Goal: Task Accomplishment & Management: Use online tool/utility

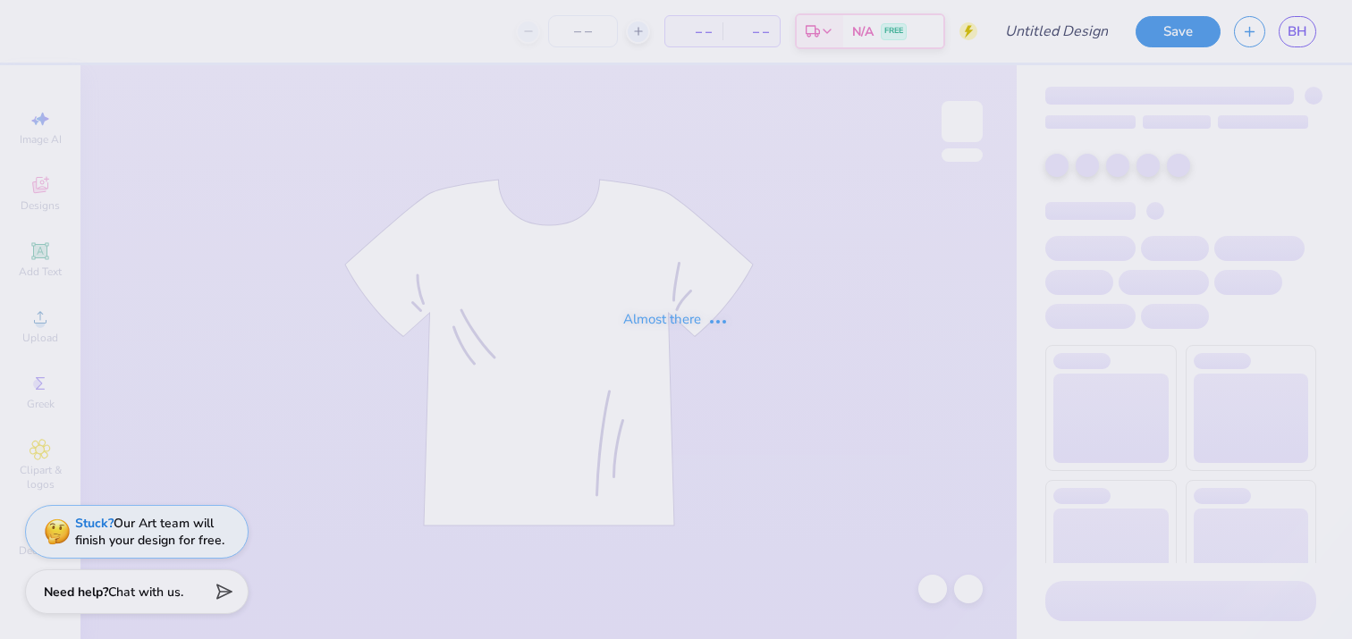
type input "Colgate Panhel"
type input "100"
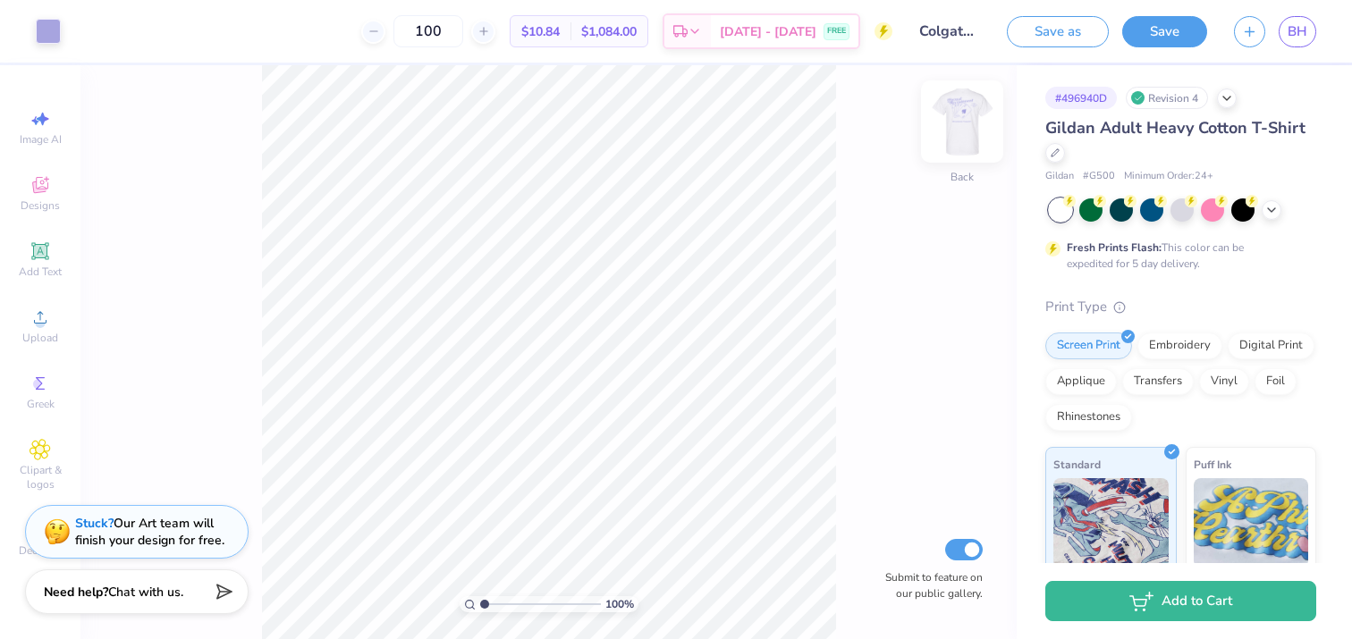
click at [948, 116] on img at bounding box center [962, 122] width 72 height 72
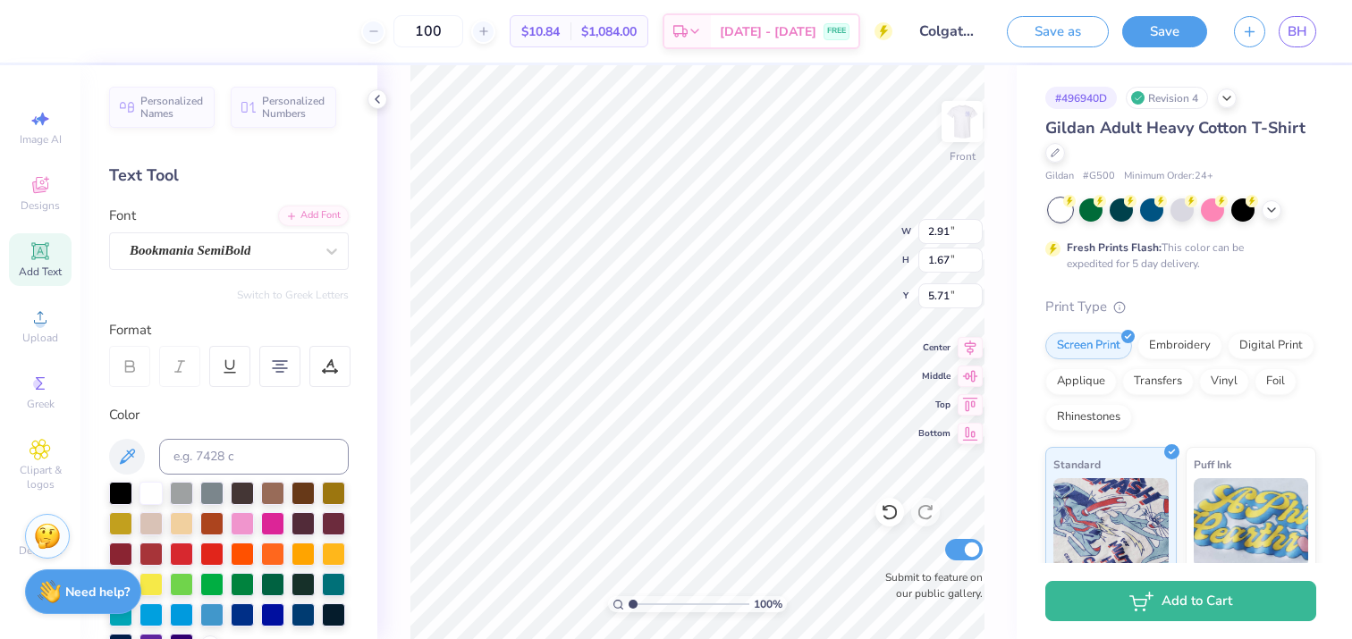
type input "5.51"
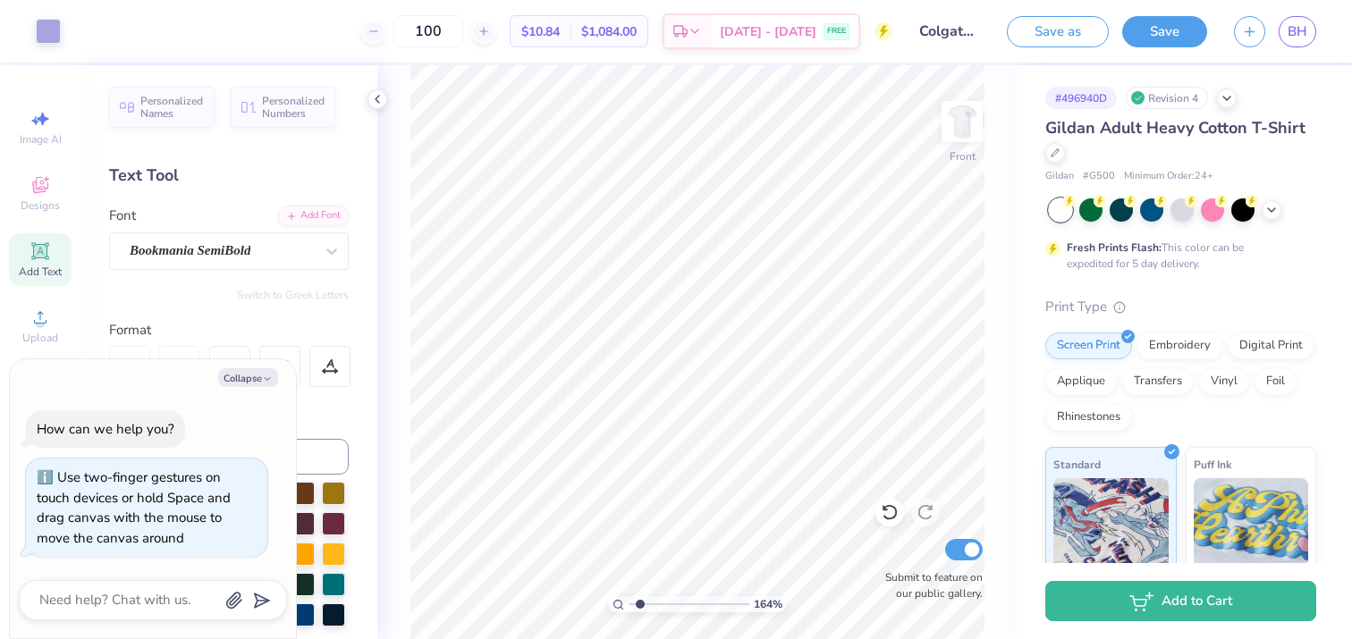
type input "1.64"
click at [640, 600] on input "range" at bounding box center [688, 604] width 121 height 16
type textarea "x"
type input "3.46"
type textarea "x"
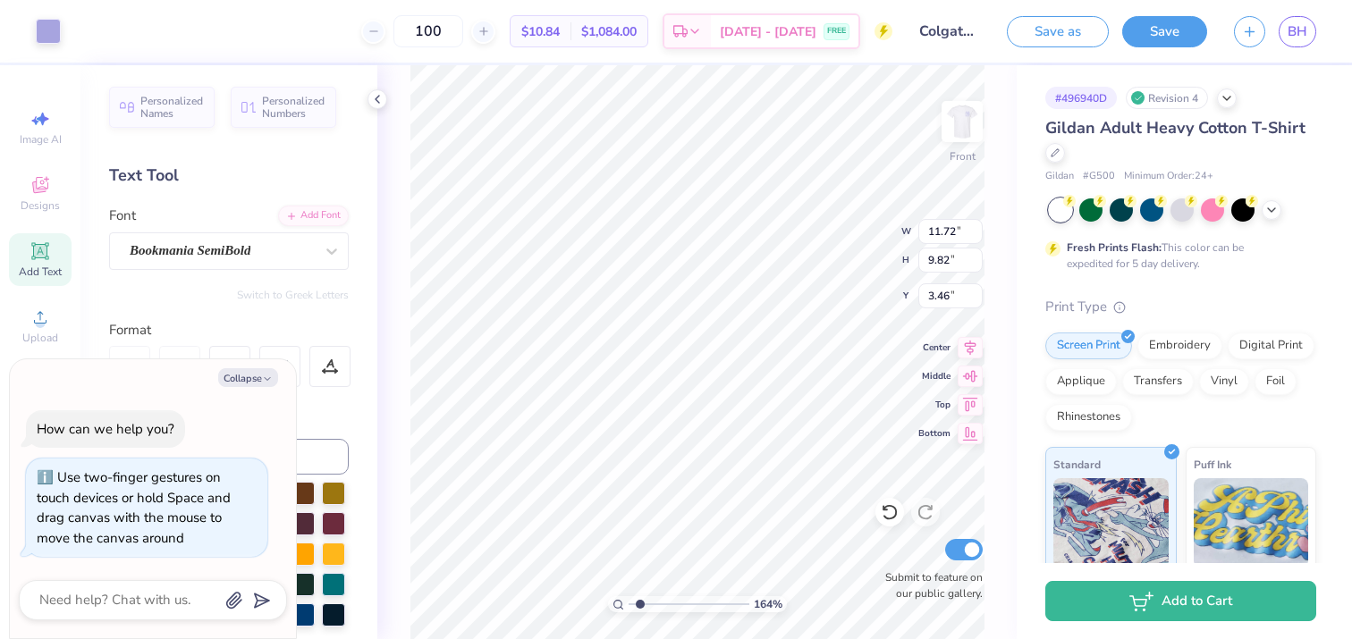
type input "3.00"
type textarea "x"
type input "3.33"
type textarea "x"
type input "3.00"
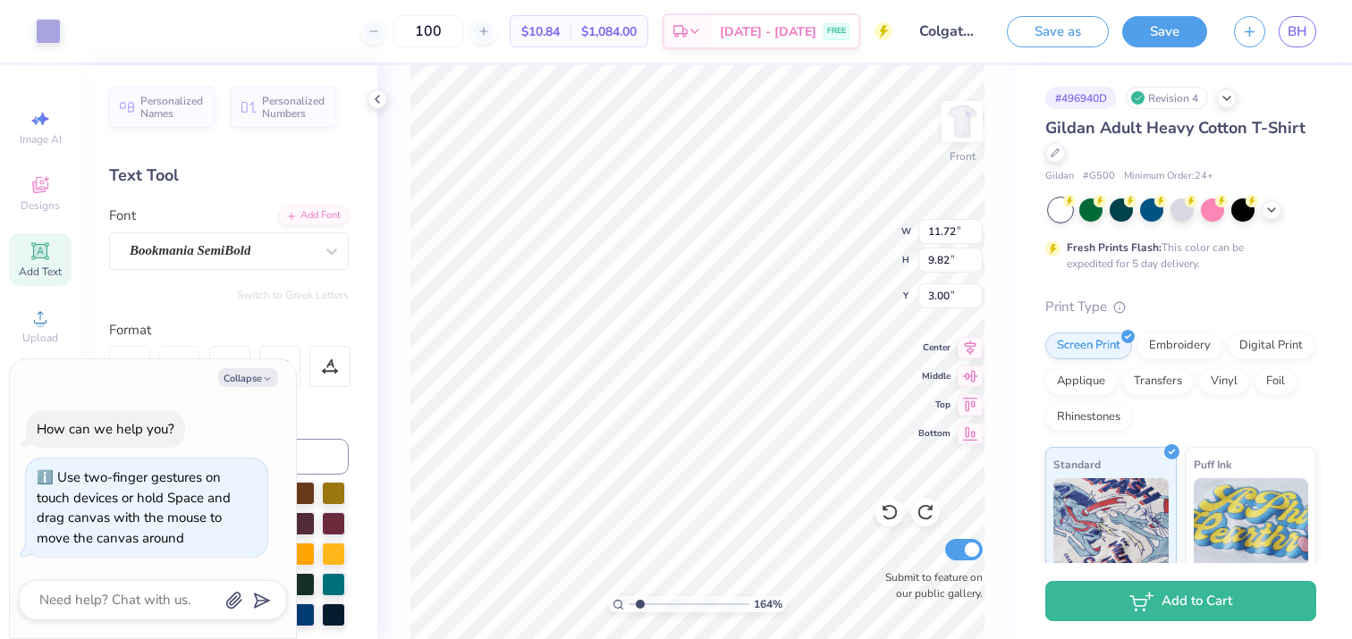
type textarea "x"
type input "3.73"
type textarea "x"
type input "6.24"
type textarea "x"
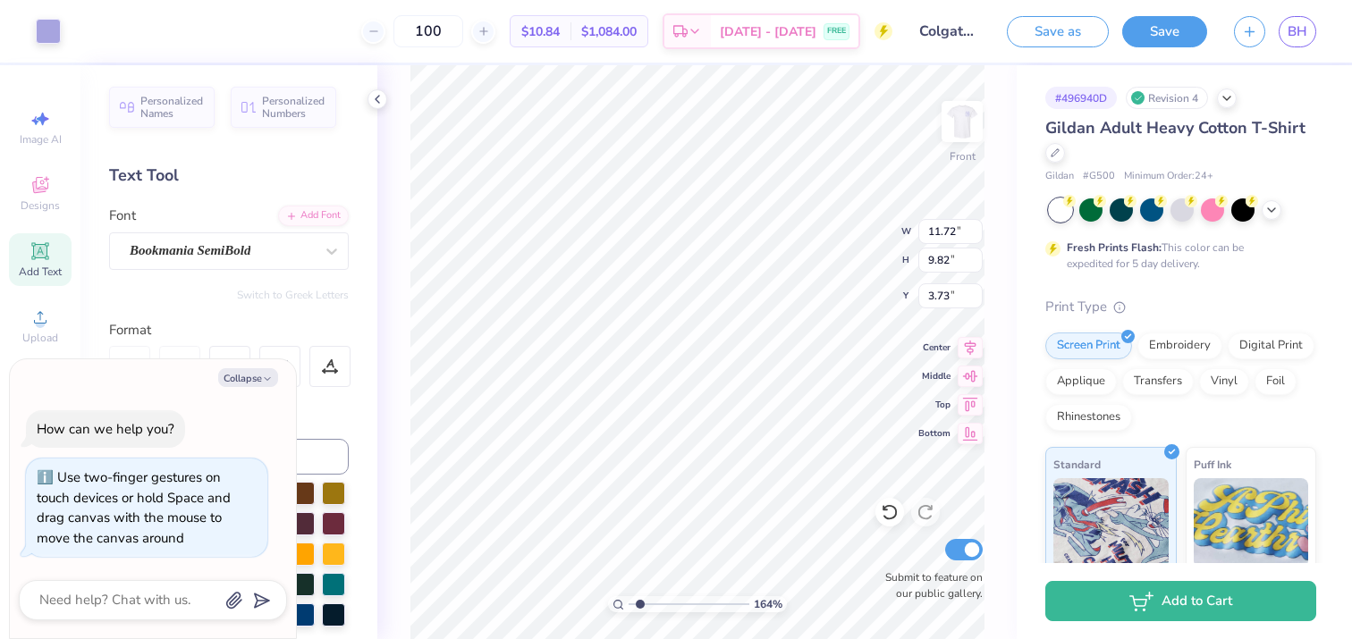
type input "3.84"
type textarea "x"
type input "3.73"
type textarea "x"
type input "2.91"
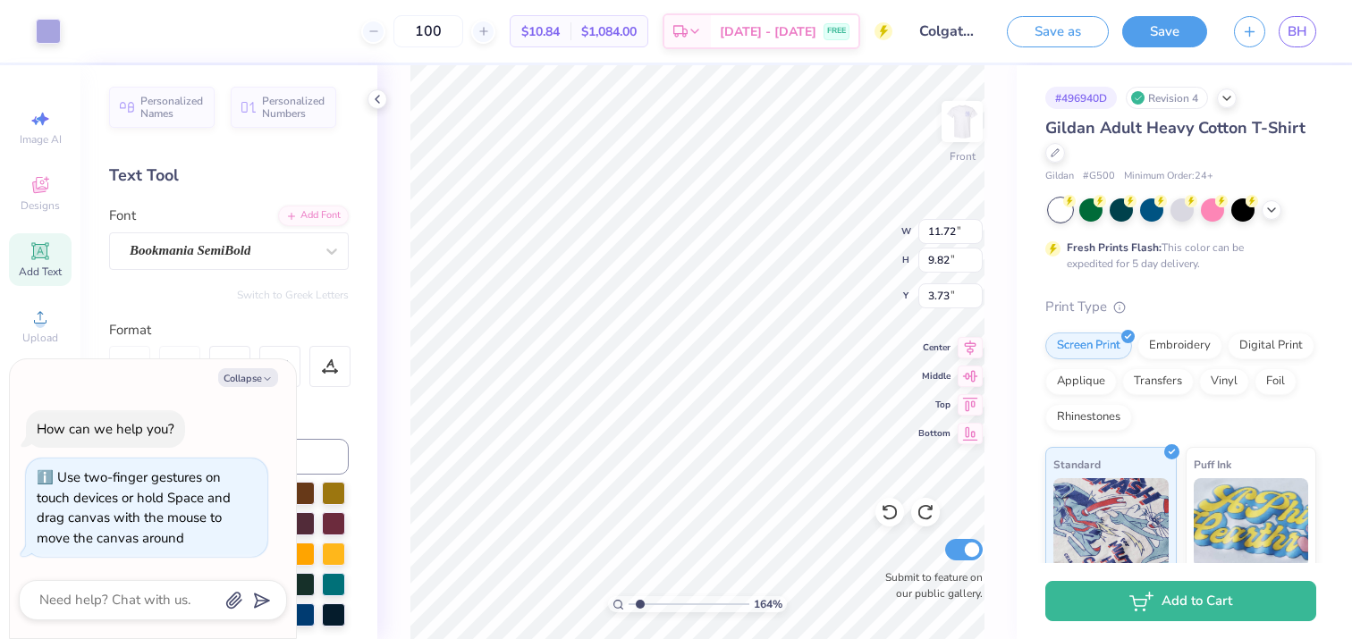
type input "1.67"
type input "6.24"
click at [972, 116] on img at bounding box center [962, 122] width 72 height 72
type textarea "x"
type input "3.30"
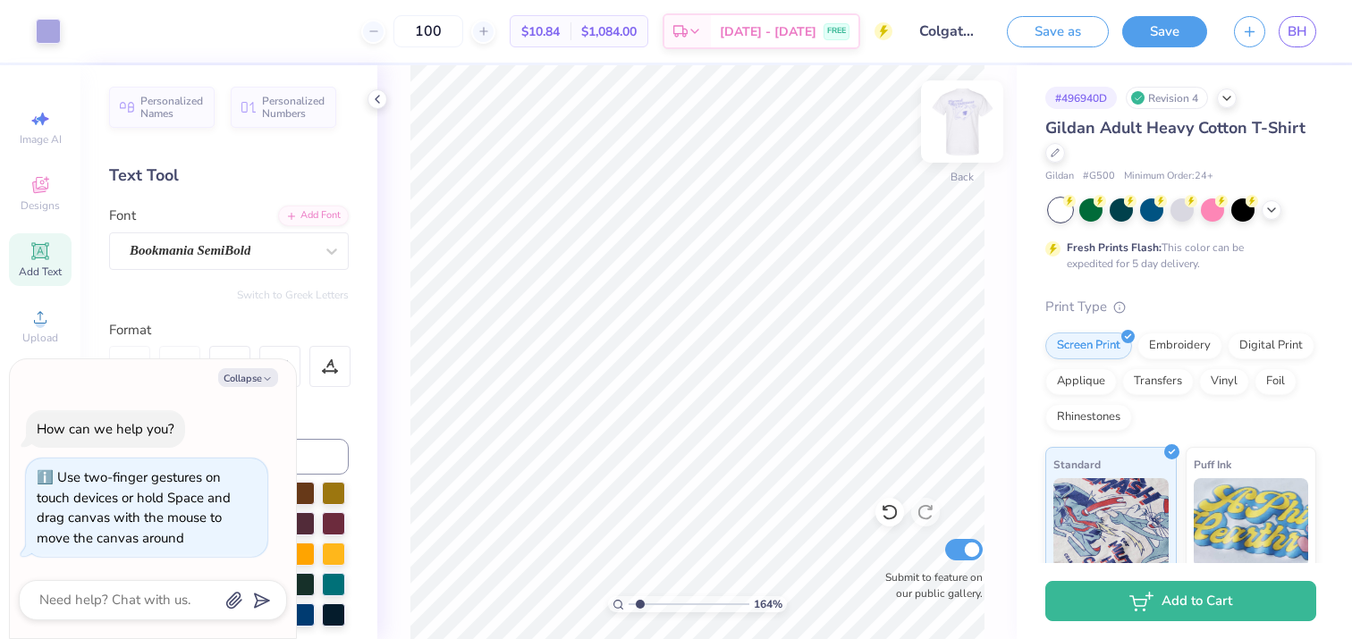
click at [964, 123] on img at bounding box center [962, 122] width 72 height 72
click at [1179, 33] on button "Save" at bounding box center [1164, 28] width 85 height 31
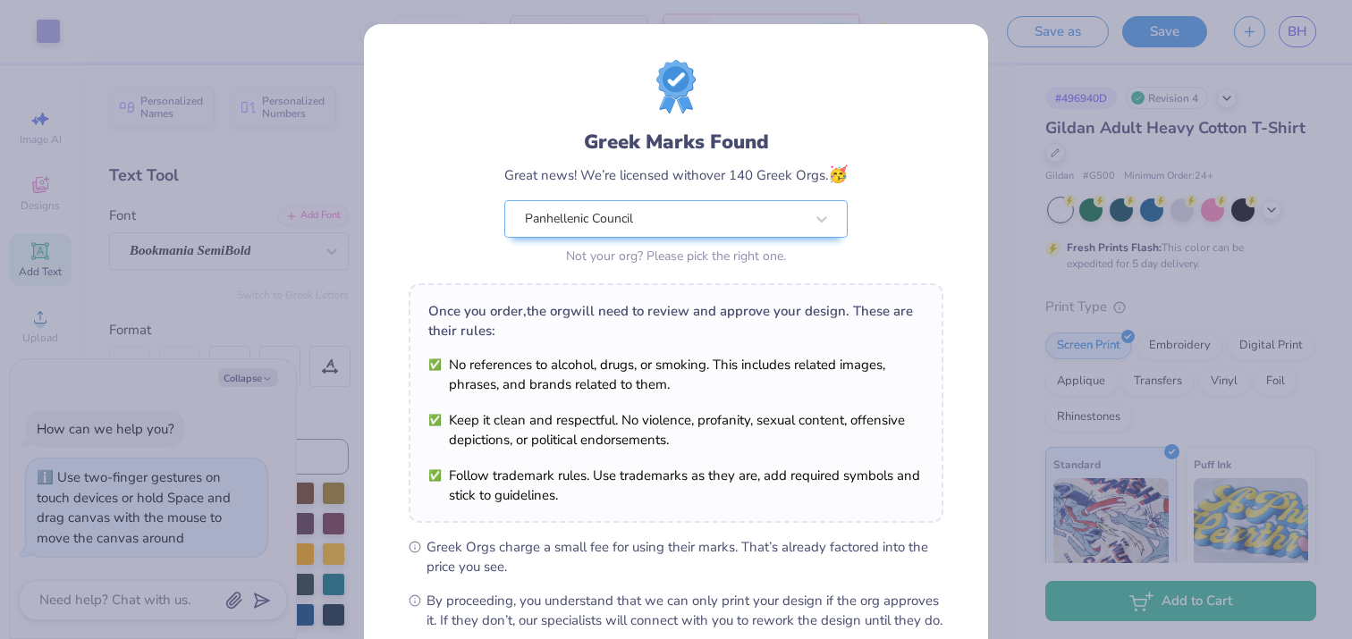
click at [1001, 65] on div "Greek Marks Found Great news! We’re licensed with over 140 Greek Orgs. 🥳 Panhel…" at bounding box center [676, 319] width 1352 height 639
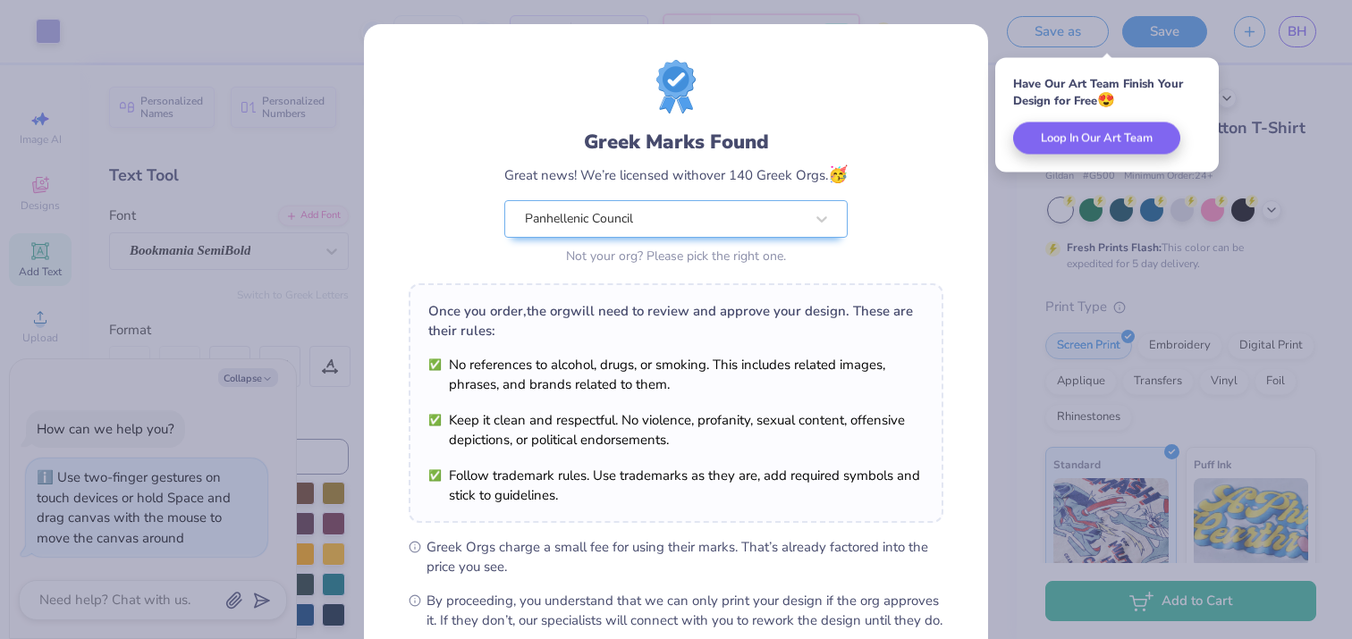
scroll to position [198, 0]
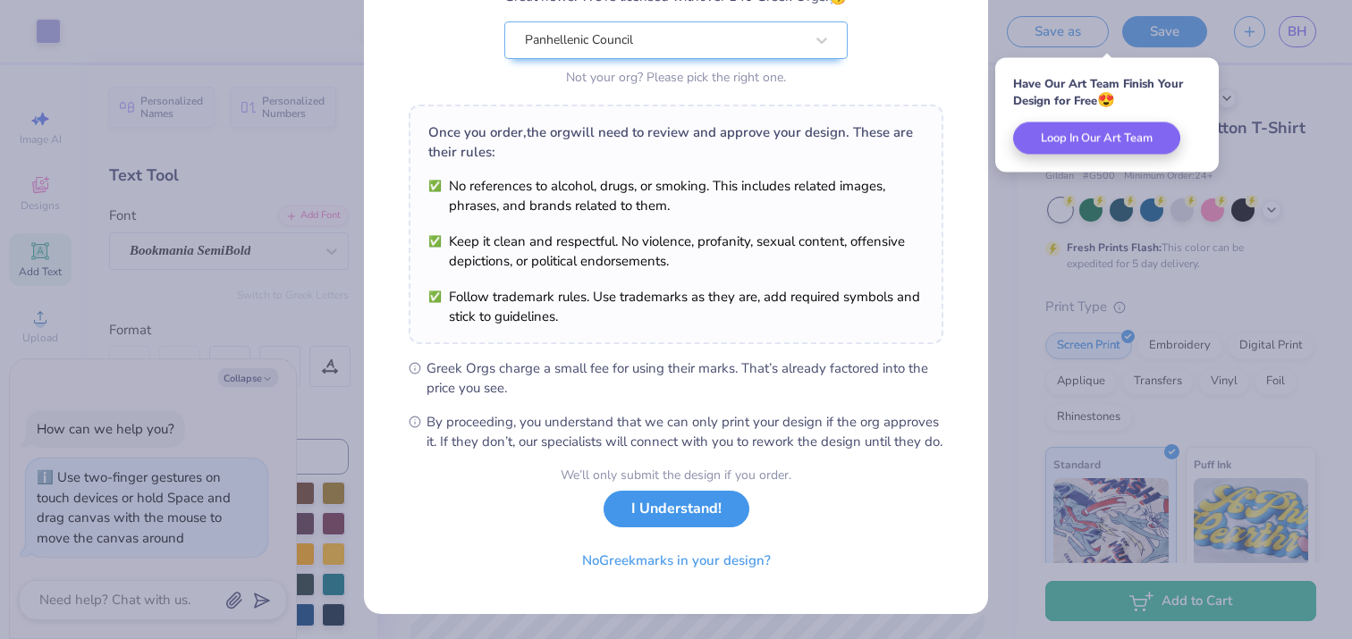
click at [682, 513] on button "I Understand!" at bounding box center [676, 509] width 146 height 37
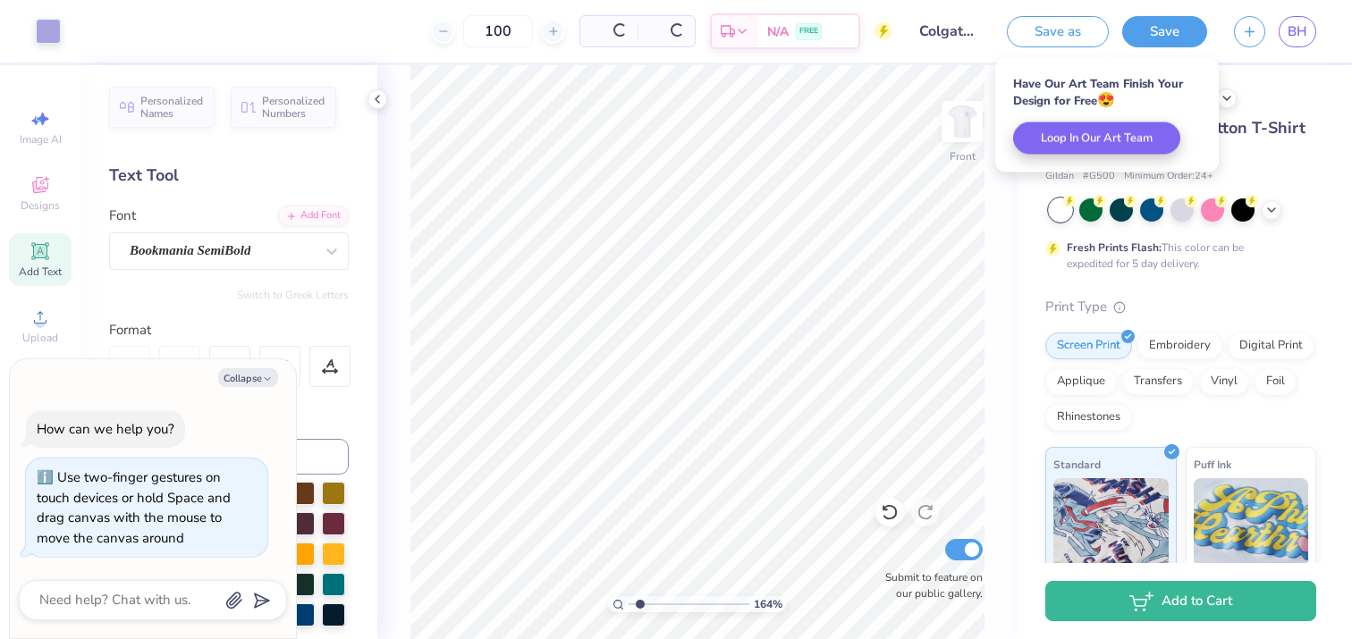
scroll to position [0, 0]
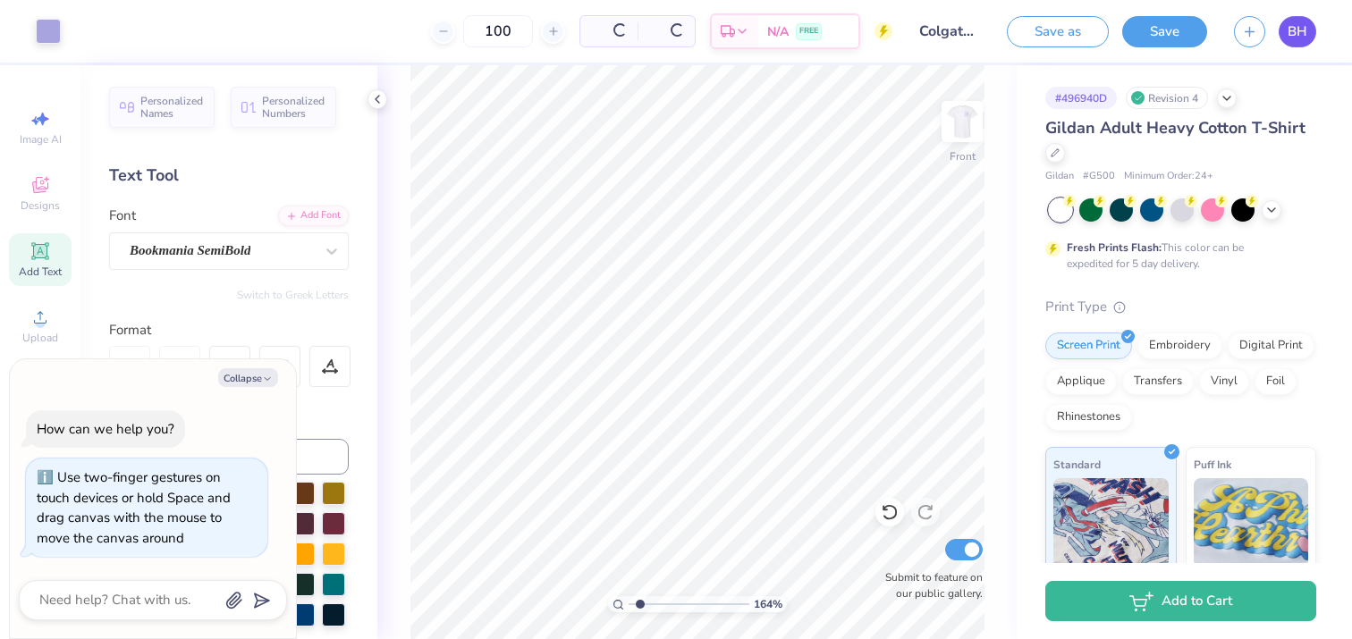
click at [1292, 36] on span "BH" at bounding box center [1297, 31] width 20 height 21
type textarea "x"
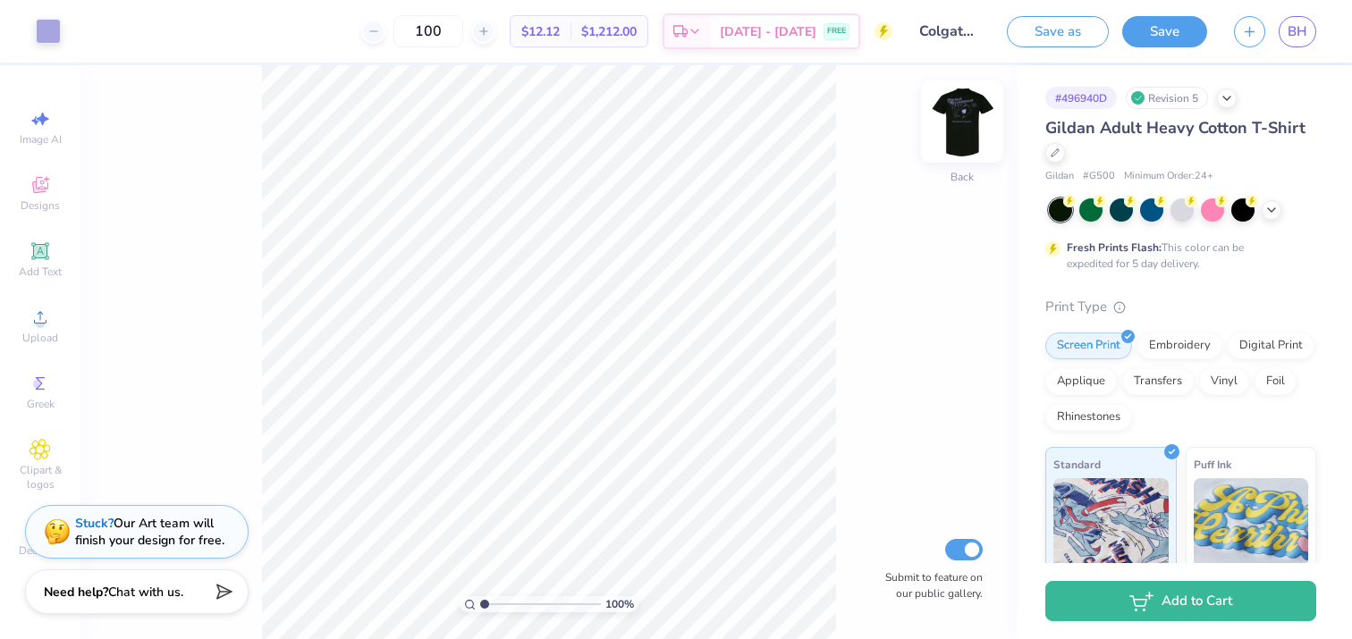
click at [964, 125] on img at bounding box center [962, 122] width 72 height 72
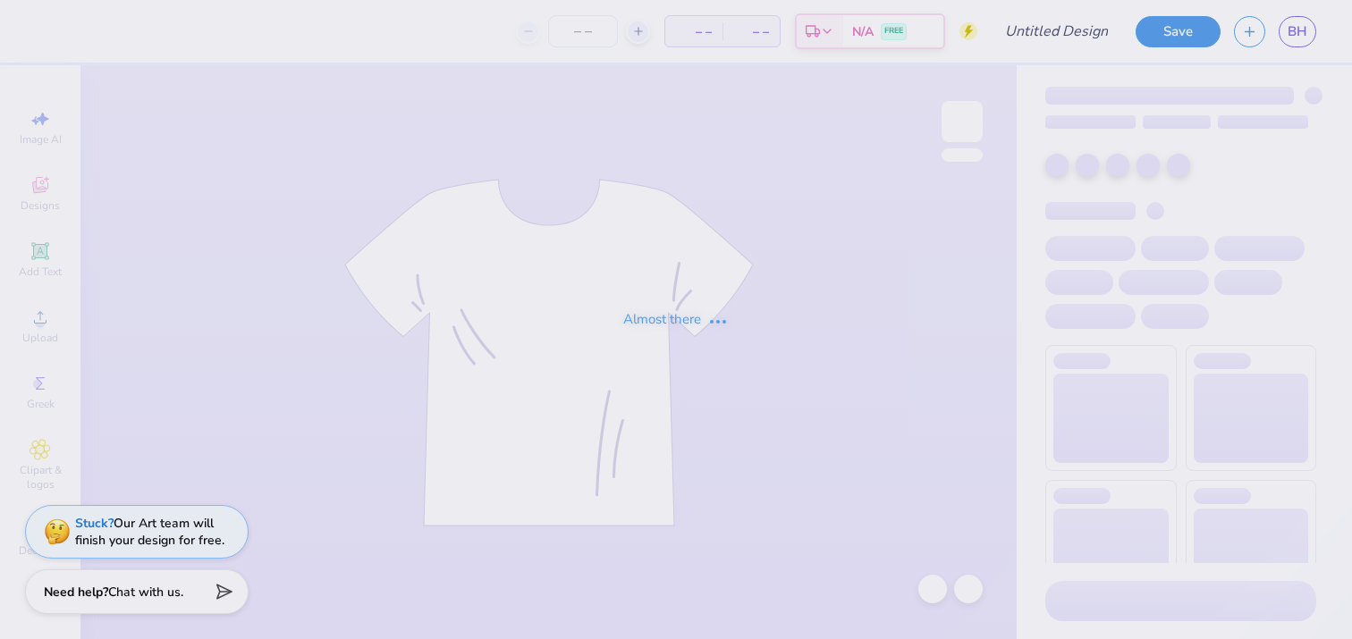
type input "Colgate Panhel"
type input "100"
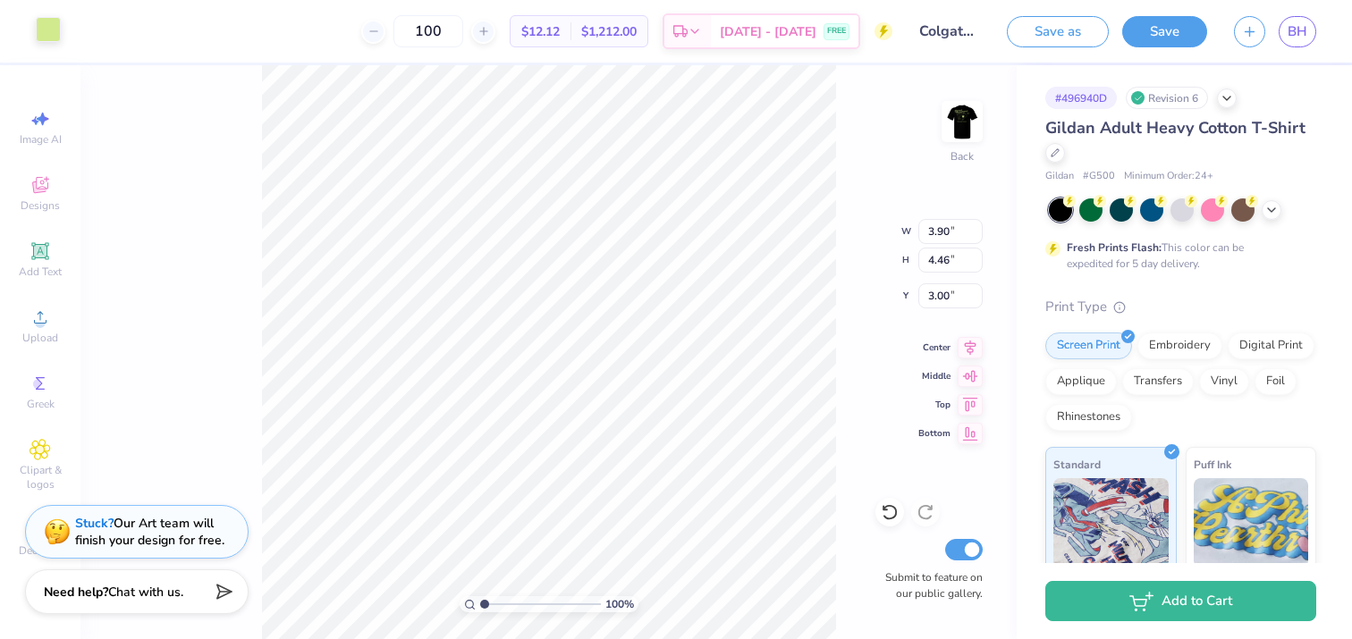
click at [43, 31] on div at bounding box center [48, 29] width 25 height 25
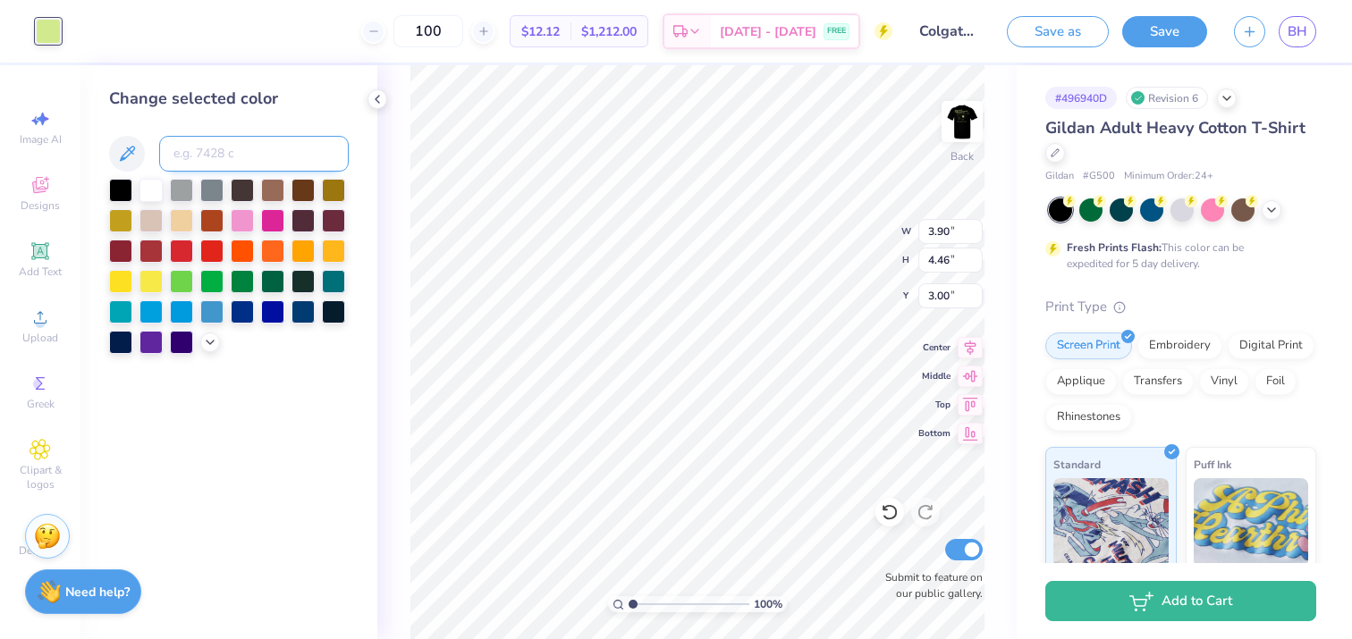
click at [207, 155] on input at bounding box center [254, 154] width 190 height 36
paste input "BCB88A"
click at [249, 365] on div "Change selected color BCB88A" at bounding box center [228, 352] width 297 height 574
drag, startPoint x: 251, startPoint y: 156, endPoint x: 107, endPoint y: 156, distance: 143.9
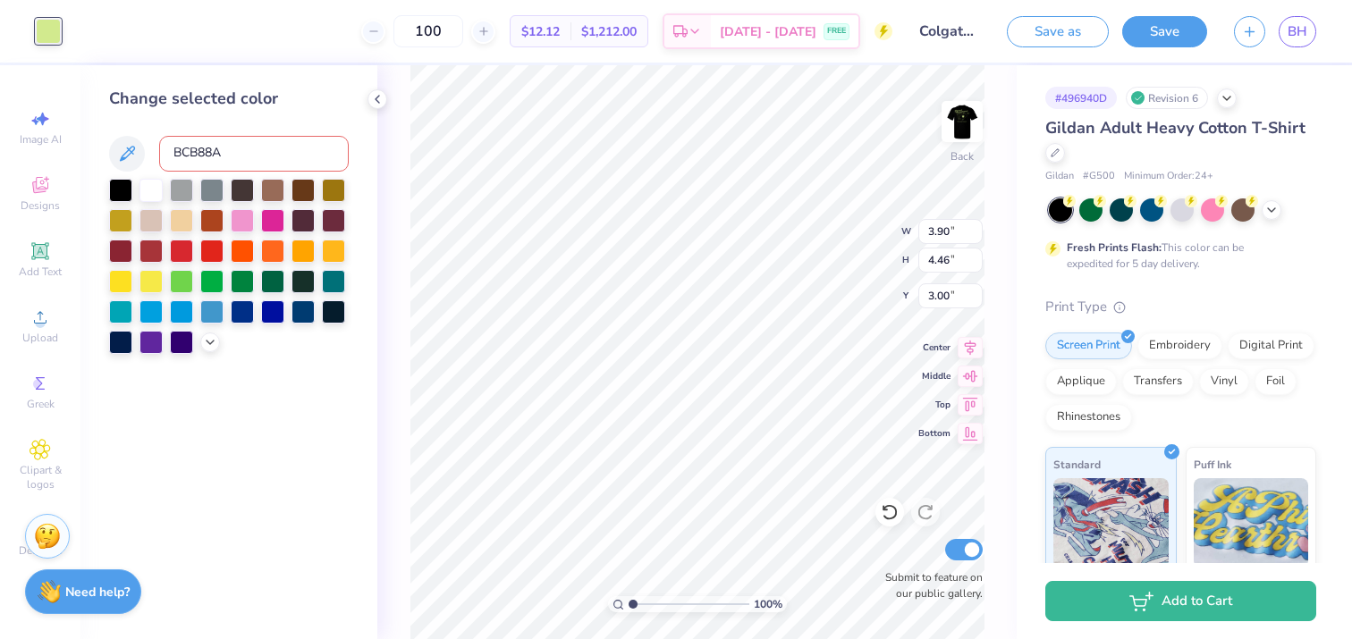
click at [107, 156] on div "Change selected color BCB88A" at bounding box center [228, 352] width 297 height 574
paste input "8f9779"
type input "8f9779"
click at [312, 376] on div "Change selected color 8f9779" at bounding box center [228, 352] width 297 height 574
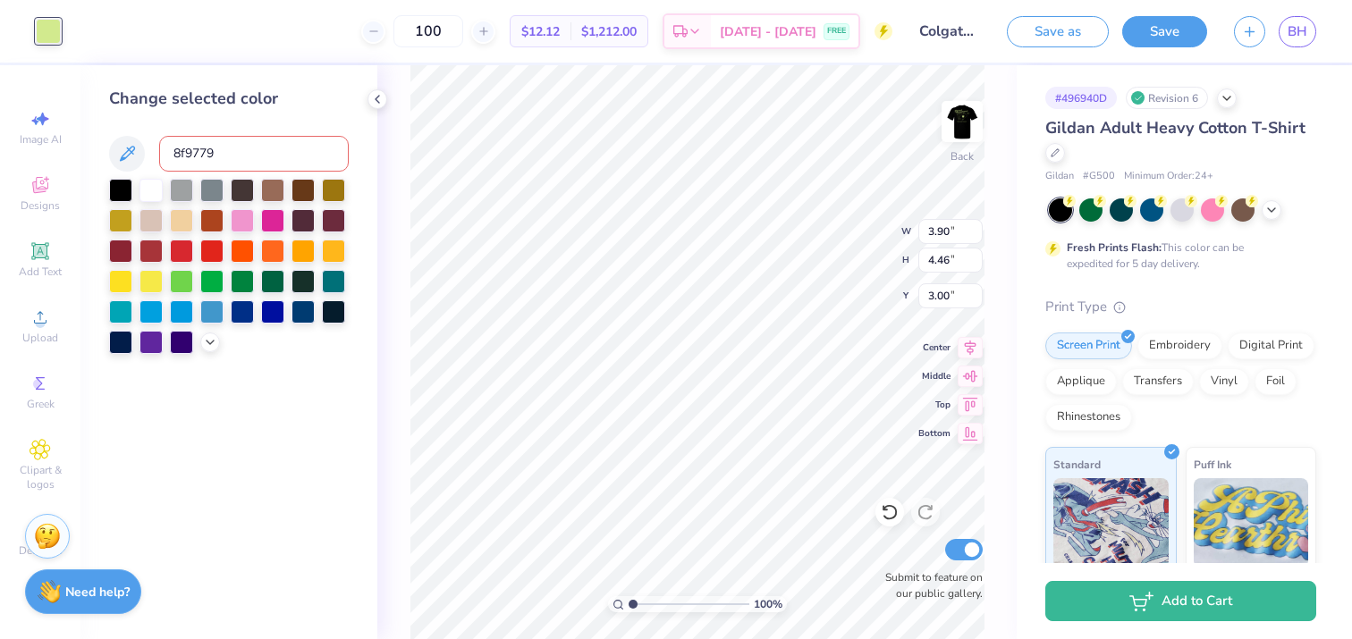
click at [312, 376] on div "Change selected color 8f9779" at bounding box center [228, 352] width 297 height 574
click at [203, 340] on icon at bounding box center [210, 340] width 14 height 14
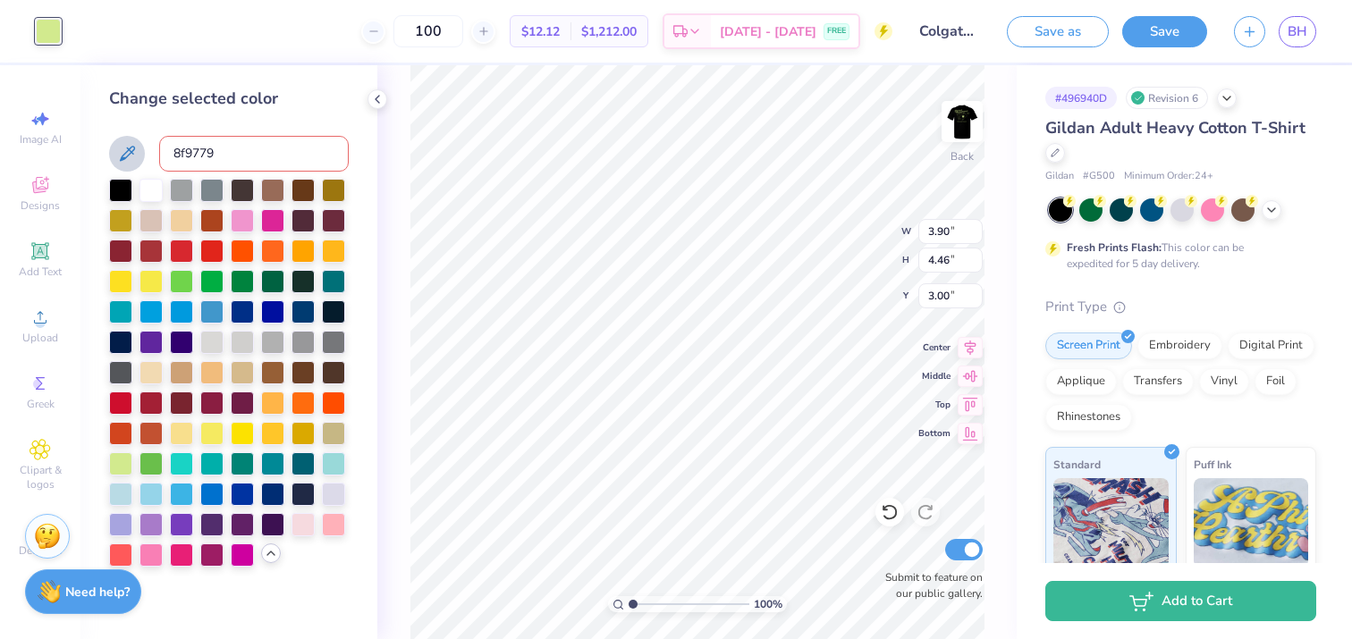
drag, startPoint x: 241, startPoint y: 150, endPoint x: 122, endPoint y: 150, distance: 118.9
click at [122, 150] on div "8f9779" at bounding box center [229, 154] width 240 height 36
click at [156, 459] on div at bounding box center [150, 462] width 23 height 23
click at [331, 493] on div at bounding box center [333, 492] width 23 height 23
click at [148, 181] on div at bounding box center [150, 188] width 23 height 23
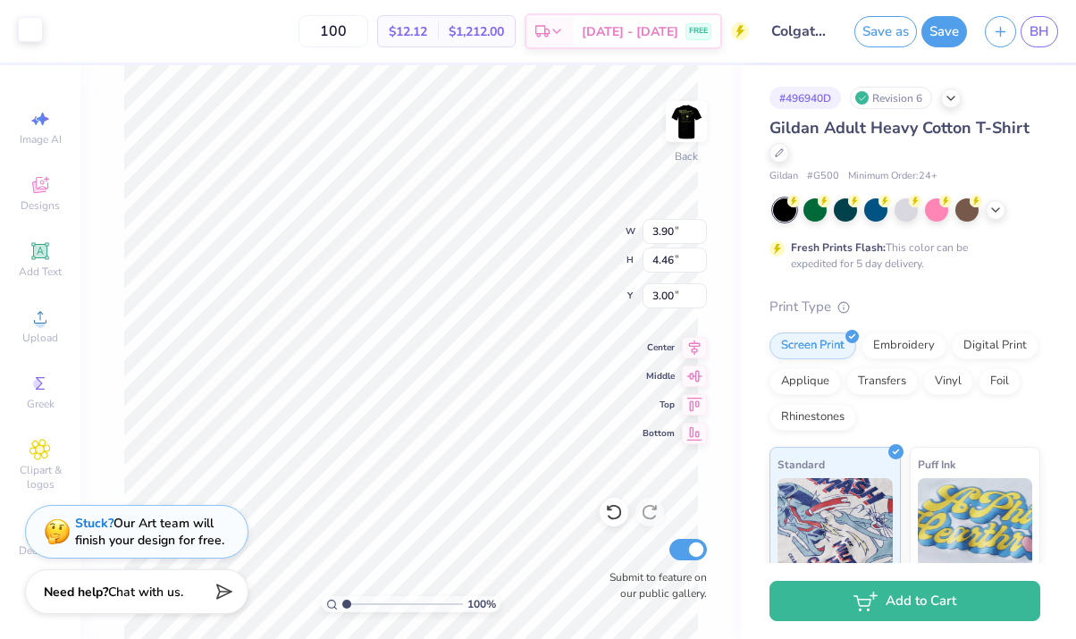
click at [35, 38] on div at bounding box center [30, 29] width 25 height 25
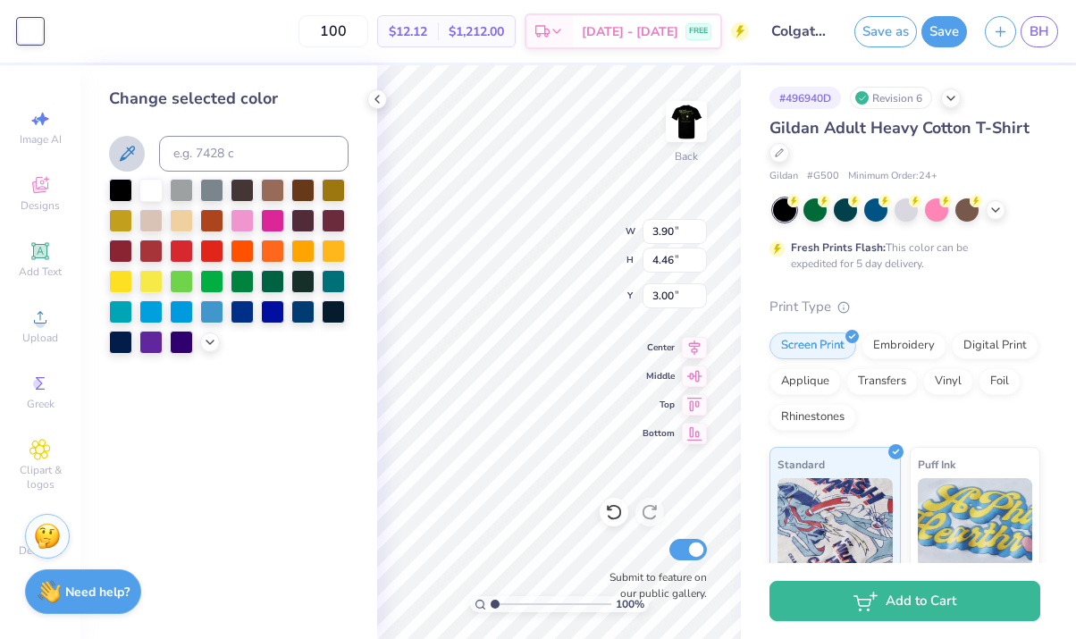
click at [130, 157] on icon at bounding box center [126, 153] width 21 height 21
click at [258, 456] on div "Change selected color" at bounding box center [228, 352] width 297 height 574
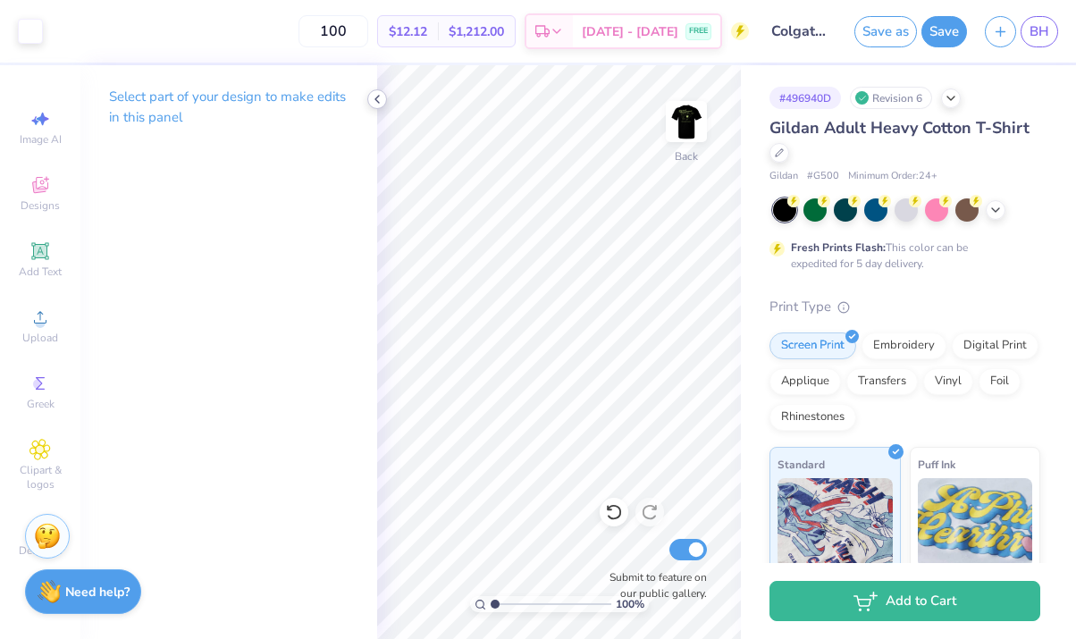
click at [377, 102] on polyline at bounding box center [377, 99] width 4 height 7
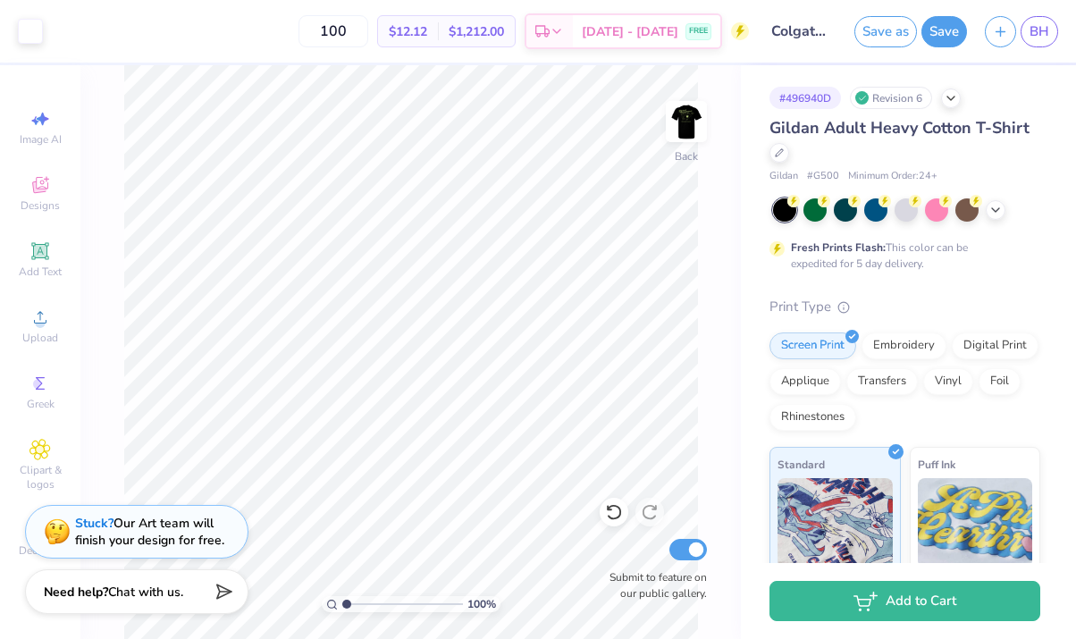
click at [49, 37] on div "Art colors 100 $12.12 Per Item $1,212.00 Total Est. Delivery Aug 25 - 28 FREE D…" at bounding box center [538, 31] width 1076 height 63
click at [28, 34] on div at bounding box center [30, 29] width 25 height 25
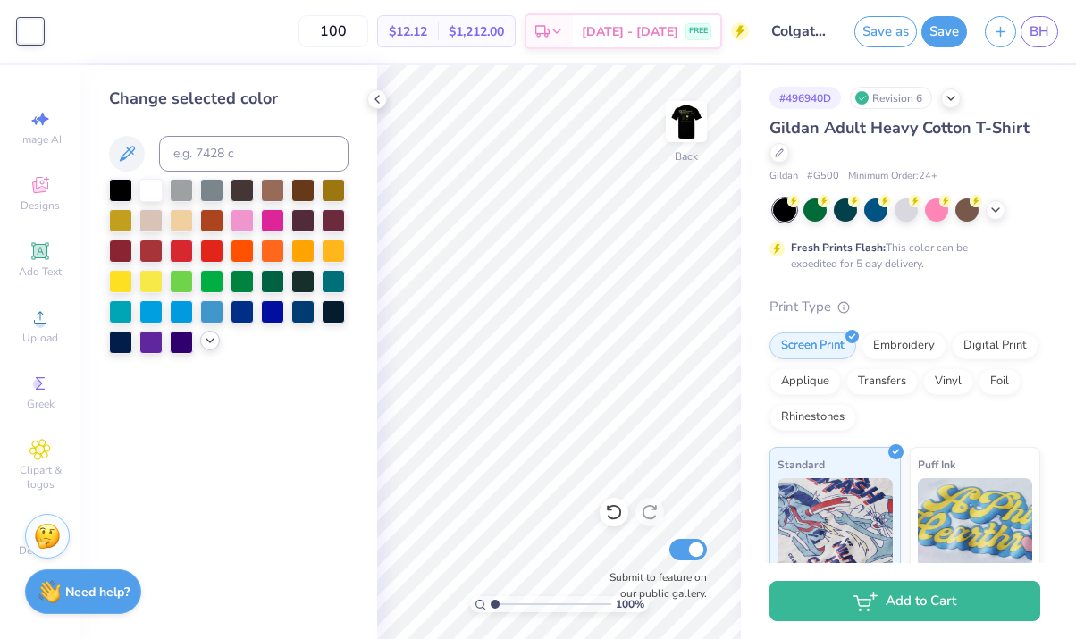
click at [200, 341] on div at bounding box center [210, 341] width 20 height 20
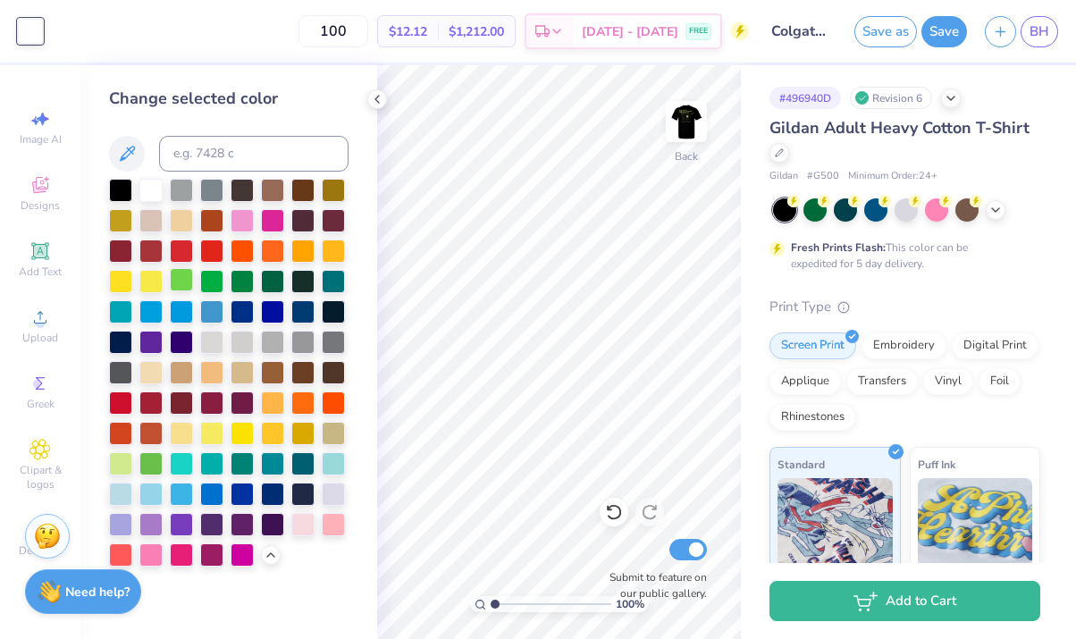
click at [187, 281] on div at bounding box center [181, 279] width 23 height 23
click at [225, 279] on div at bounding box center [229, 373] width 240 height 388
click at [208, 279] on div at bounding box center [211, 279] width 23 height 23
click at [239, 283] on div at bounding box center [242, 279] width 23 height 23
click at [276, 283] on div at bounding box center [272, 279] width 23 height 23
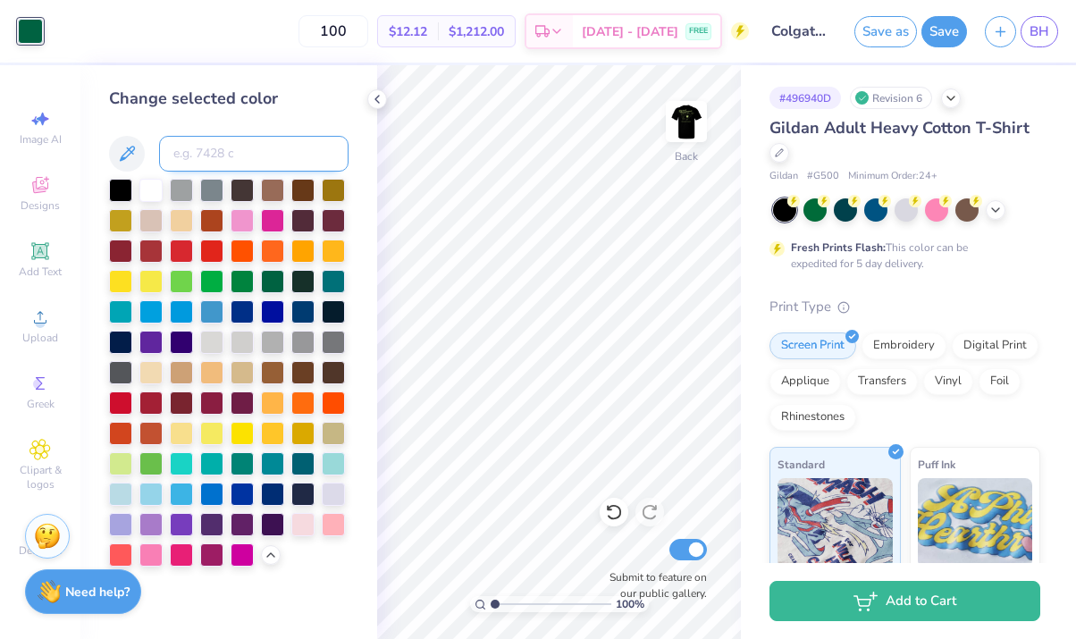
click at [223, 159] on input at bounding box center [254, 154] width 190 height 36
type input "2"
type input "7428"
type input "4179 c"
click at [225, 147] on input "4179 c" at bounding box center [254, 154] width 190 height 36
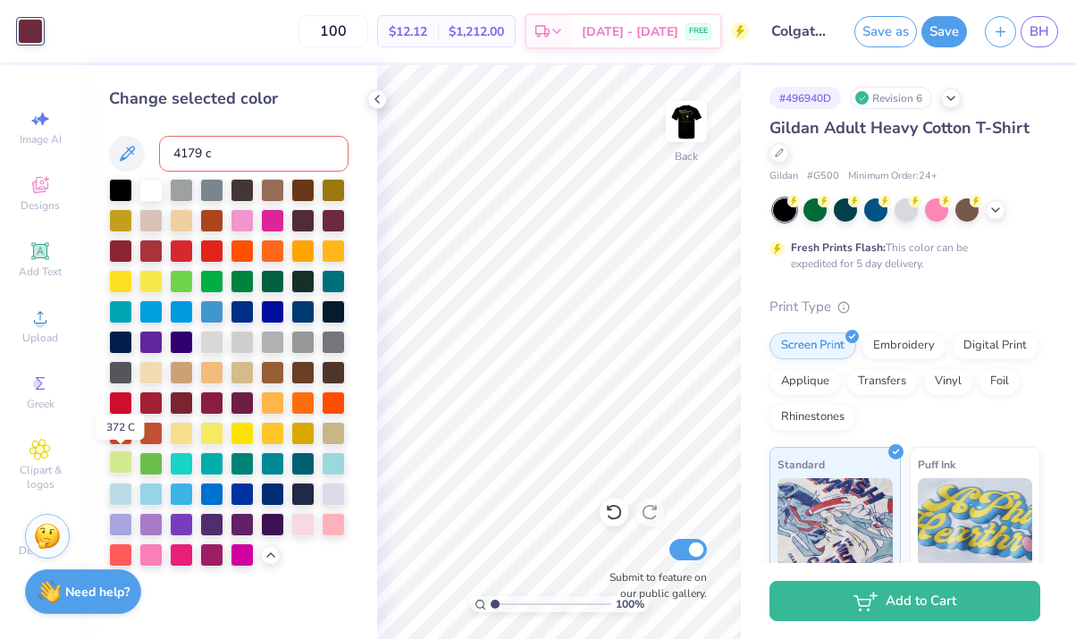
click at [116, 459] on div at bounding box center [120, 462] width 23 height 23
click at [131, 155] on icon at bounding box center [126, 153] width 21 height 21
click at [676, 117] on img at bounding box center [687, 122] width 72 height 72
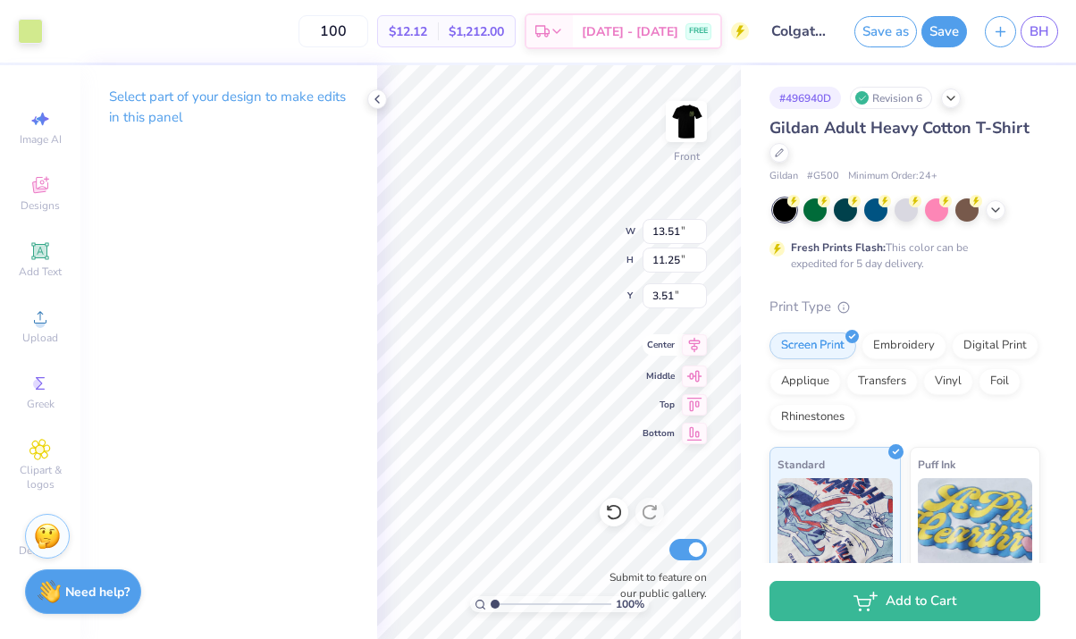
type input "3.51"
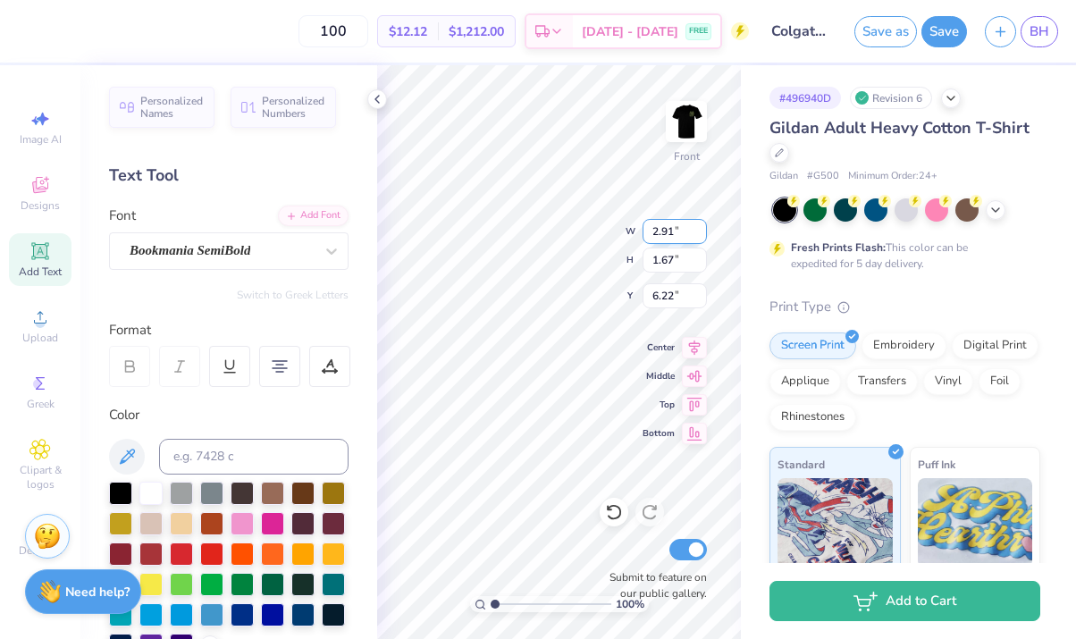
click at [647, 229] on div "100 % Front W 2.91 2.91 " H 1.67 1.67 " Y 6.22 6.22 " Center Middle Top Bottom …" at bounding box center [559, 352] width 364 height 574
type input "6.02"
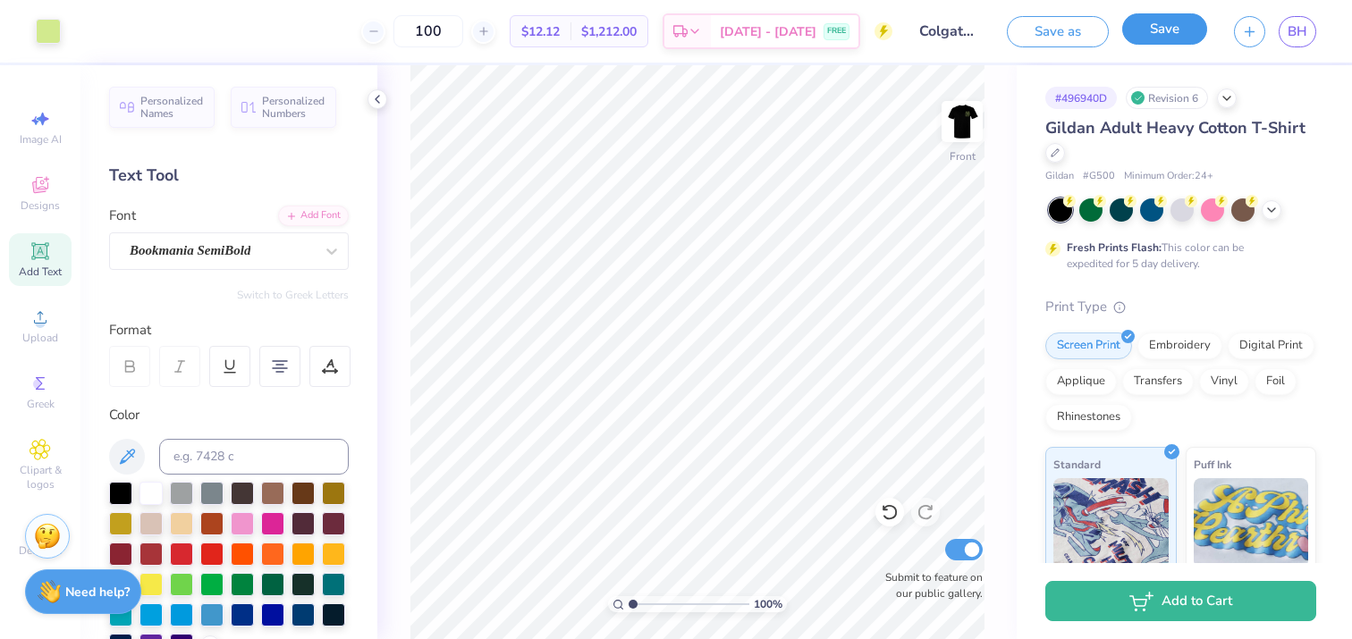
click at [1175, 41] on button "Save" at bounding box center [1164, 28] width 85 height 31
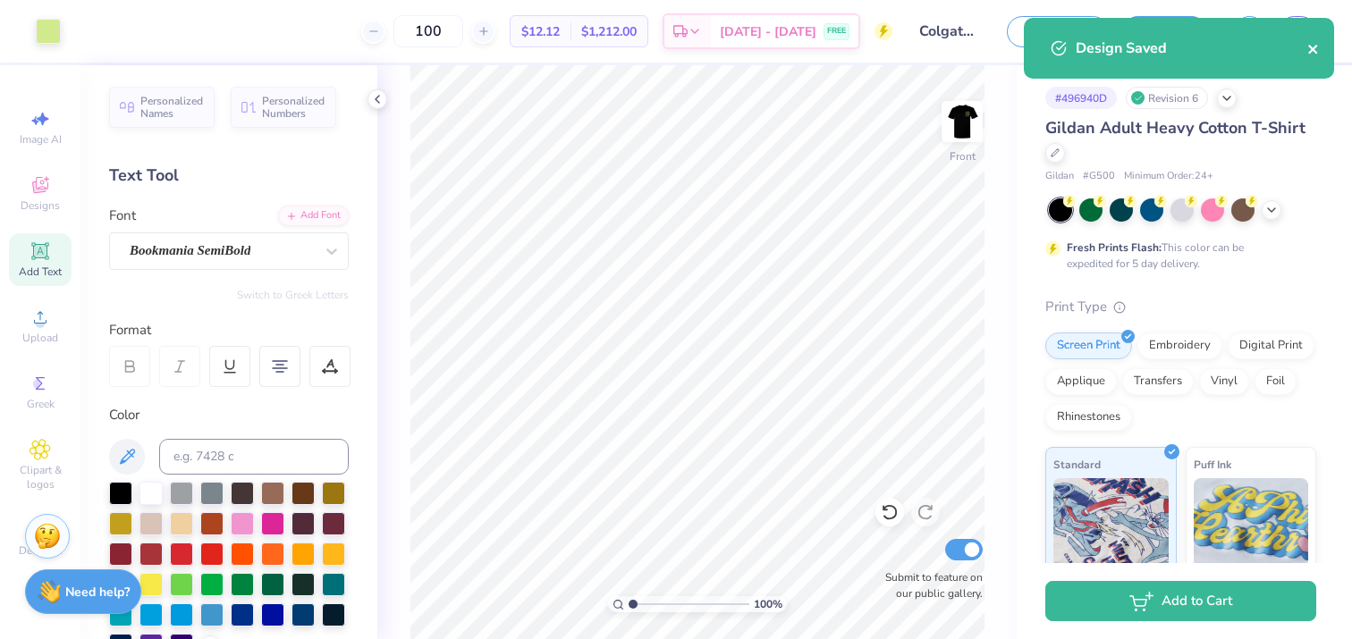
click at [1311, 53] on icon "close" at bounding box center [1313, 49] width 13 height 14
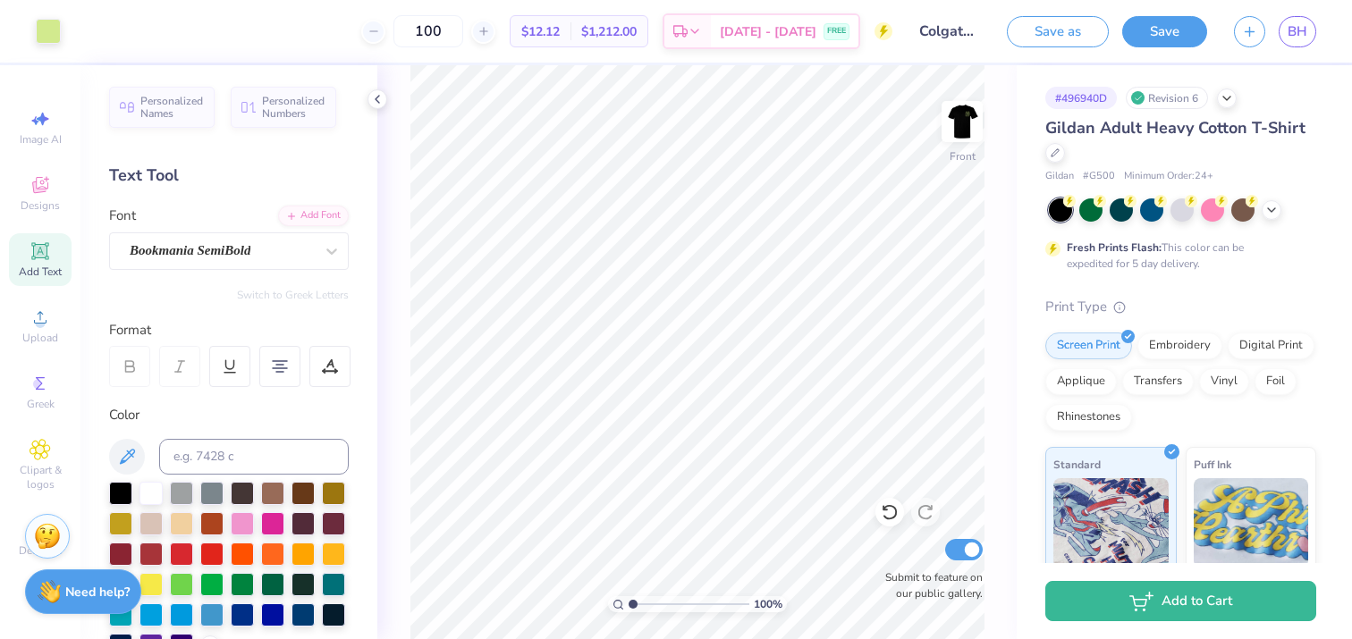
click at [1298, 26] on div "Design Saved" at bounding box center [1178, 54] width 317 height 81
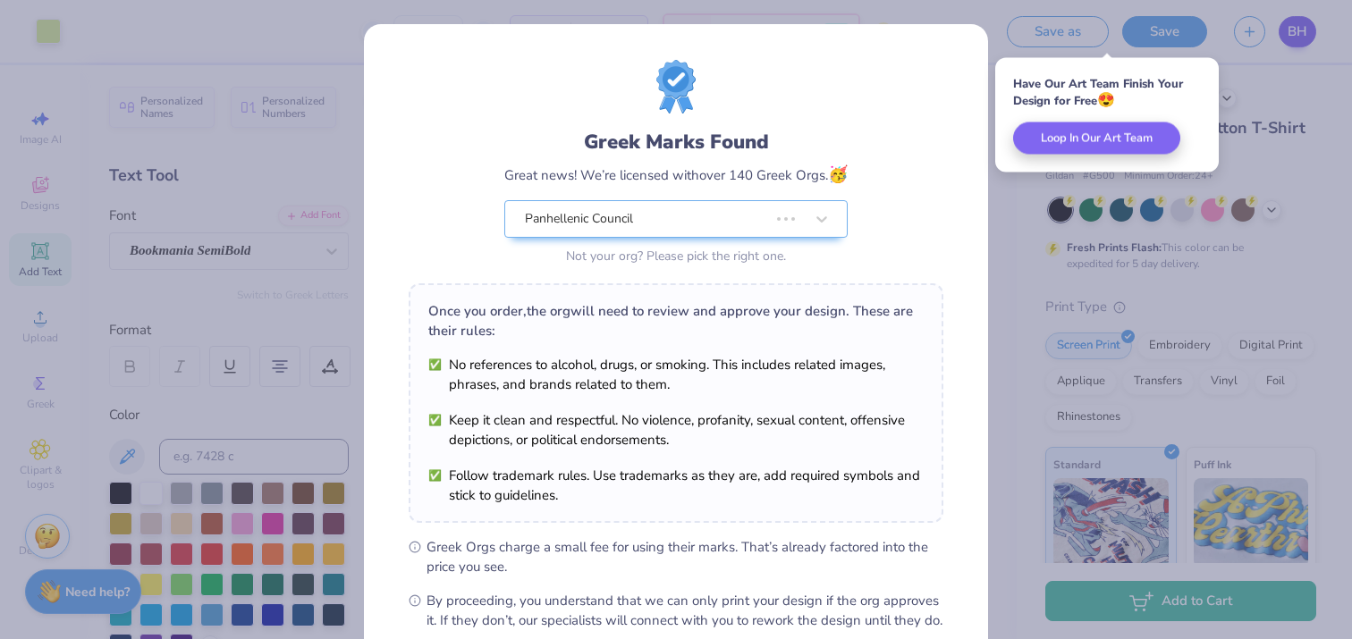
click at [1292, 35] on div "Greek Marks Found Great news! We’re licensed with over 140 Greek Orgs. 🥳 Panhel…" at bounding box center [676, 319] width 1352 height 639
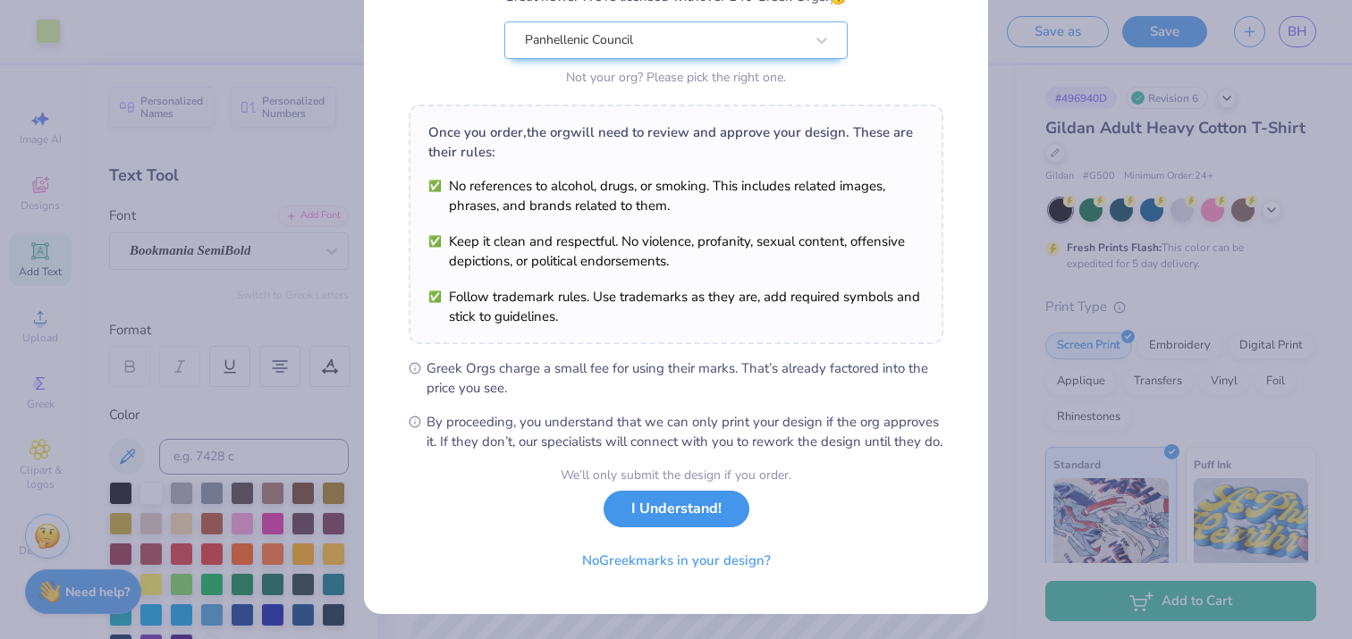
click at [662, 513] on button "I Understand!" at bounding box center [676, 509] width 146 height 37
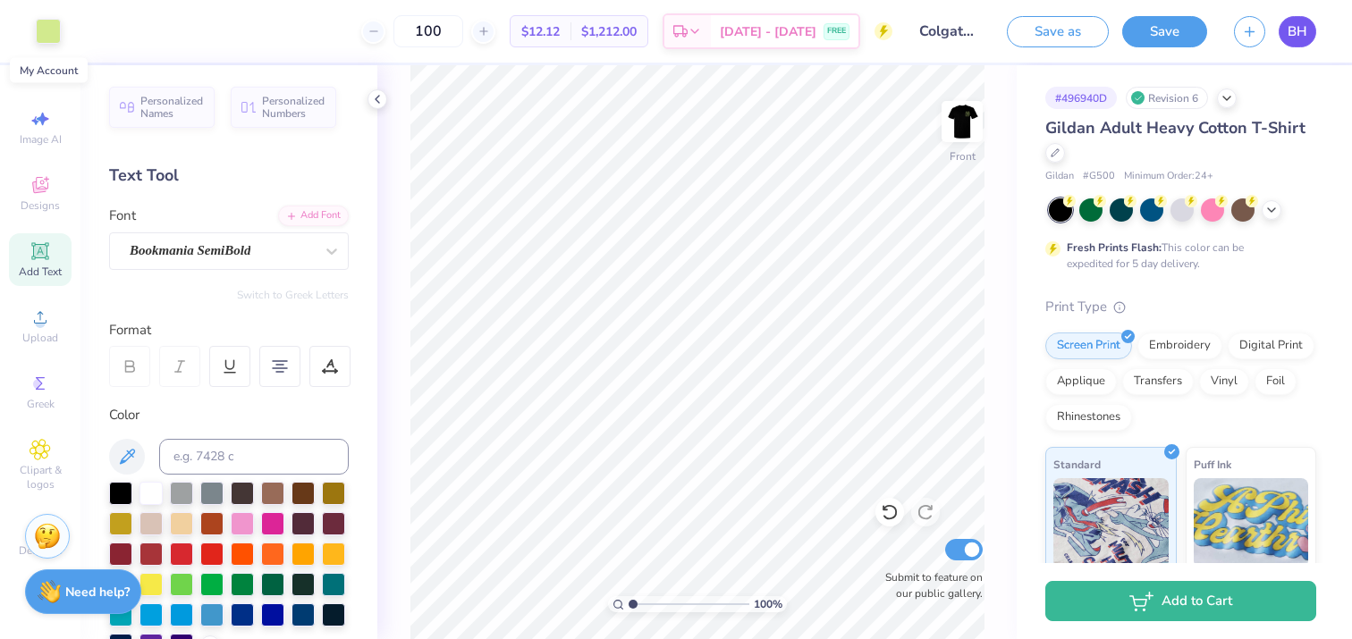
click at [1294, 32] on span "BH" at bounding box center [1297, 31] width 20 height 21
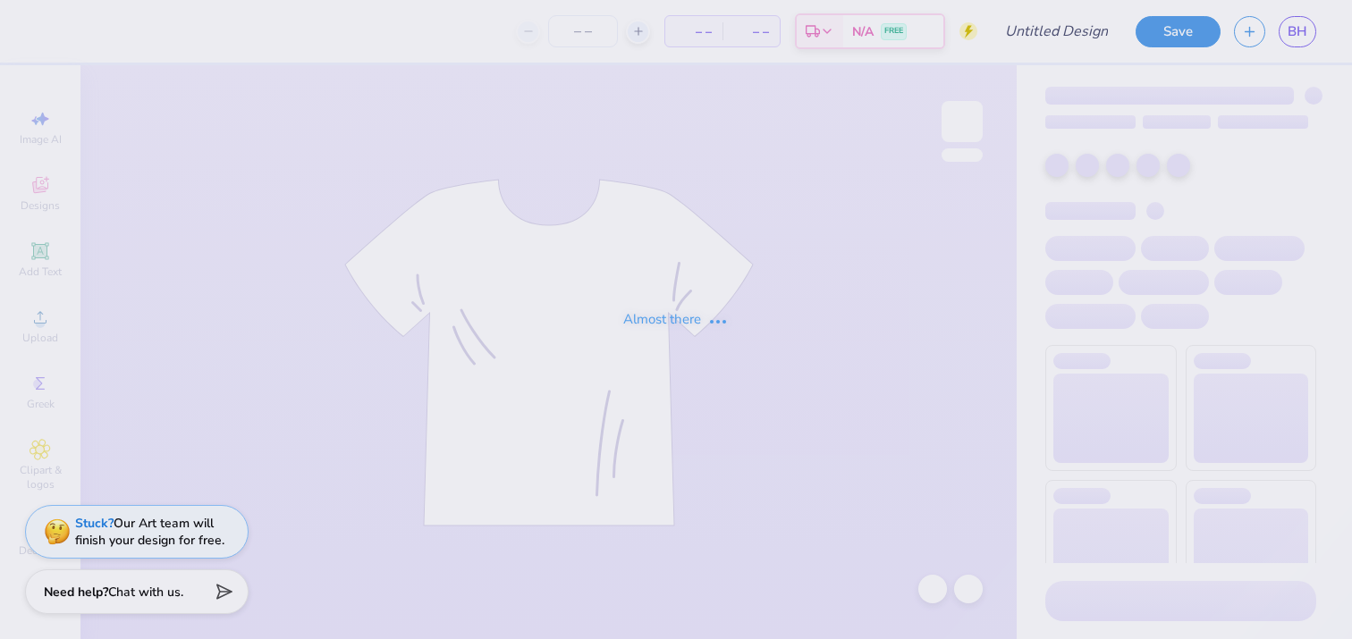
type input "PNM 1"
type input "300"
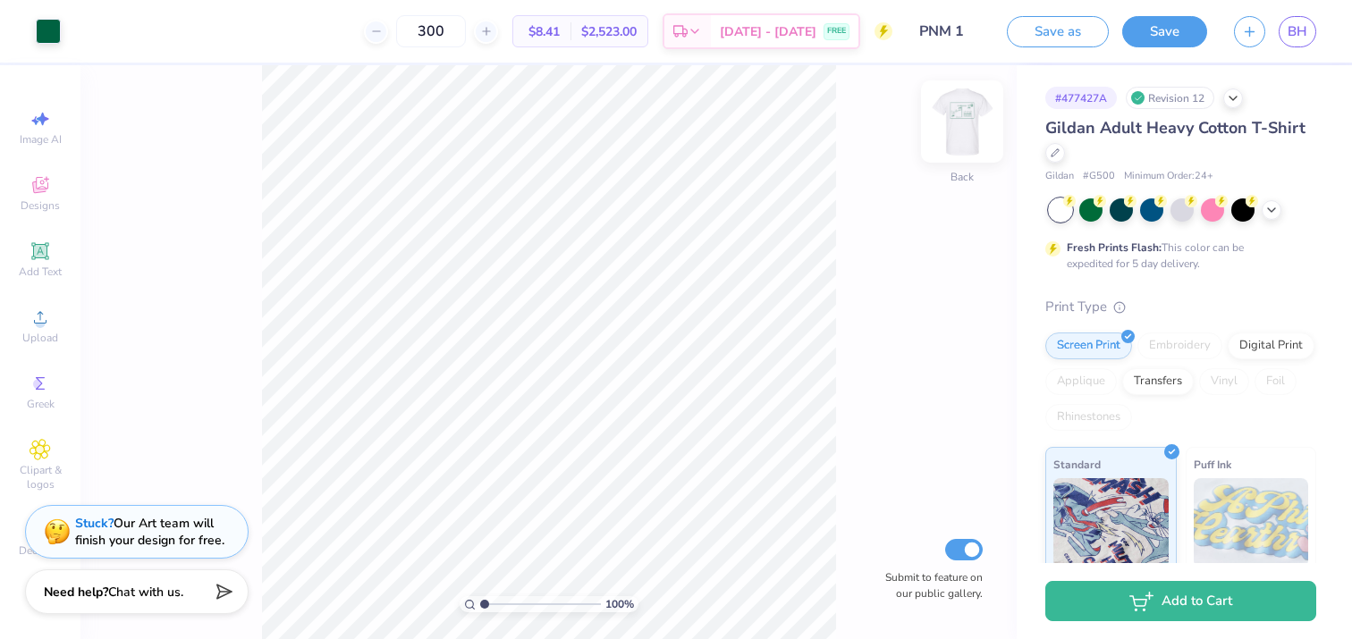
click at [975, 116] on img at bounding box center [962, 122] width 72 height 72
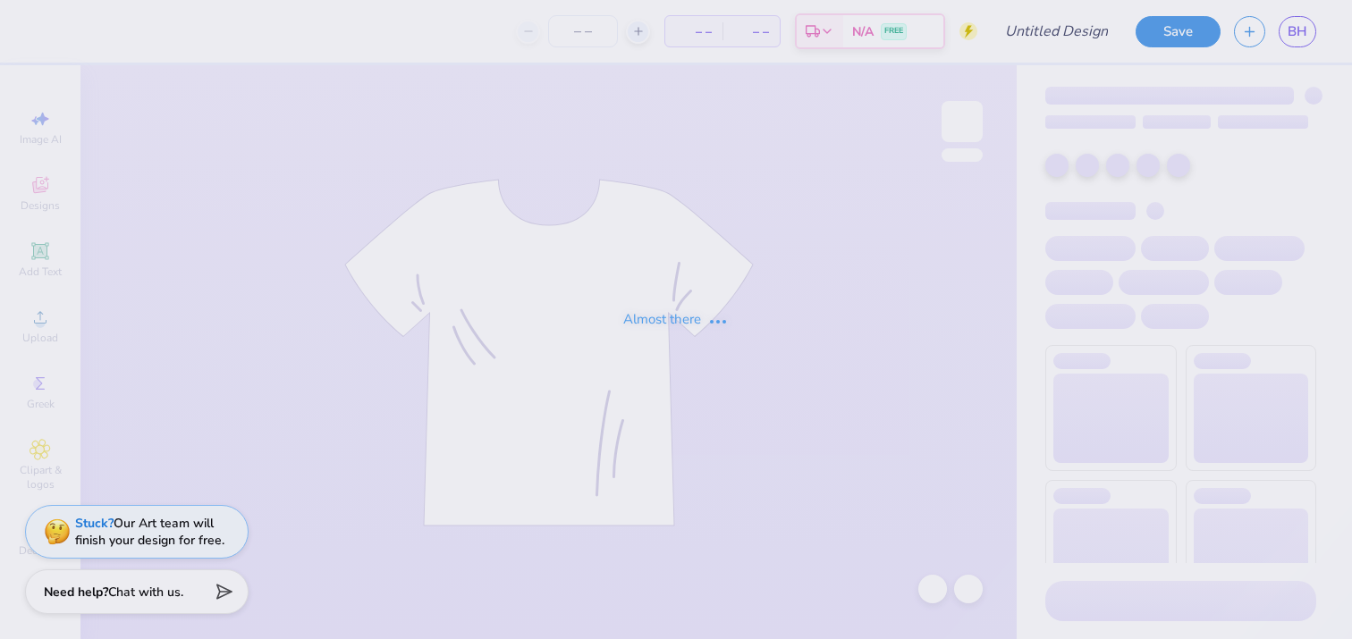
type input "PNM 1"
type input "300"
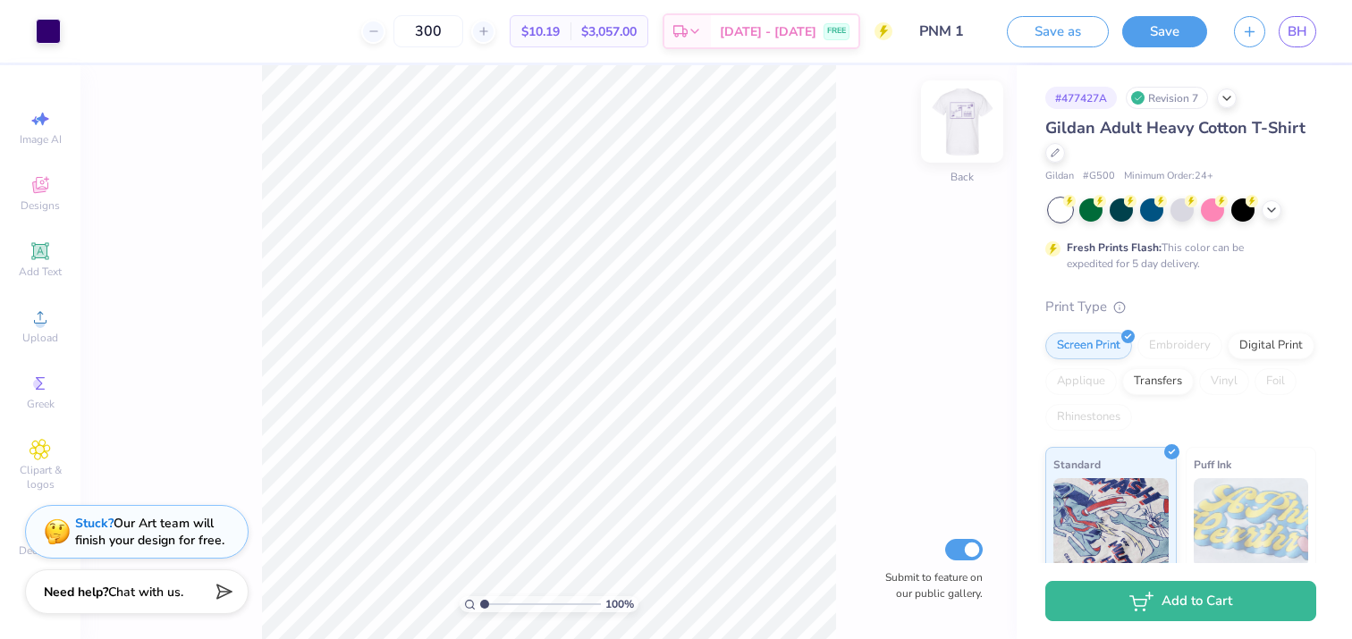
click at [956, 131] on img at bounding box center [962, 122] width 72 height 72
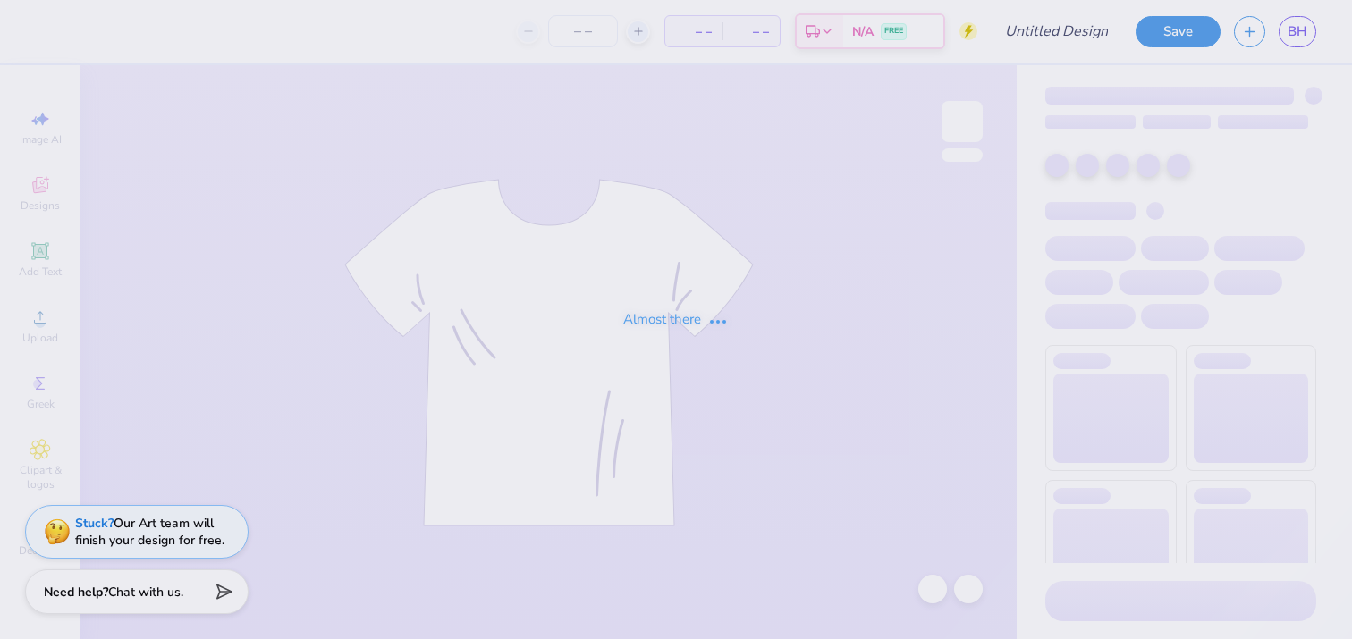
type input "PNM 1"
type input "300"
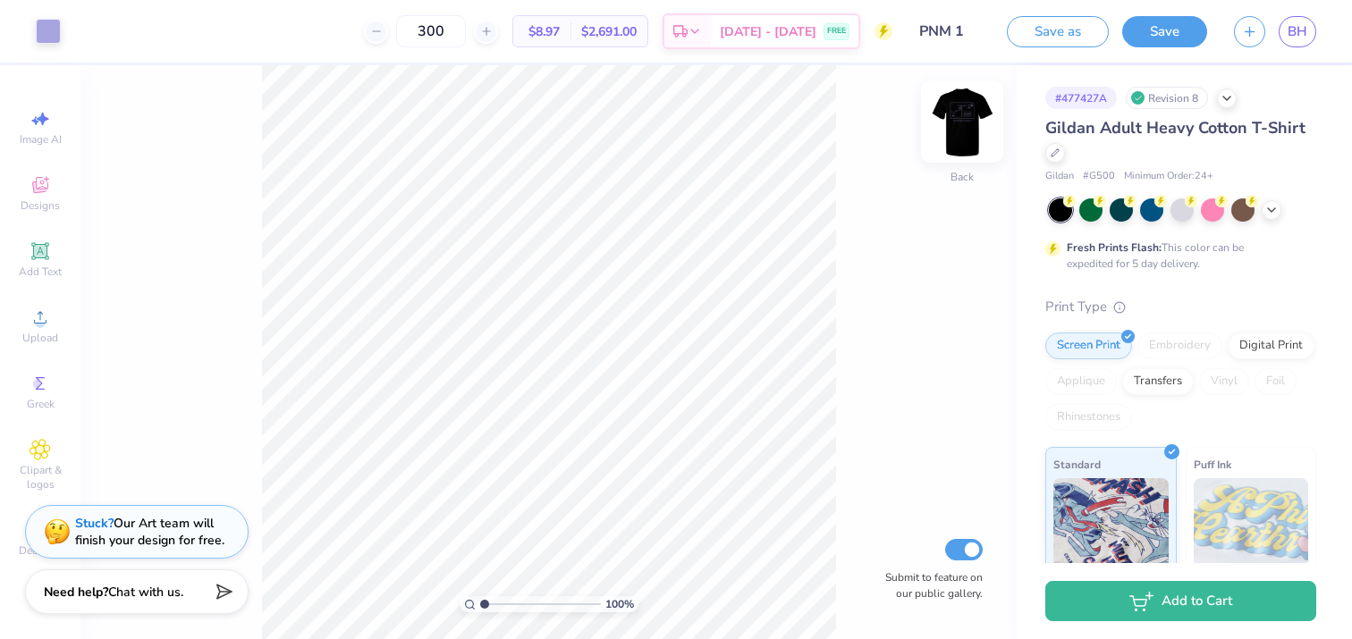
click at [966, 121] on img at bounding box center [962, 122] width 72 height 72
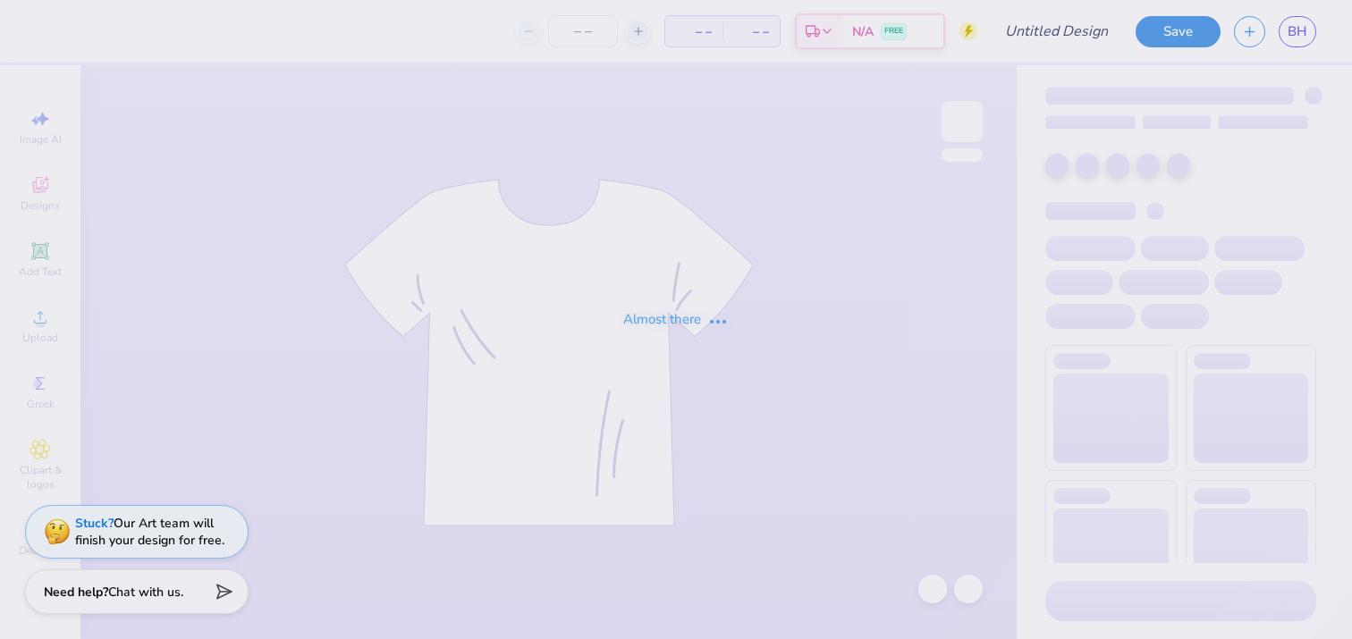
type input "Colgate Panhel"
type input "100"
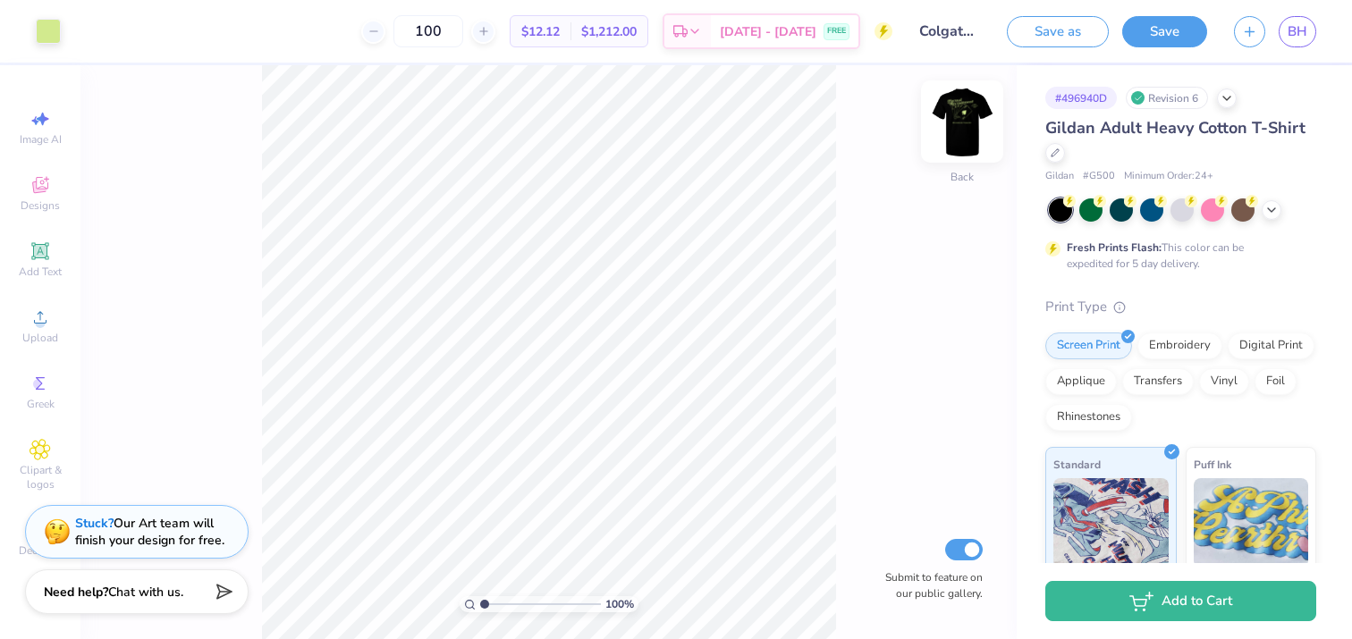
click at [959, 111] on img at bounding box center [962, 122] width 72 height 72
click at [970, 113] on img at bounding box center [962, 122] width 72 height 72
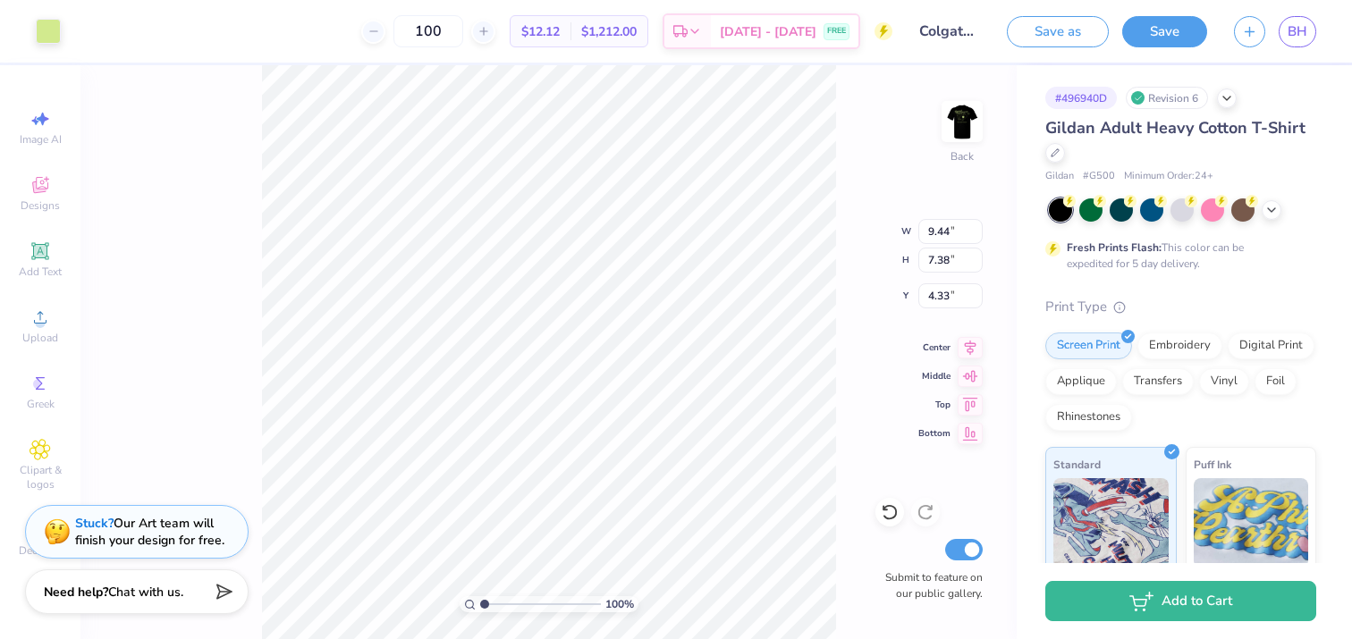
type input "7.86"
type input "6.14"
type input "5.57"
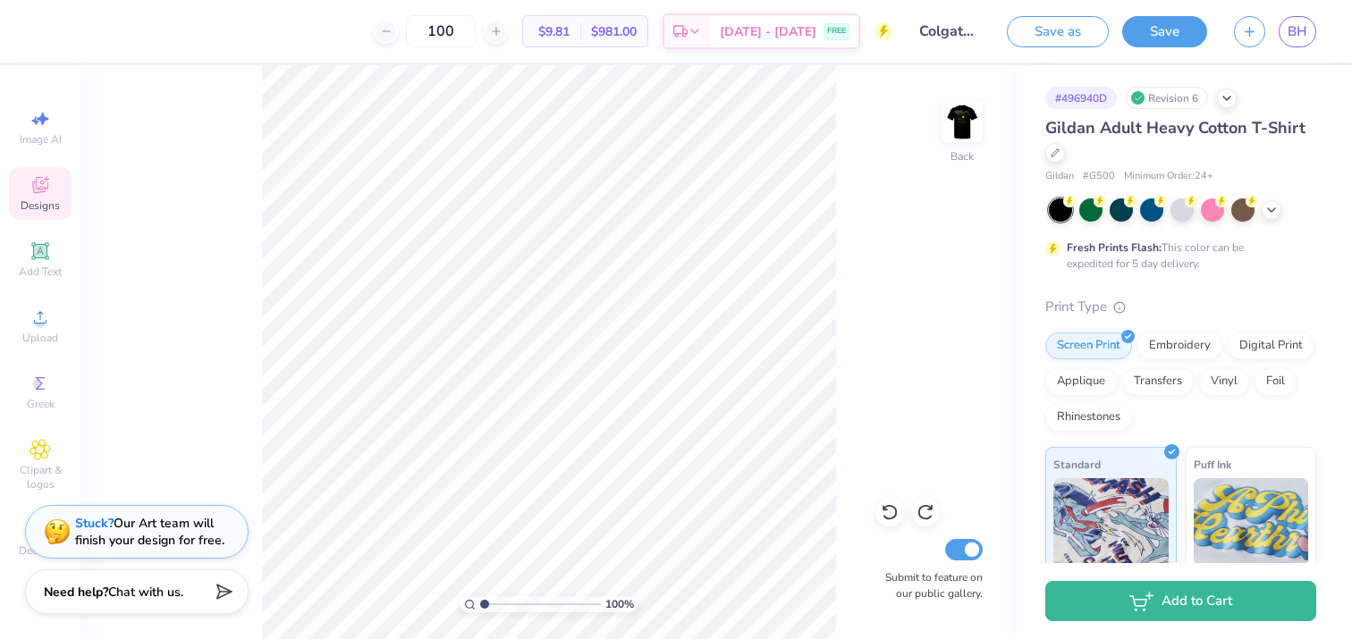
click at [49, 201] on span "Designs" at bounding box center [40, 205] width 39 height 14
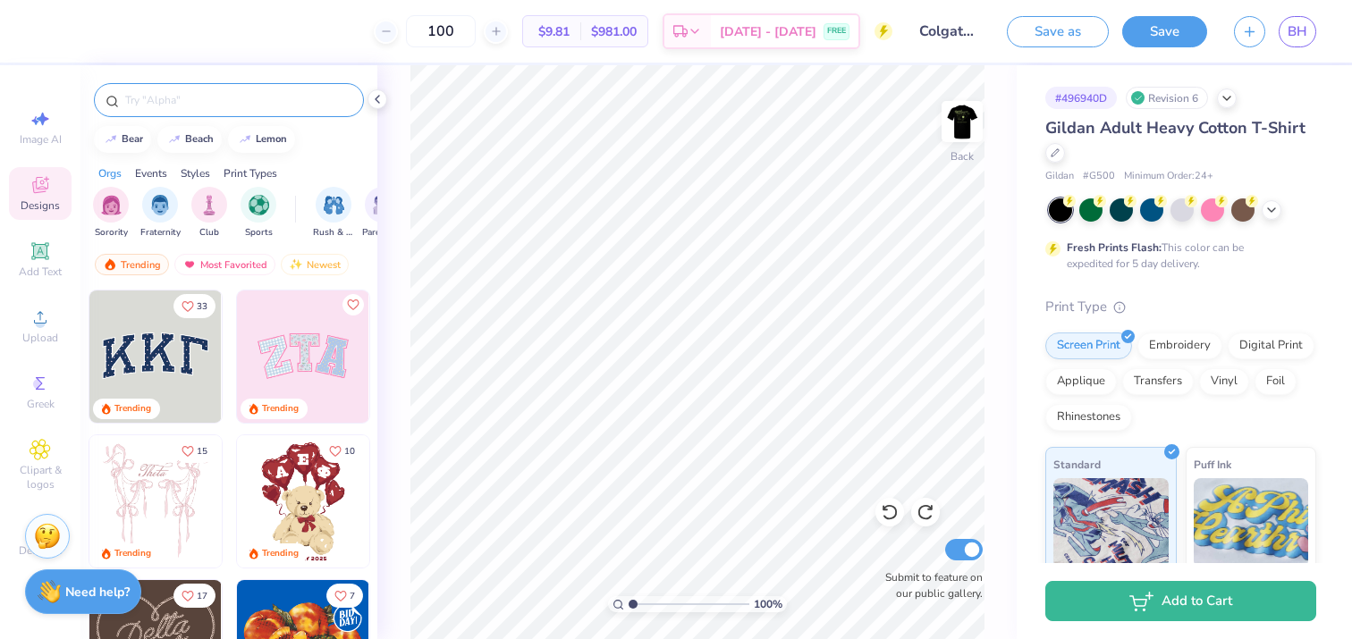
click at [211, 95] on input "text" at bounding box center [237, 100] width 229 height 18
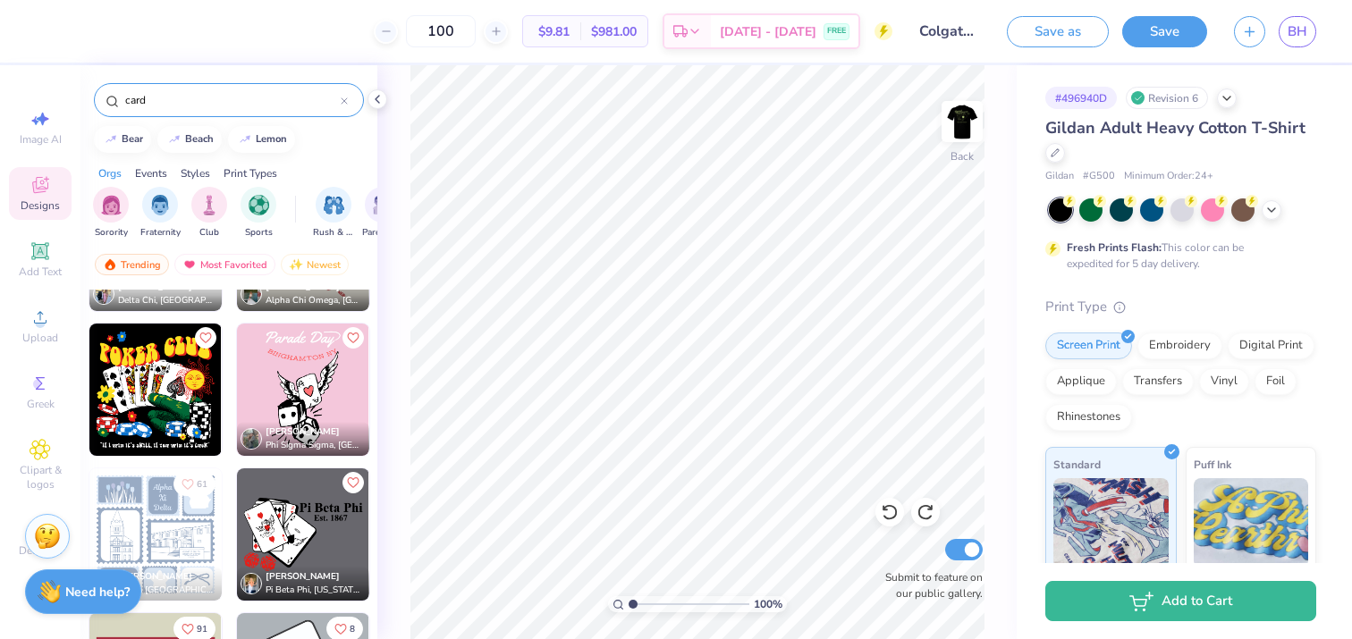
scroll to position [1523, 0]
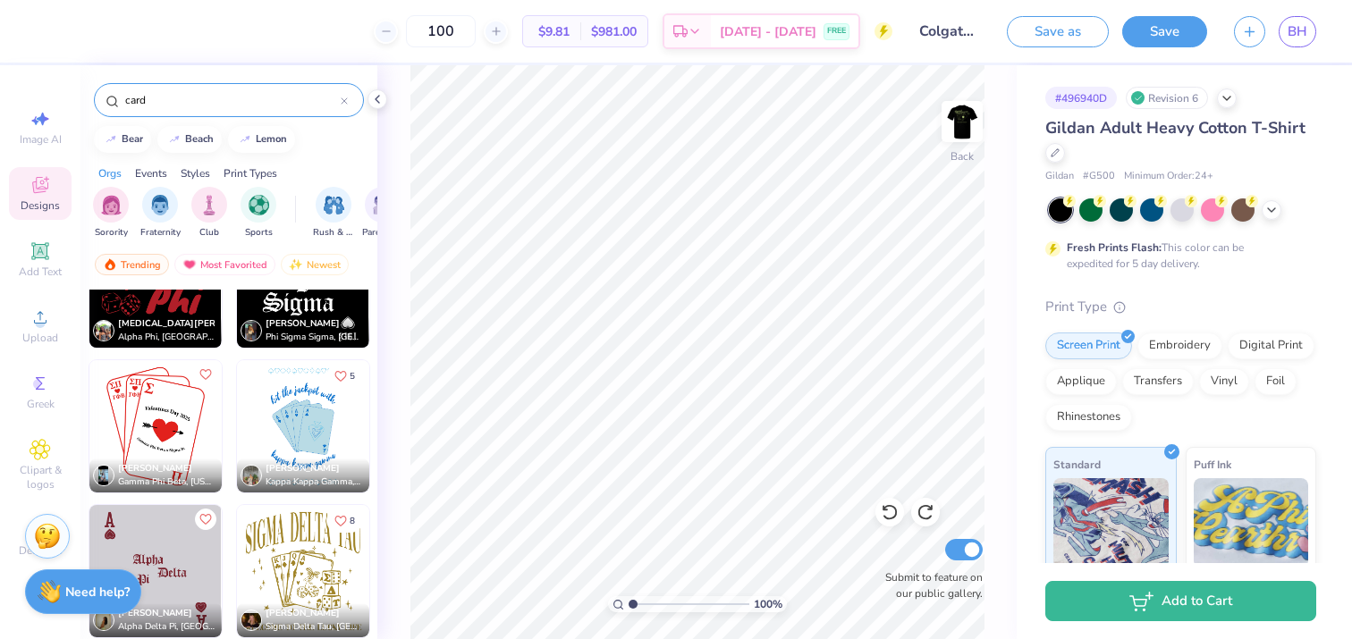
drag, startPoint x: 164, startPoint y: 90, endPoint x: 137, endPoint y: 92, distance: 26.9
click at [137, 92] on div "card" at bounding box center [229, 100] width 270 height 34
drag, startPoint x: 176, startPoint y: 92, endPoint x: 67, endPoint y: 92, distance: 109.1
click at [67, 92] on div "100 $9.81 Per Item $981.00 Total Est. Delivery Aug 25 - 28 FREE Design Title Co…" at bounding box center [676, 319] width 1352 height 639
type input "playing card"
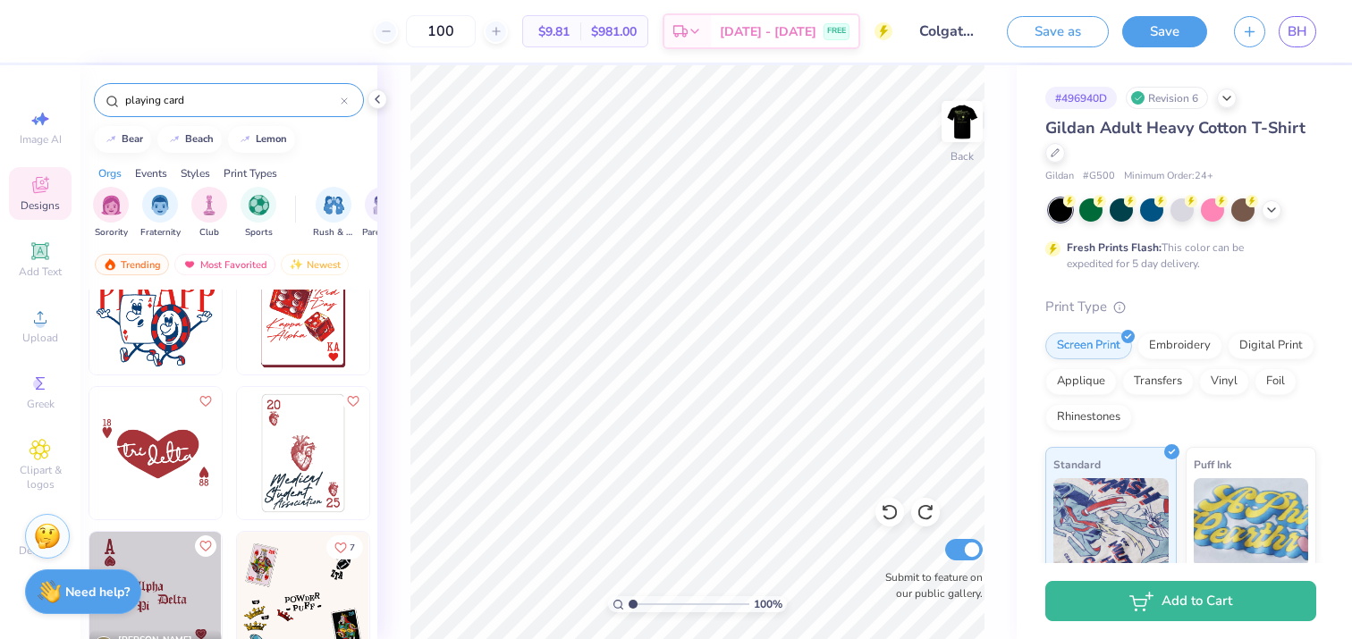
scroll to position [0, 0]
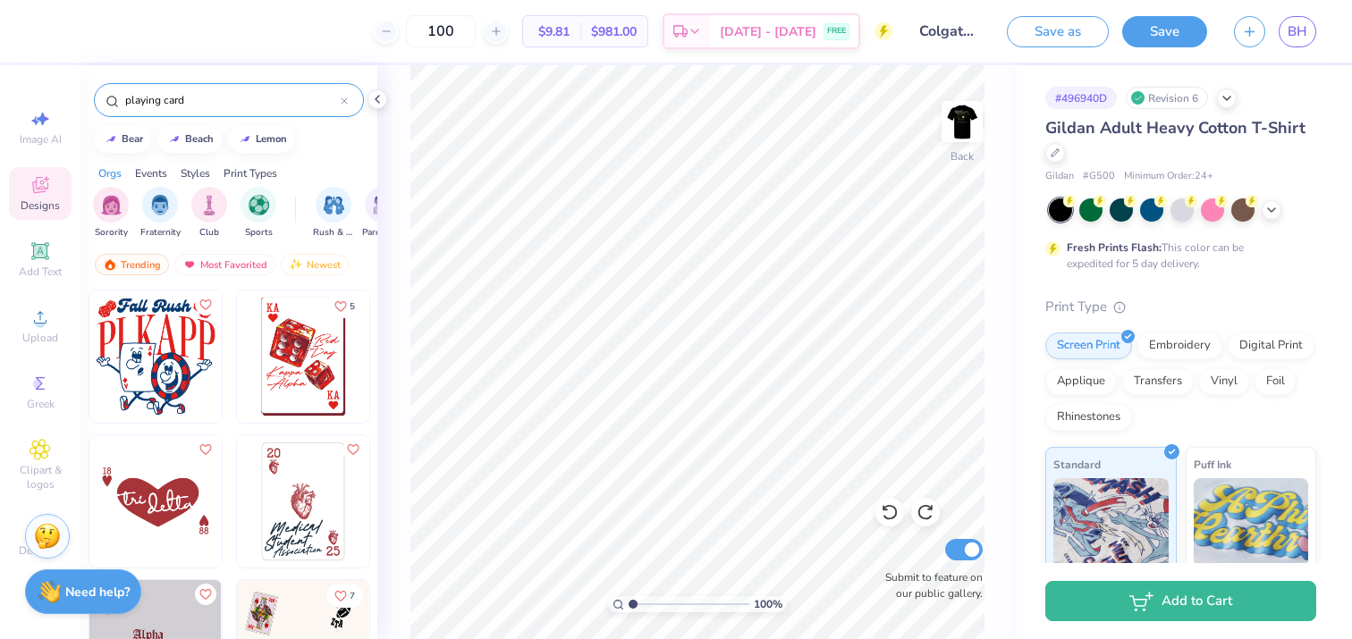
click at [312, 361] on img at bounding box center [303, 357] width 132 height 132
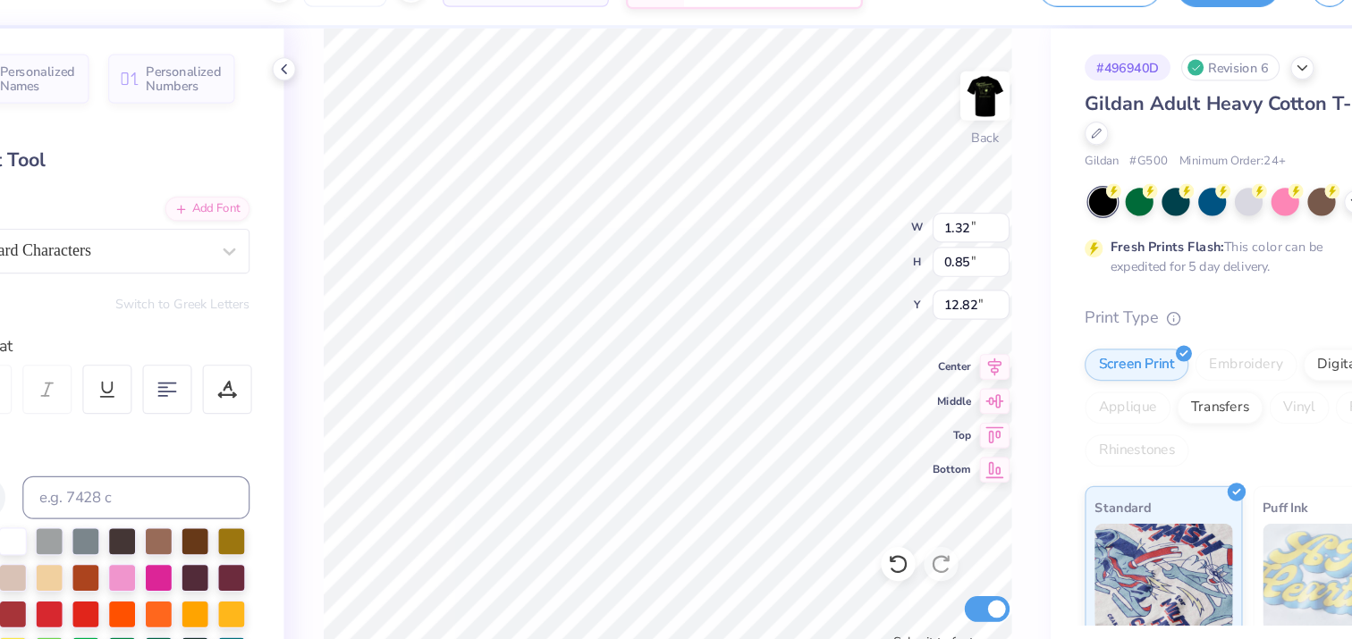
type input "12.82"
type textarea "25"
type input "3.68"
type textarea "20"
type input "2.58"
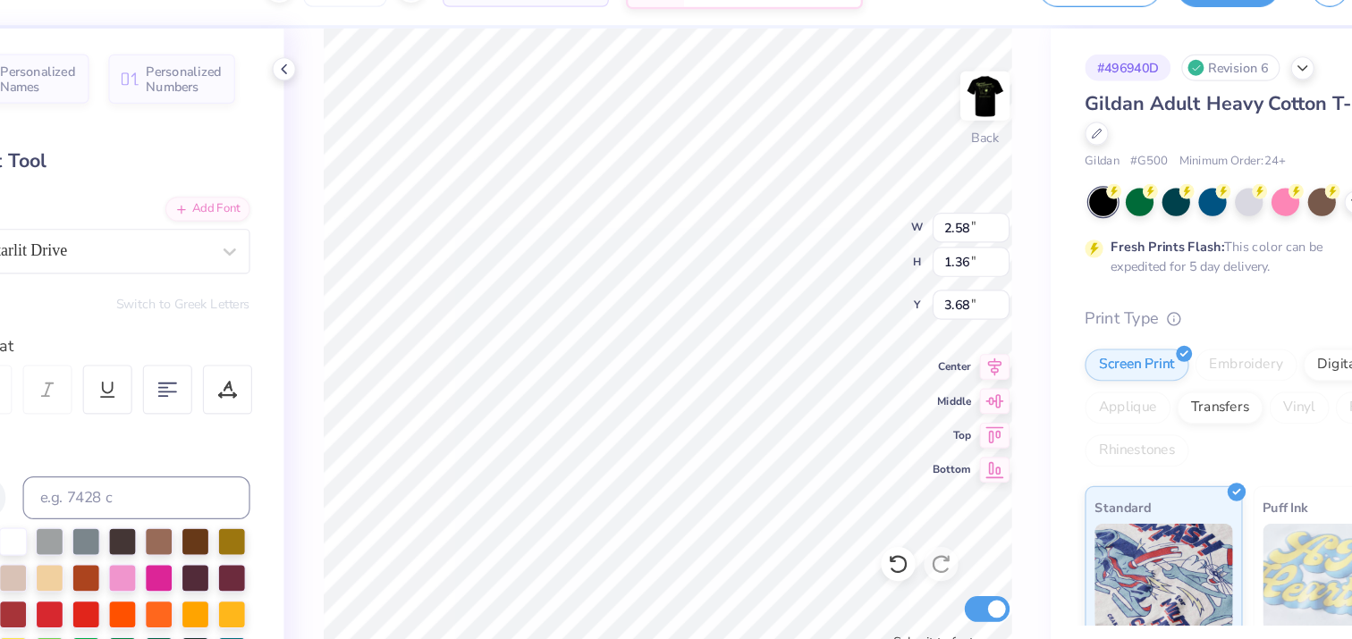
type input "1.36"
type input "8.21"
type input "4.82"
type input "5.14"
type input "5.23"
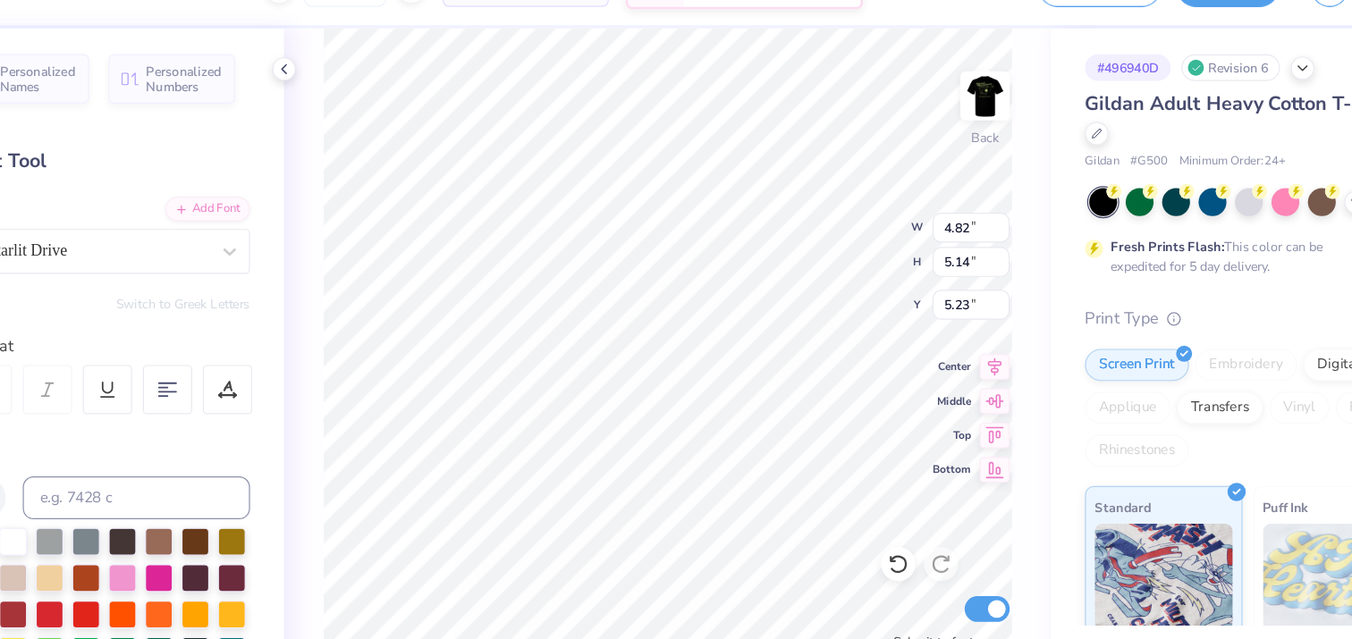
type input "2.58"
type input "1.42"
type input "6.83"
type textarea "r"
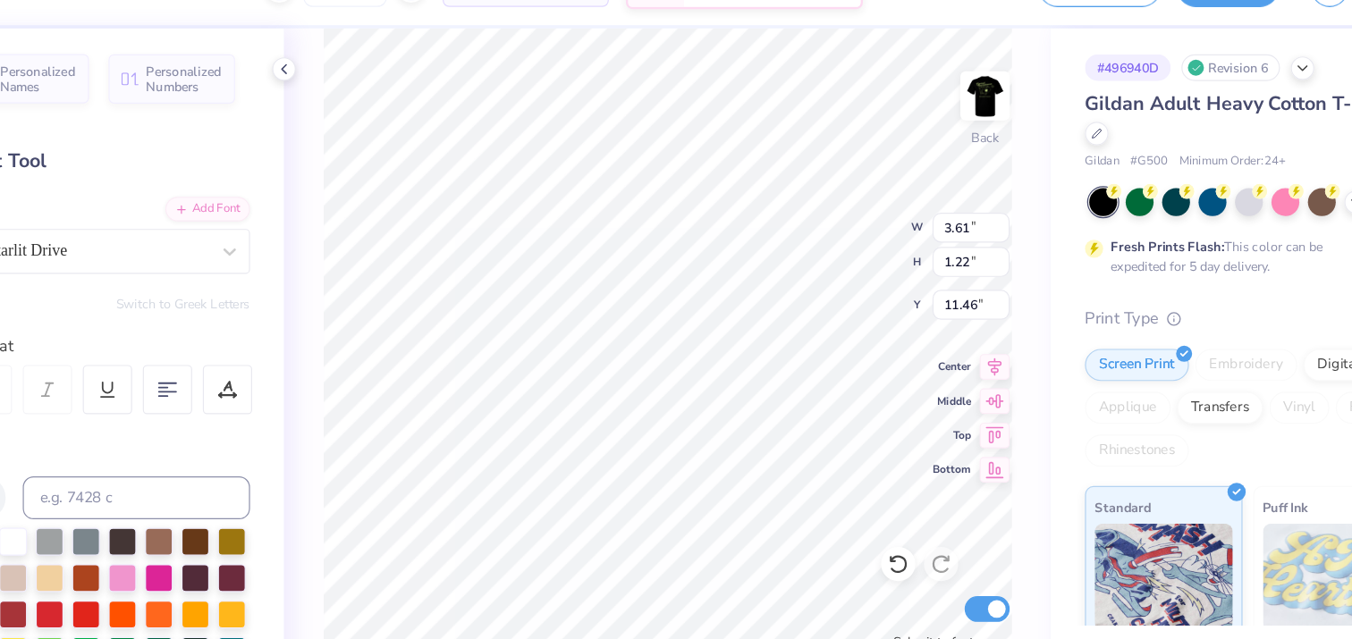
type textarea "Recruitment Counselor"
type input "2.98"
type input "3.05"
type input "9.67"
type input "3.20"
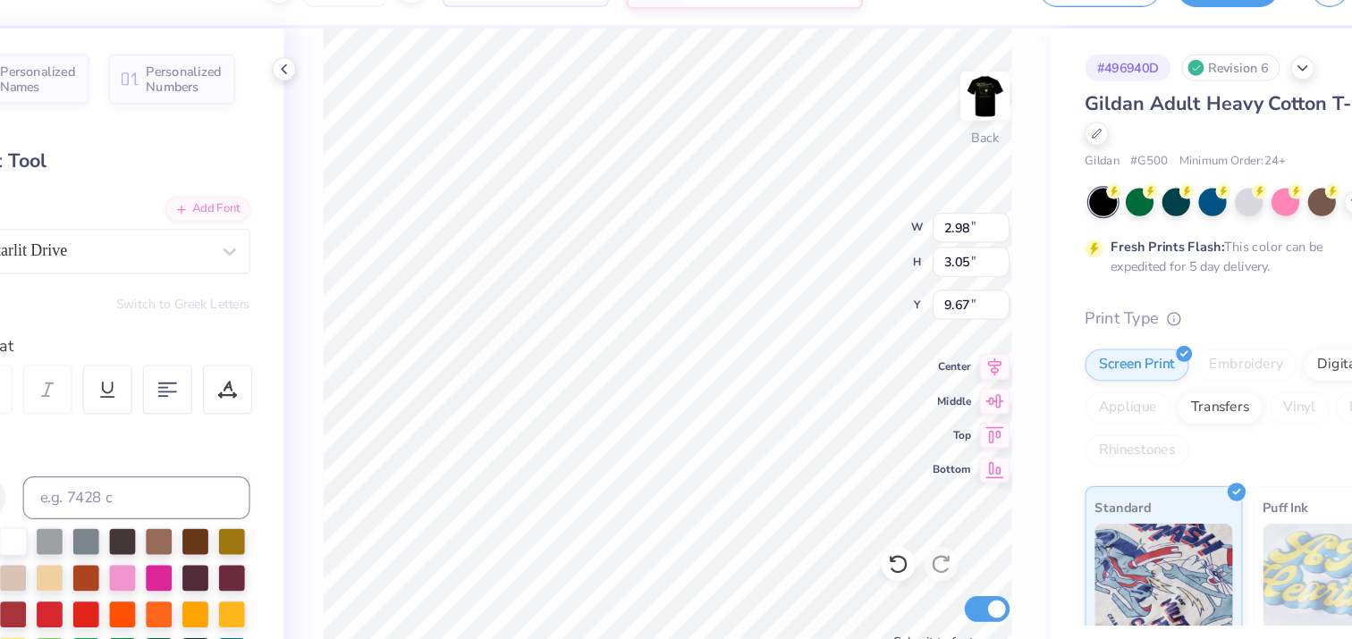
type input "3.16"
type input "4.04"
type input "2.98"
type input "3.05"
type input "9.67"
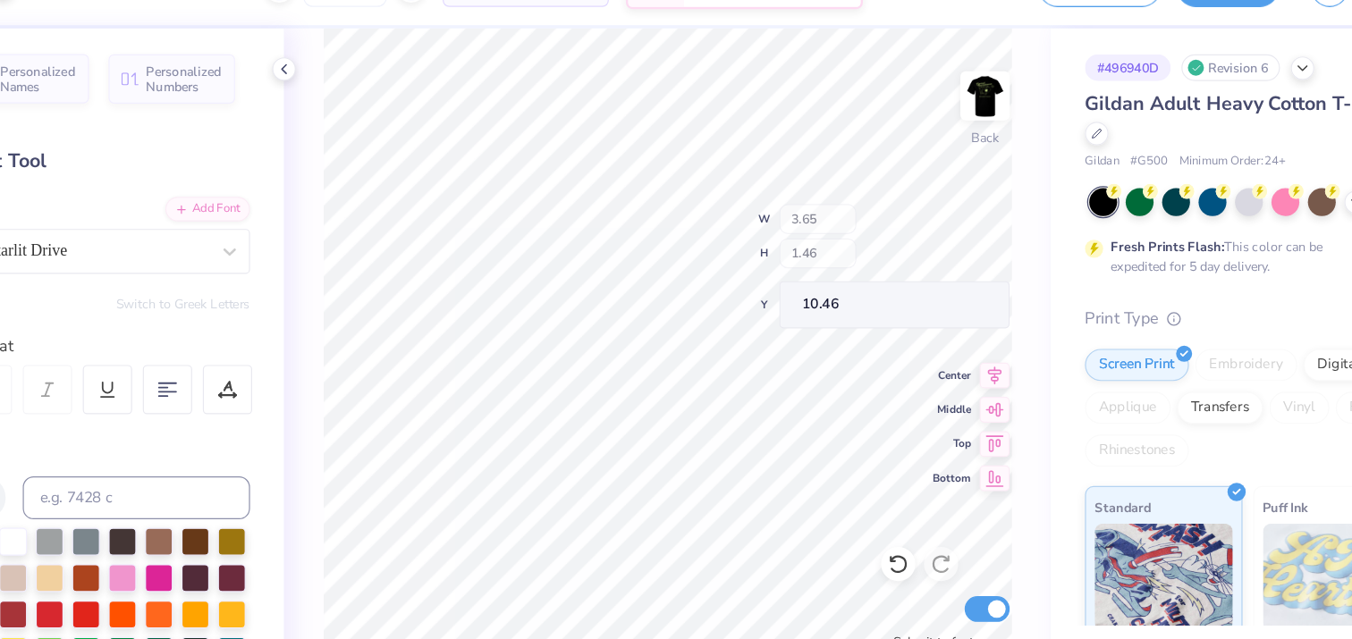
type input "10.46"
type input "11.54"
type textarea "Recruitment"
type input "12.64"
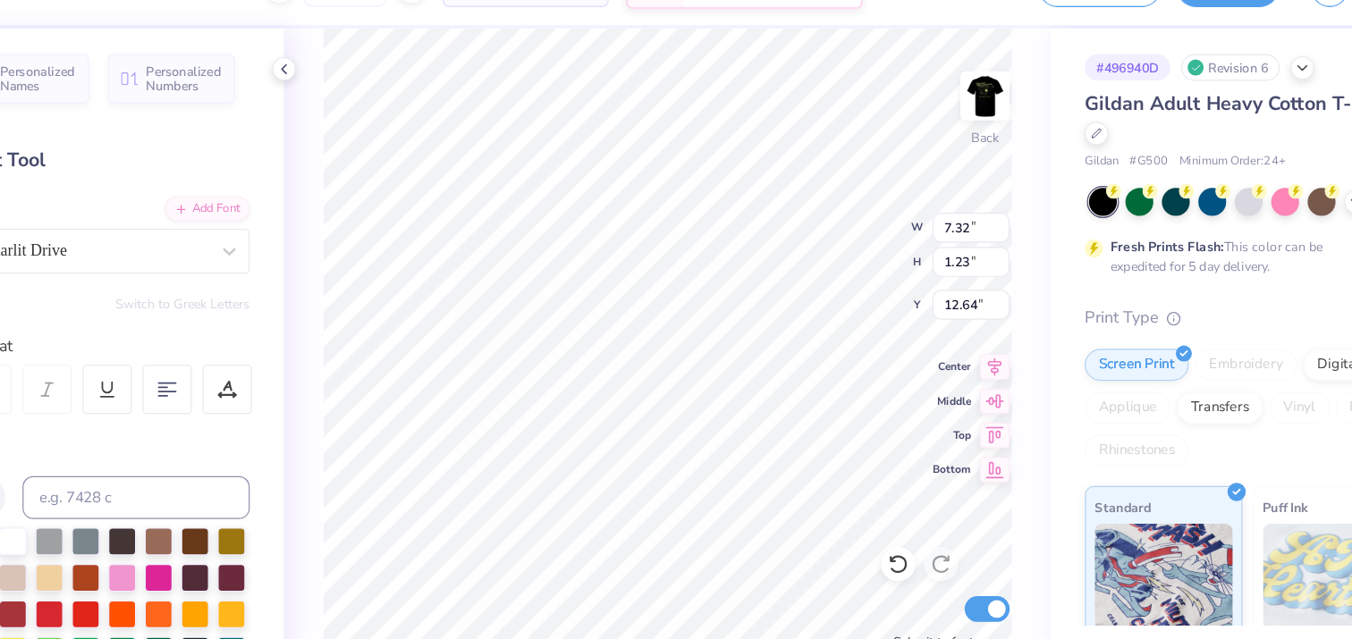
scroll to position [0, 0]
type textarea "Counselor"
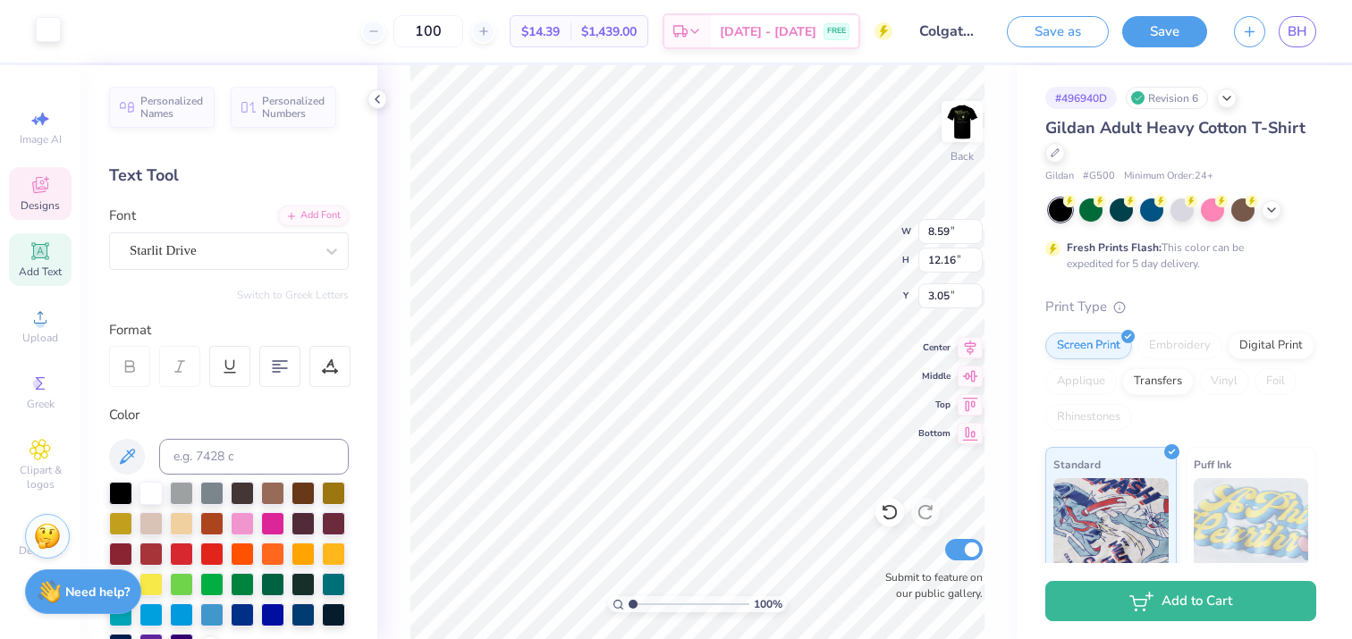
click at [56, 32] on div at bounding box center [48, 29] width 25 height 25
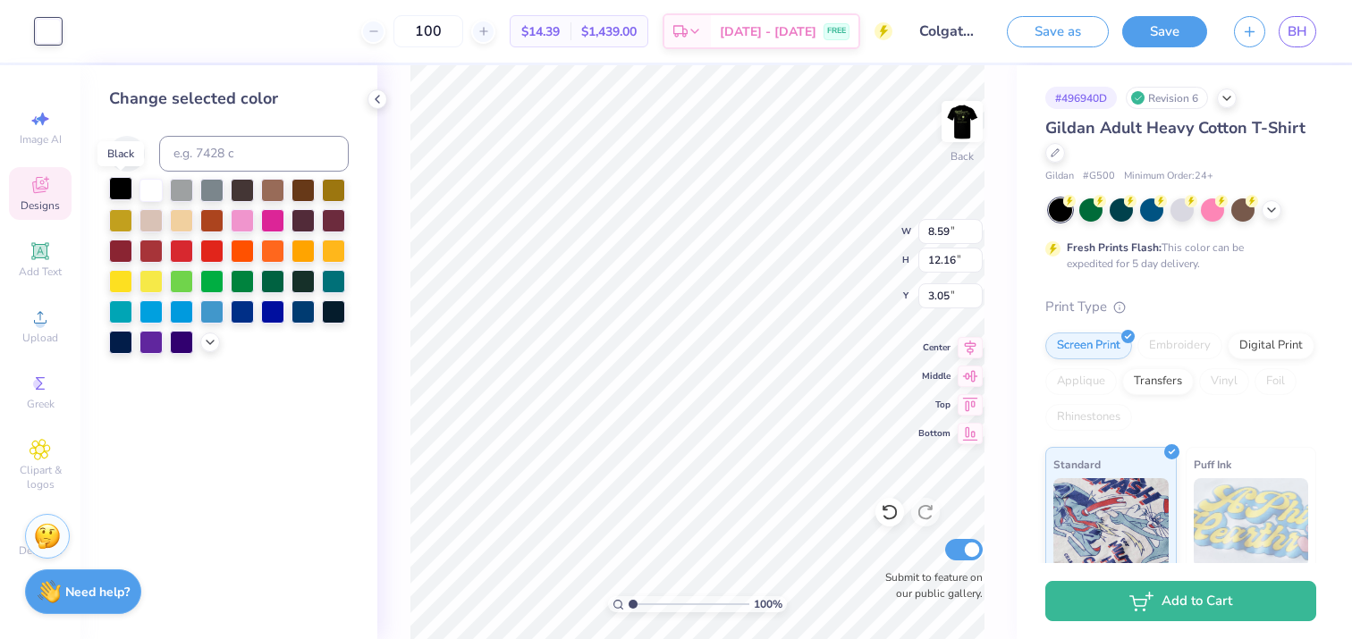
click at [126, 183] on div at bounding box center [120, 188] width 23 height 23
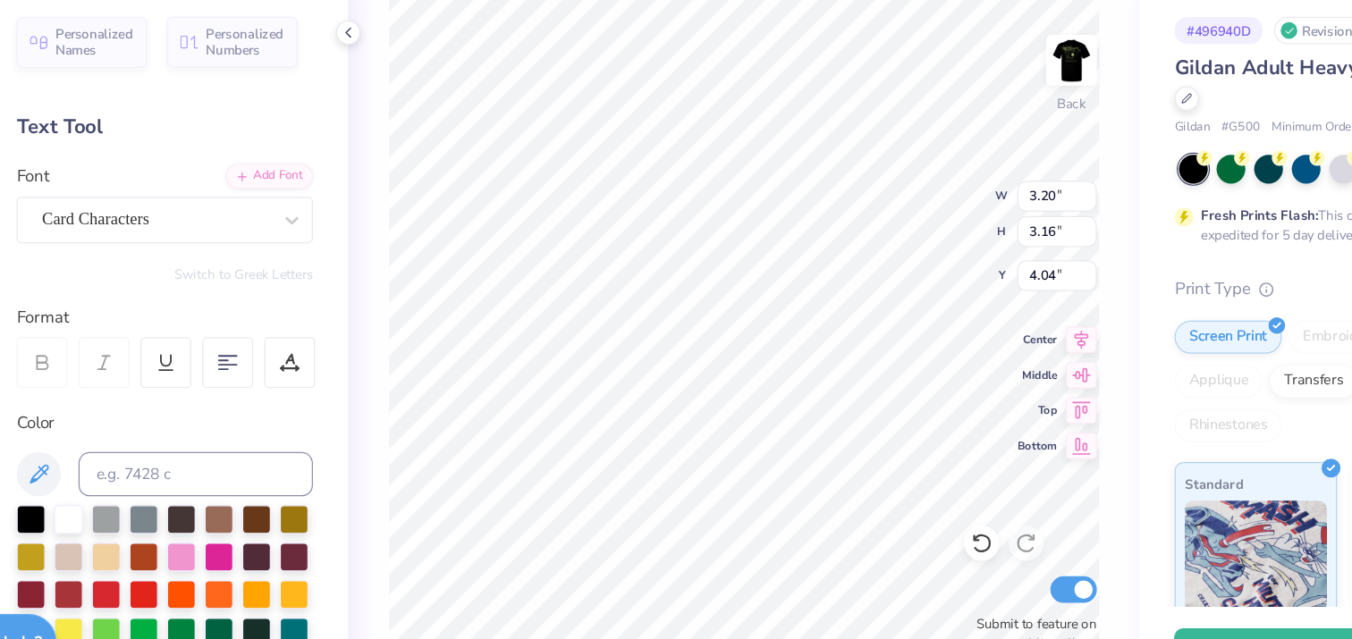
type input "3.20"
type input "3.16"
type input "4.04"
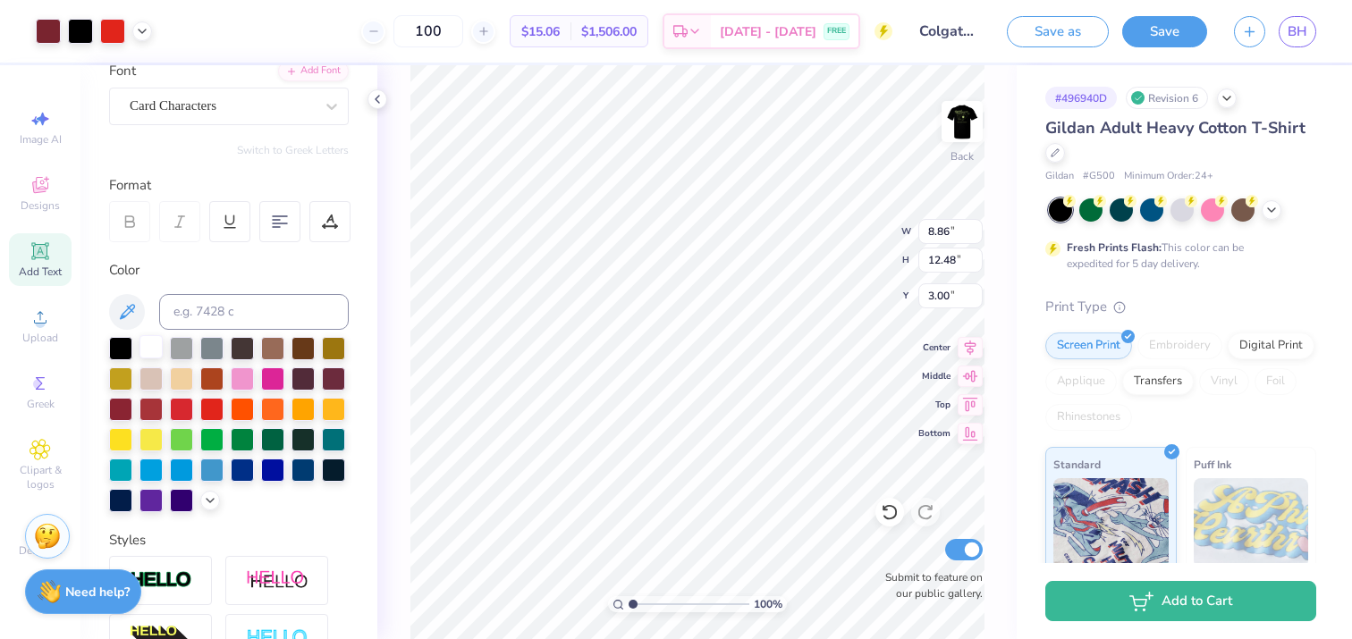
scroll to position [159, 0]
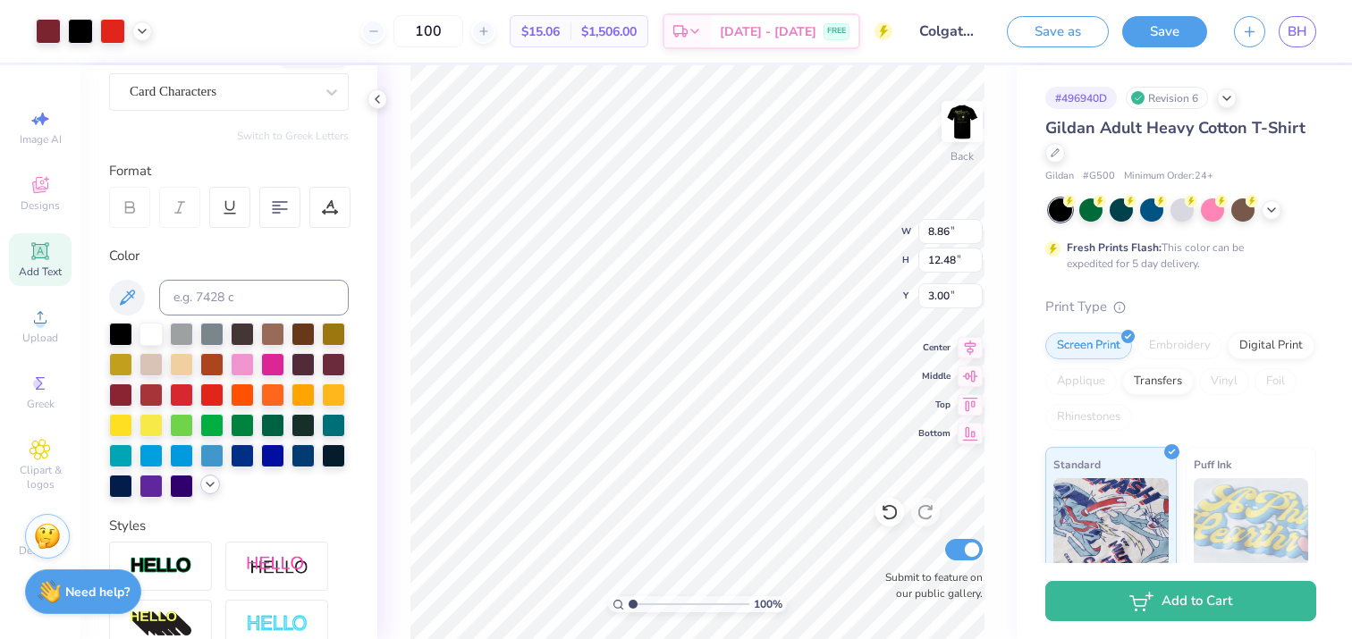
click at [207, 490] on icon at bounding box center [210, 484] width 14 height 14
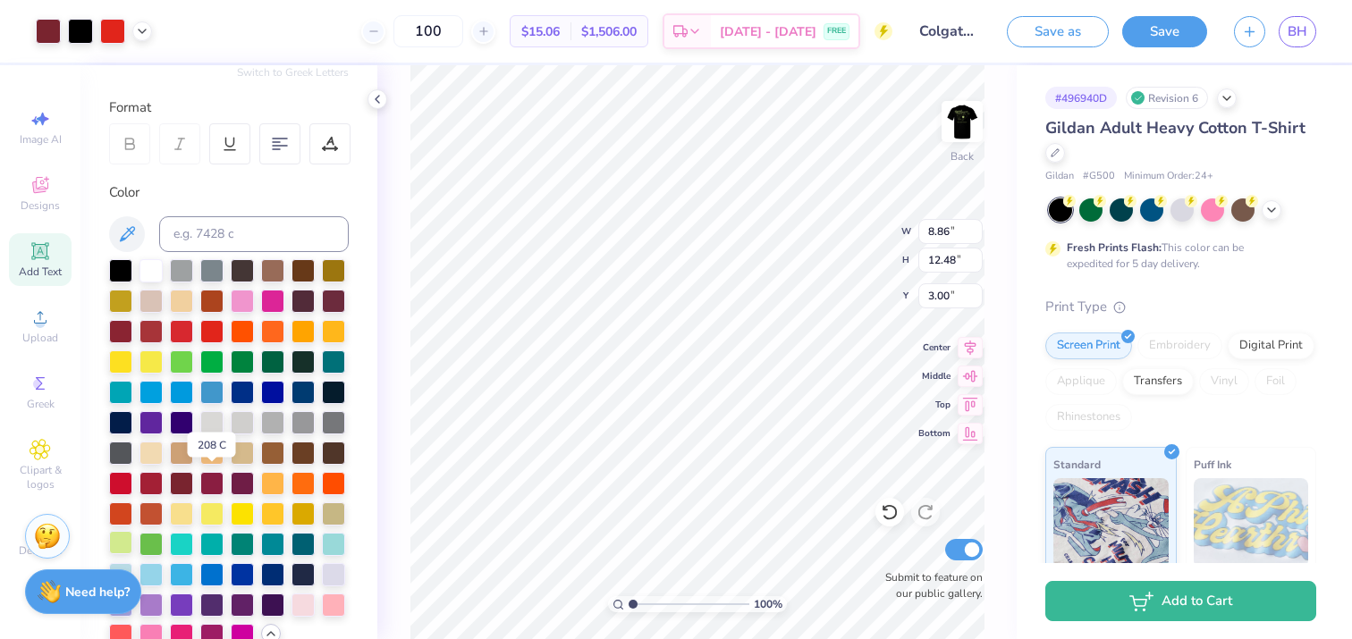
scroll to position [224, 0]
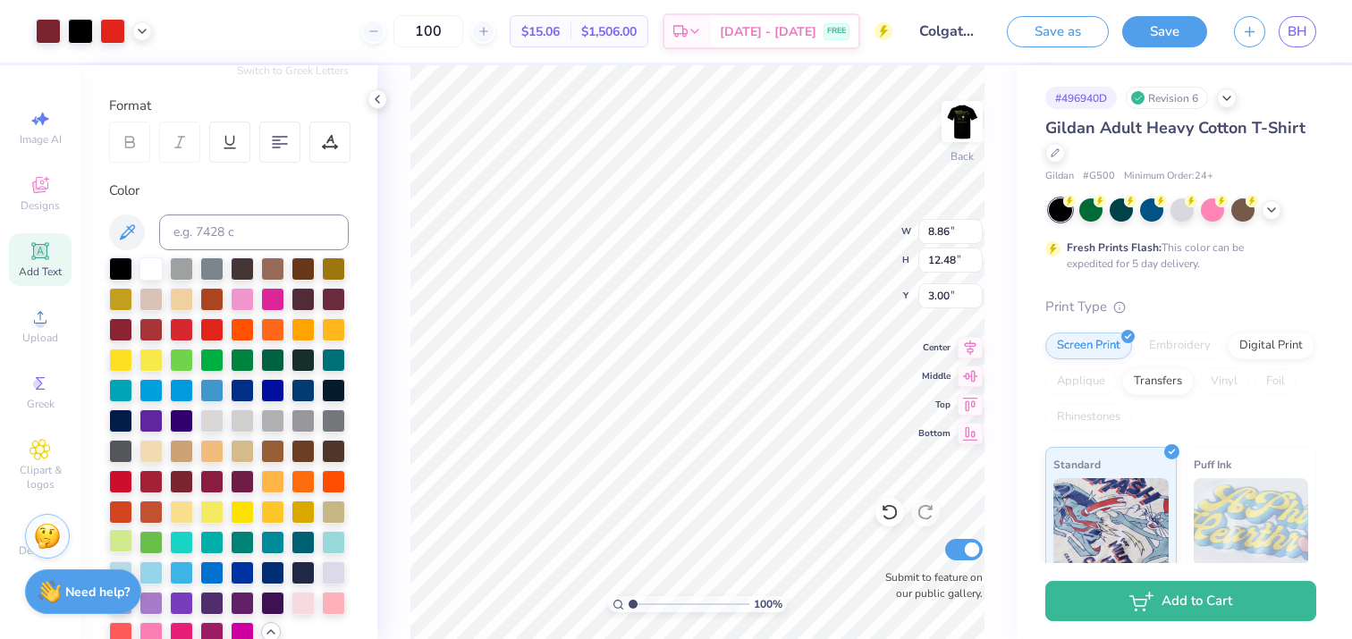
click at [116, 547] on div at bounding box center [120, 540] width 23 height 23
click at [107, 34] on div at bounding box center [112, 29] width 25 height 25
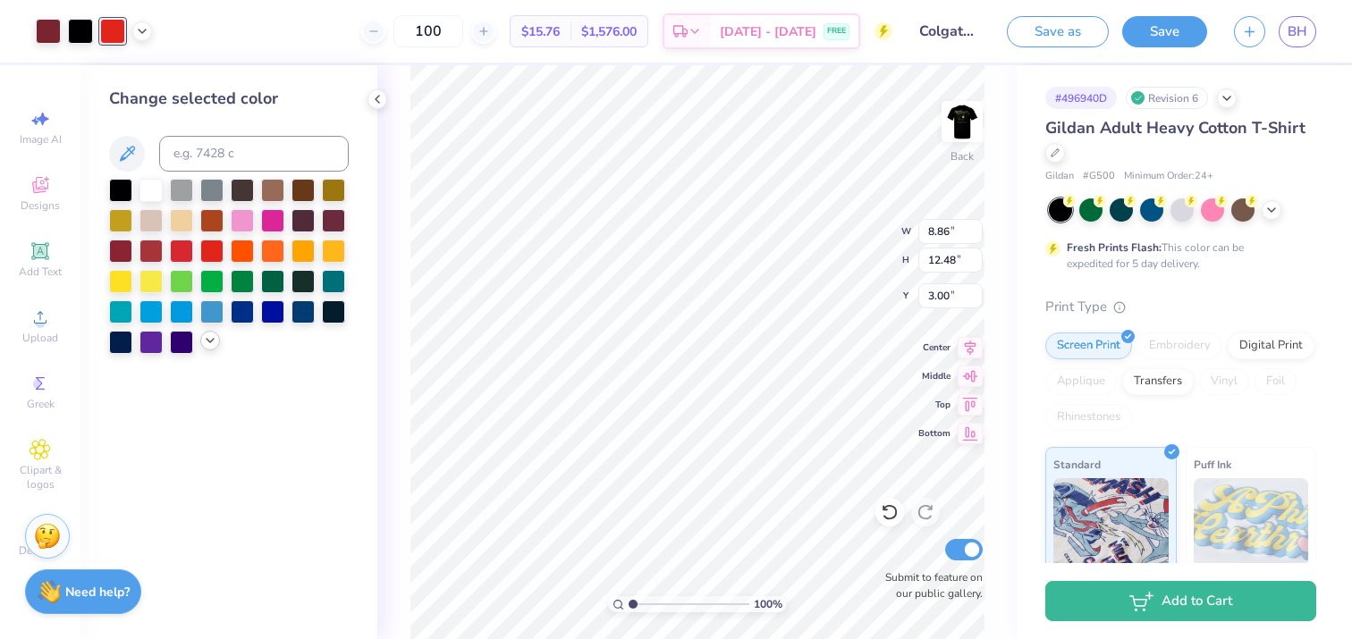
click at [213, 344] on icon at bounding box center [210, 340] width 14 height 14
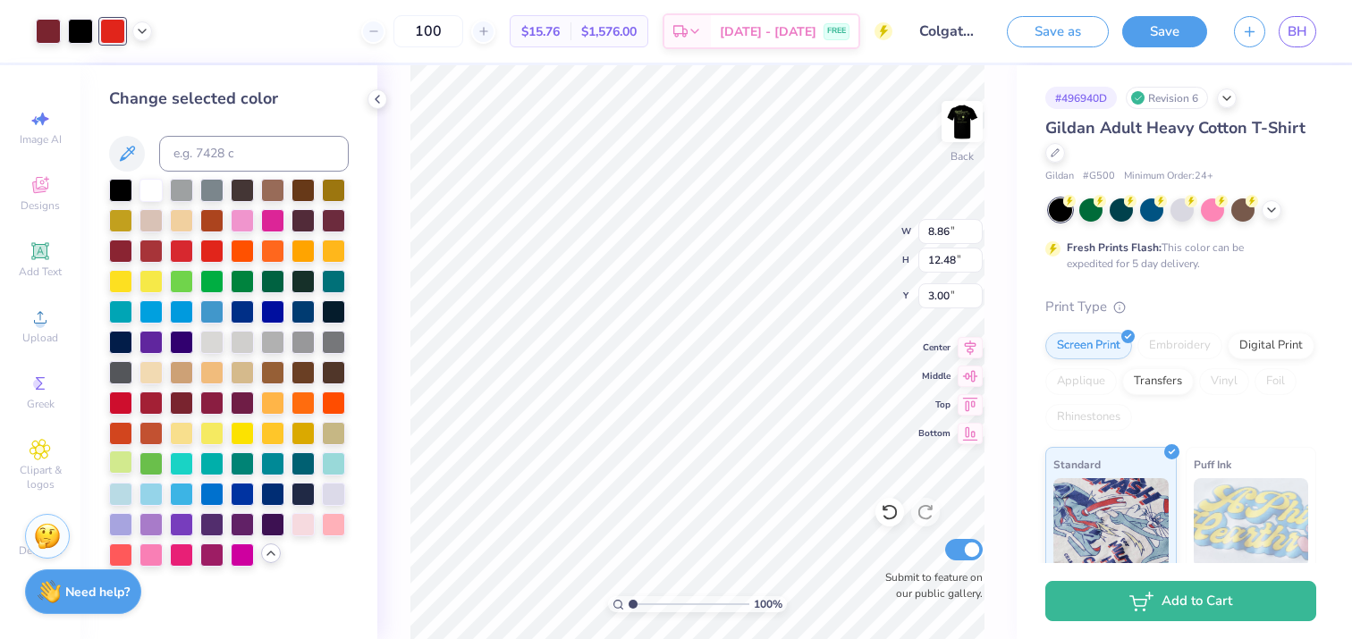
click at [128, 462] on div at bounding box center [120, 462] width 23 height 23
click at [79, 33] on div at bounding box center [80, 29] width 25 height 25
click at [125, 457] on div at bounding box center [120, 462] width 23 height 23
click at [109, 34] on div at bounding box center [112, 29] width 25 height 25
click at [50, 36] on div at bounding box center [48, 29] width 25 height 25
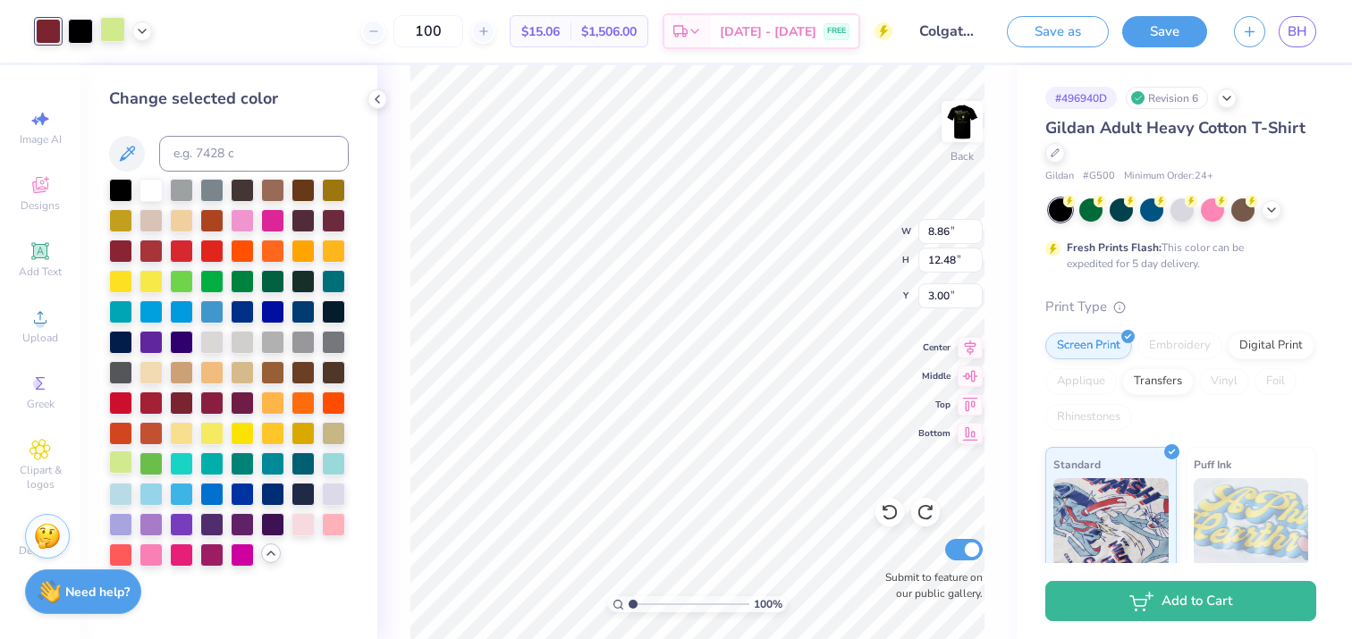
click at [122, 460] on div at bounding box center [120, 462] width 23 height 23
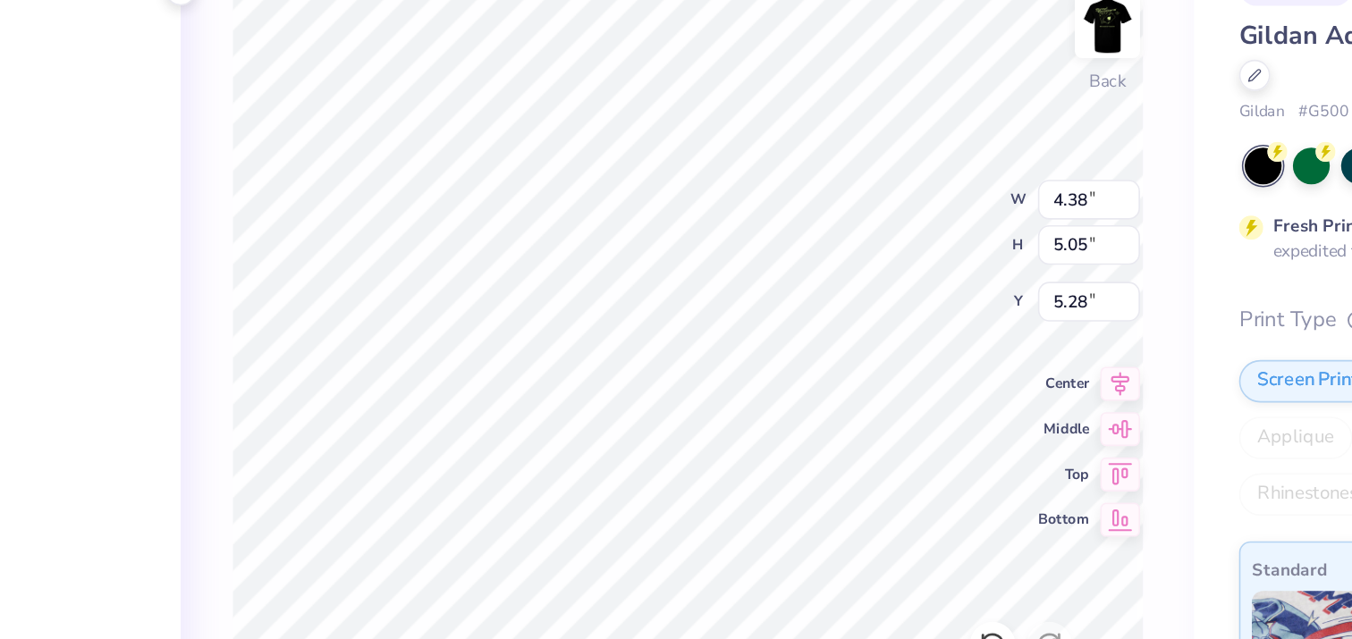
type input "6.48"
type input "4.82"
type input "5.14"
type input "5.23"
type input "8.59"
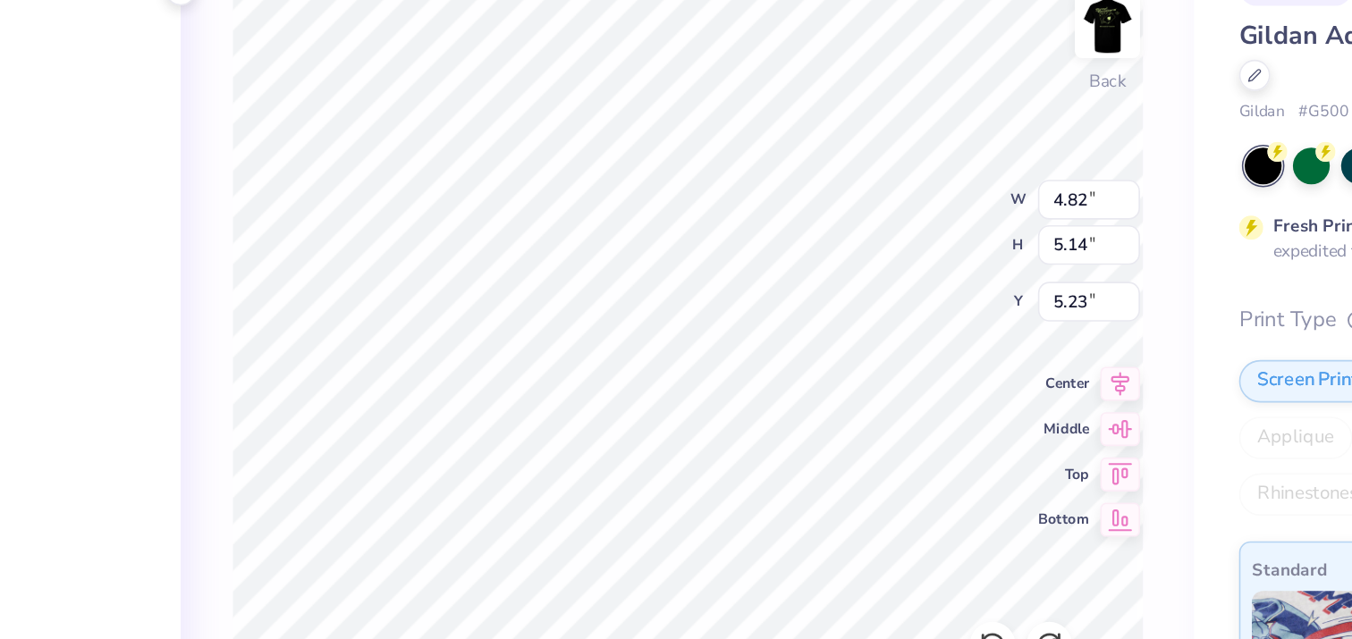
type input "12.16"
type input "3.05"
type input "4.38"
type input "5.05"
type input "6.48"
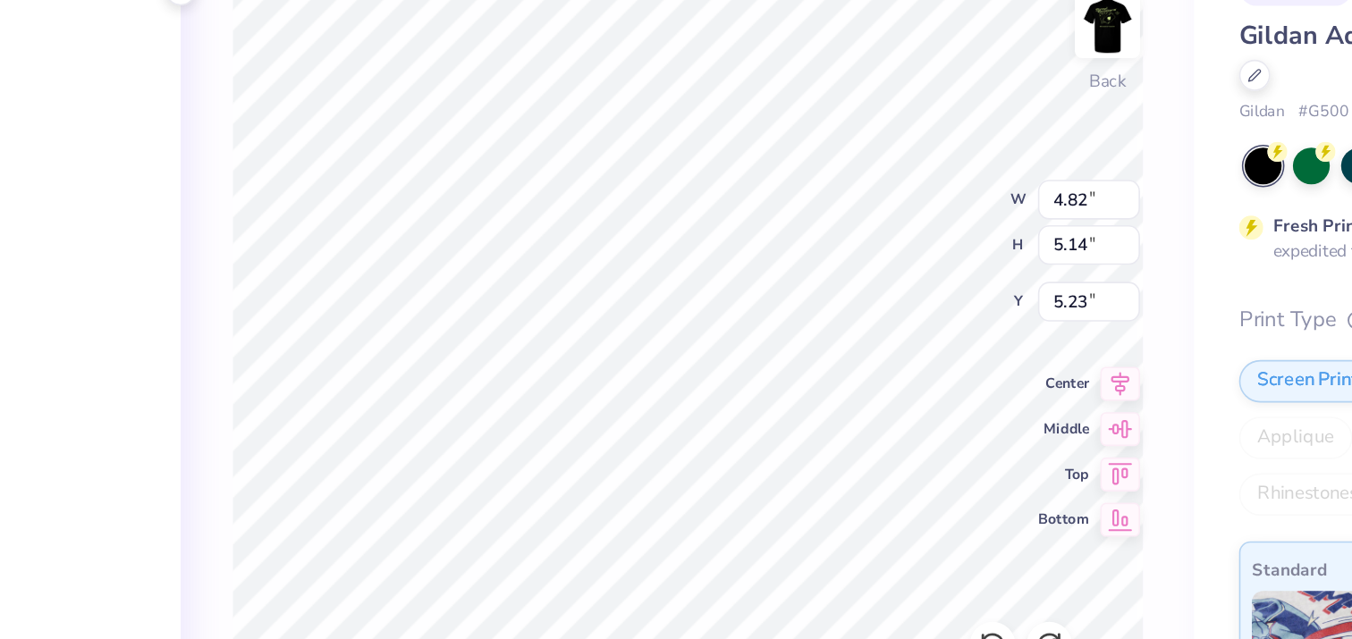
type input "8.59"
type input "12.16"
type input "3.00"
type input "3.76"
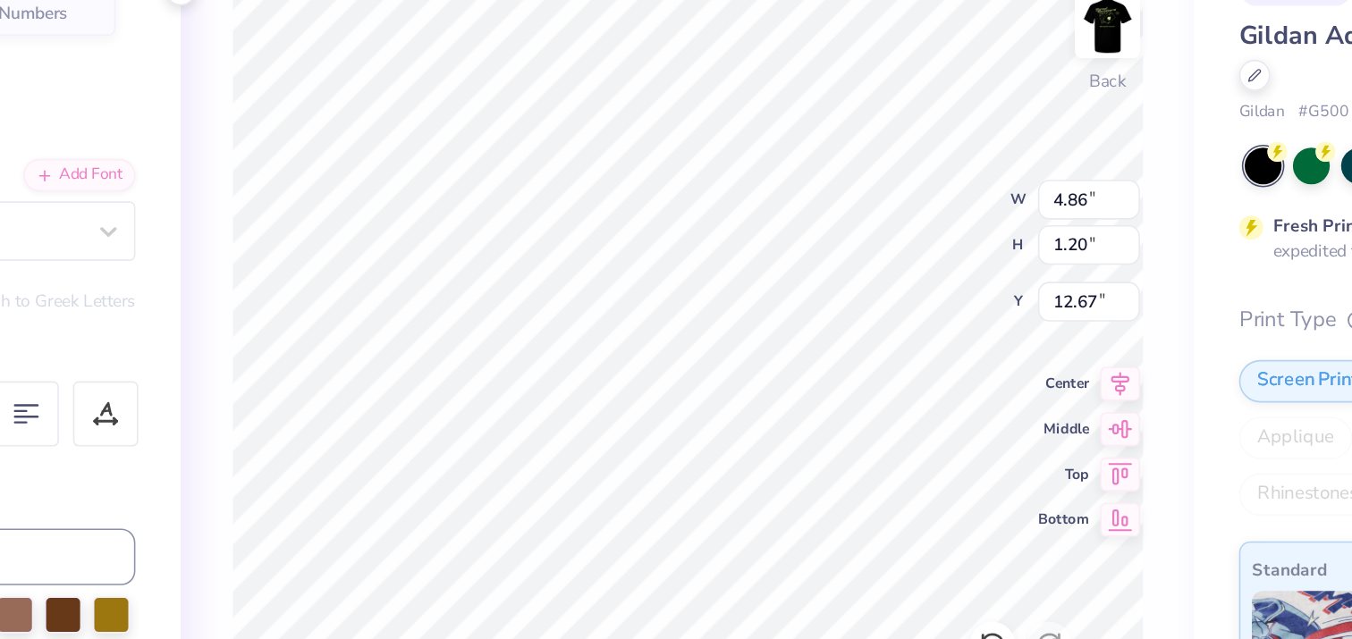
type input "12.65"
type input "3.33"
type input "8.72"
type input "12.28"
type input "3.76"
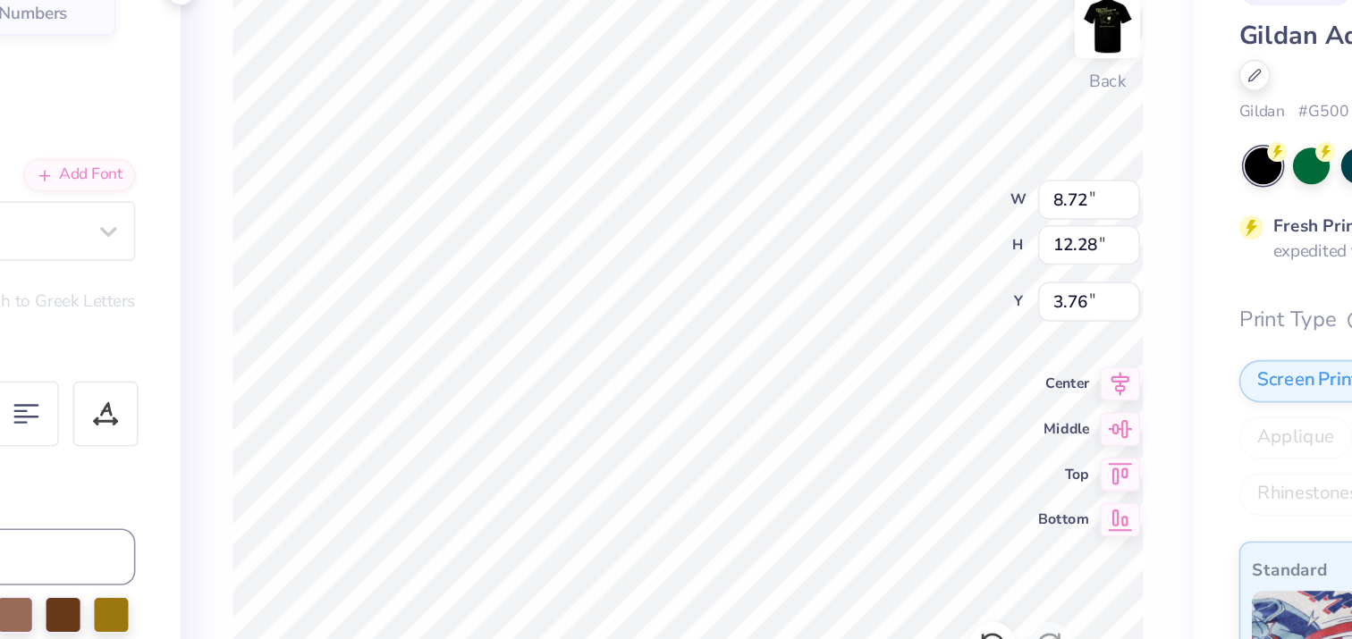
type input "9.20"
type input "12.96"
type input "3.00"
type input "9.23"
type input "13.00"
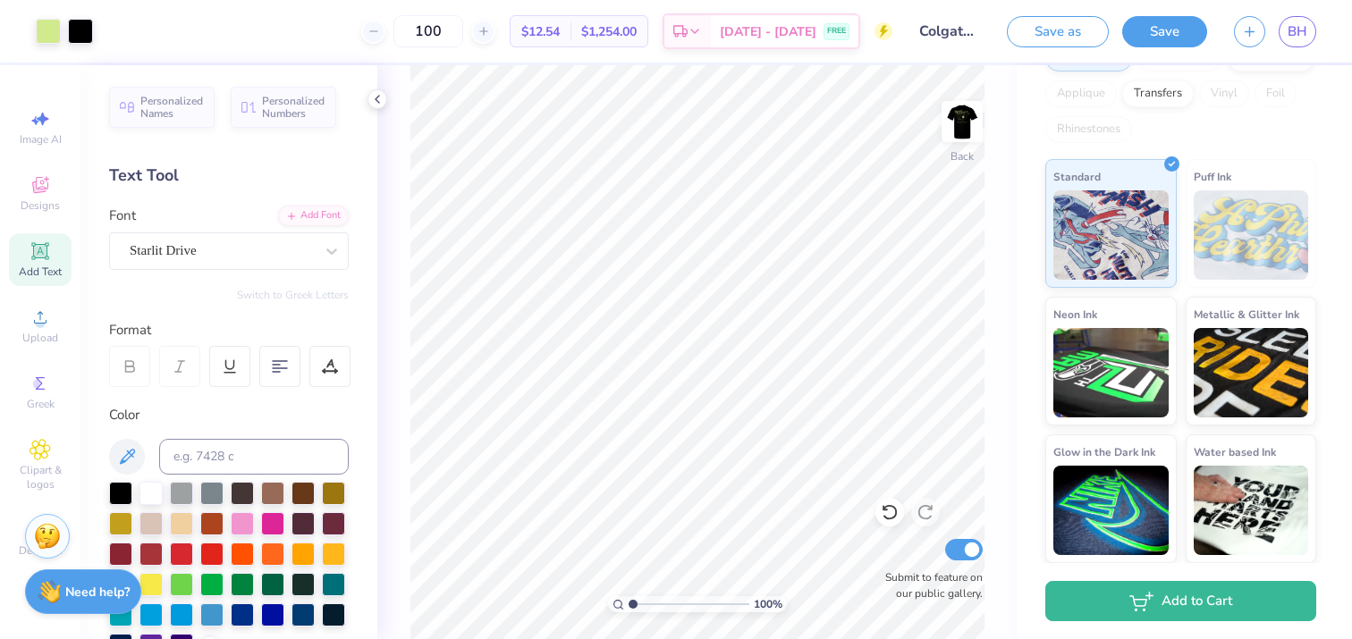
scroll to position [0, 0]
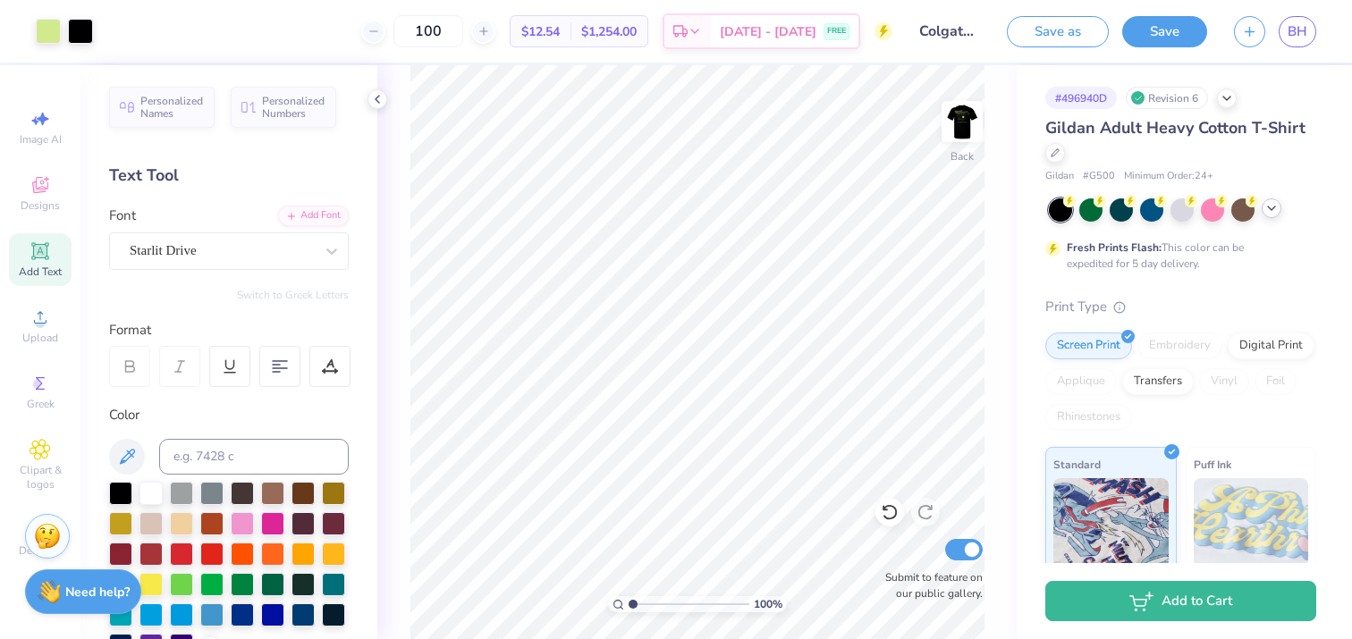
click at [1273, 214] on icon at bounding box center [1271, 208] width 14 height 14
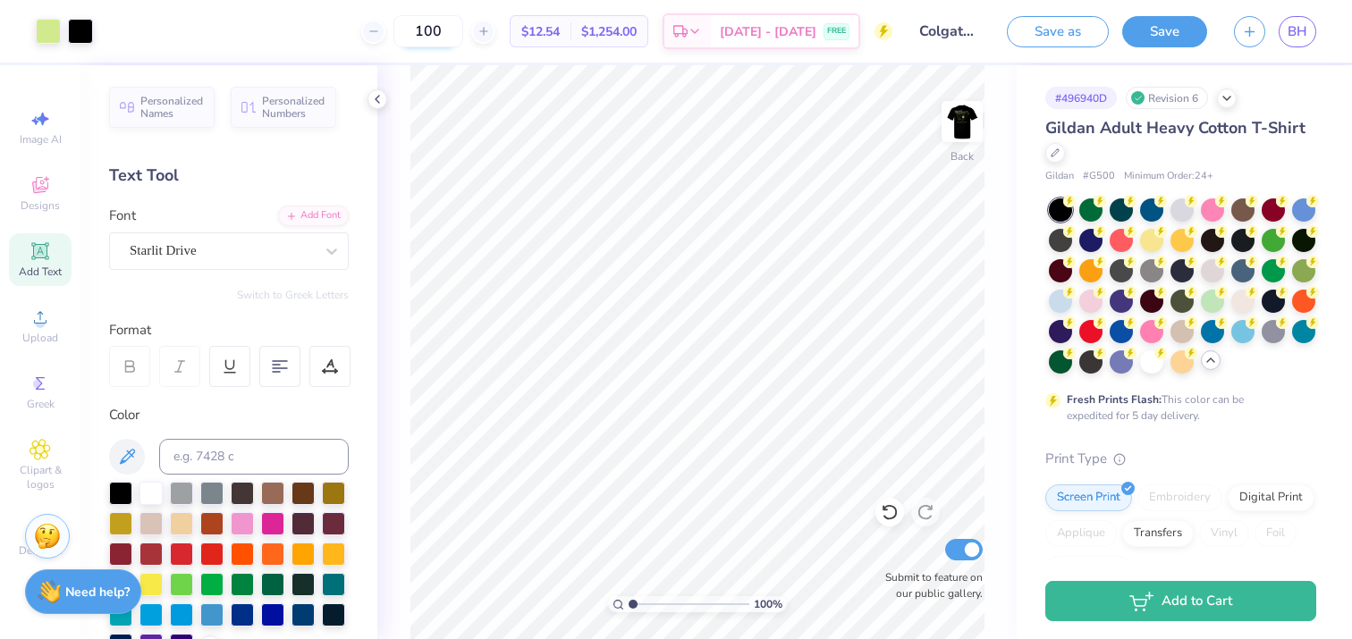
click at [447, 28] on input "100" at bounding box center [428, 31] width 70 height 32
type input "300"
click at [38, 38] on div at bounding box center [48, 29] width 25 height 25
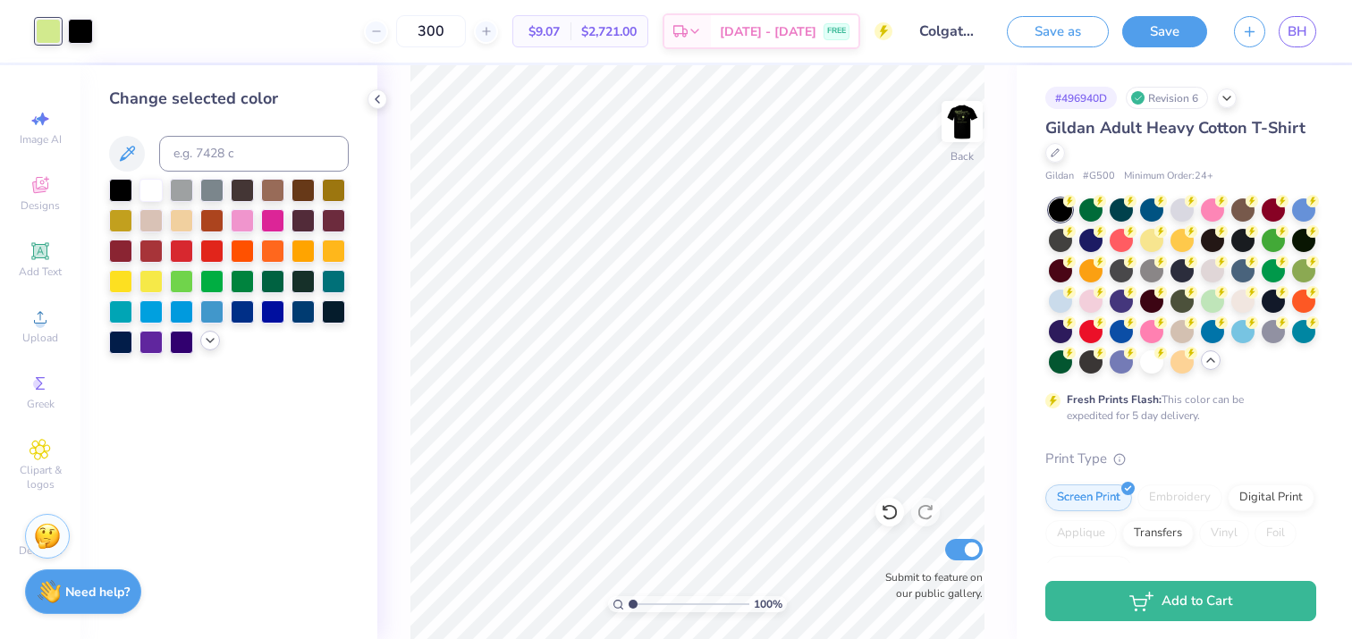
click at [203, 337] on icon at bounding box center [210, 340] width 14 height 14
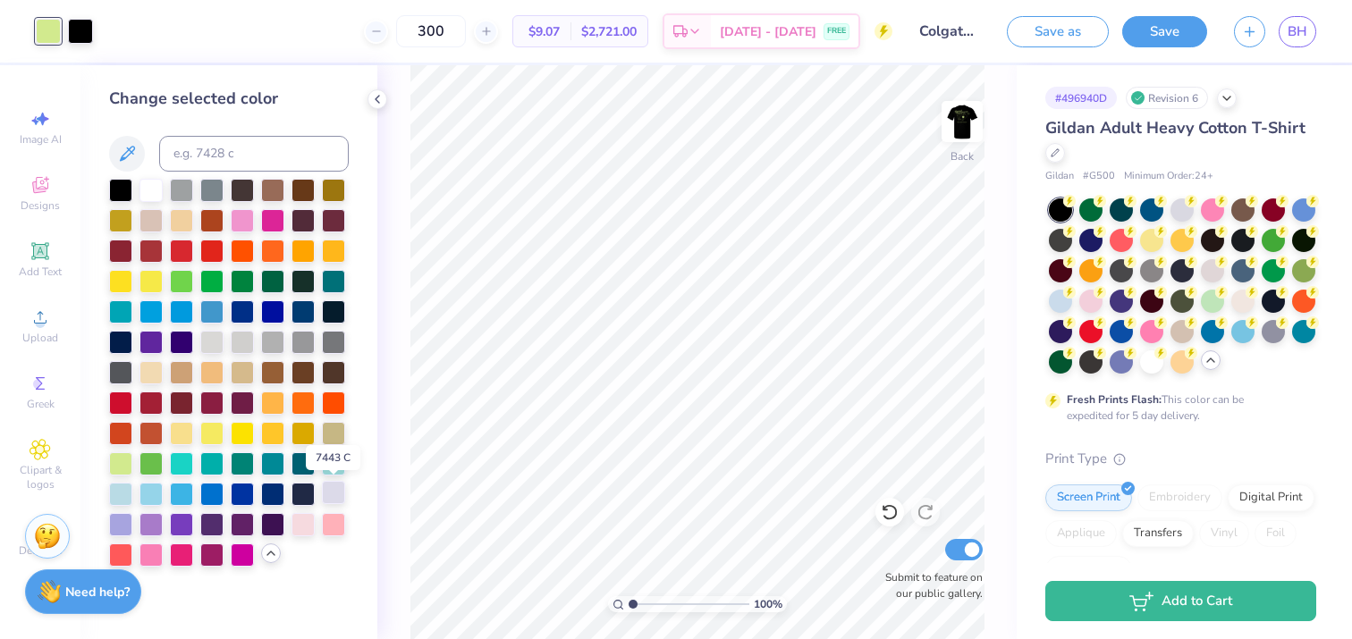
click at [338, 495] on div at bounding box center [333, 492] width 23 height 23
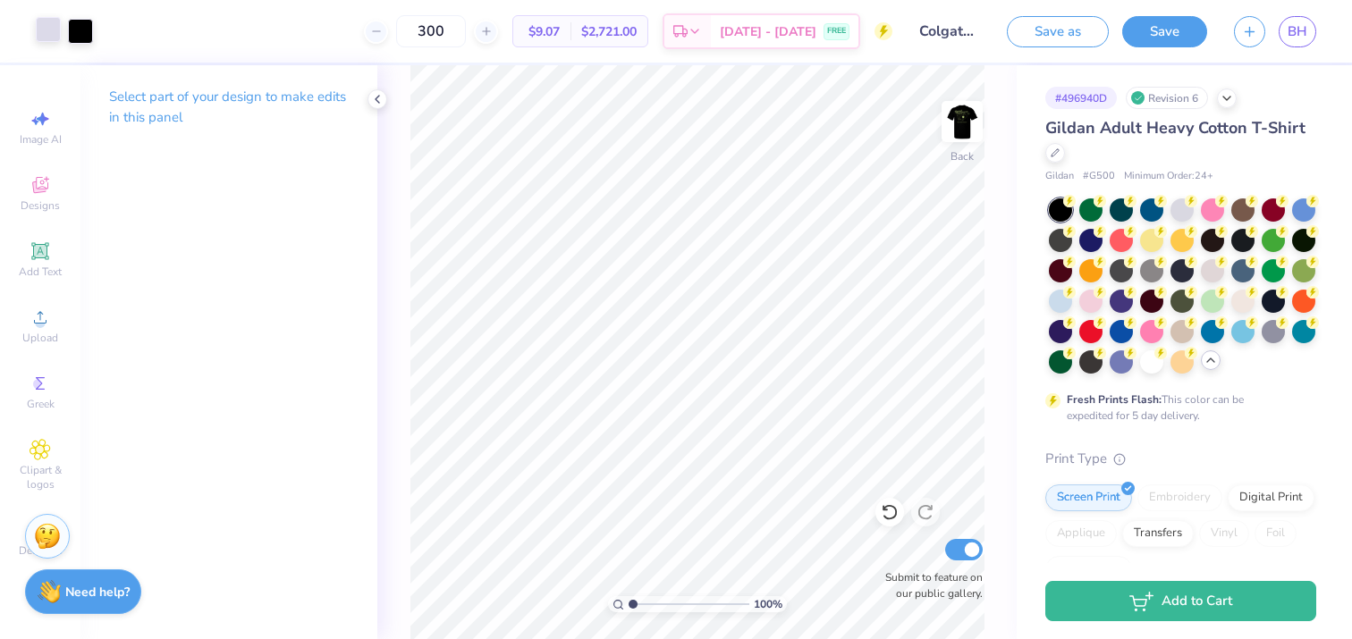
click at [51, 25] on div at bounding box center [48, 29] width 25 height 25
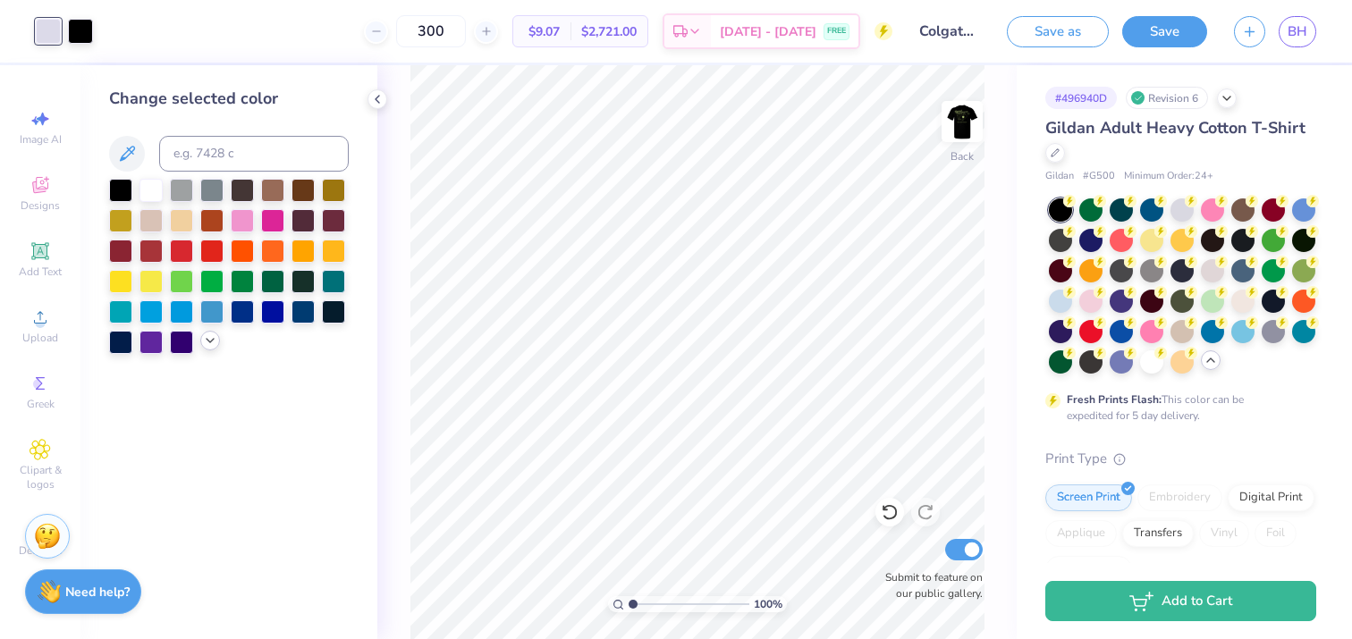
click at [207, 338] on icon at bounding box center [210, 340] width 14 height 14
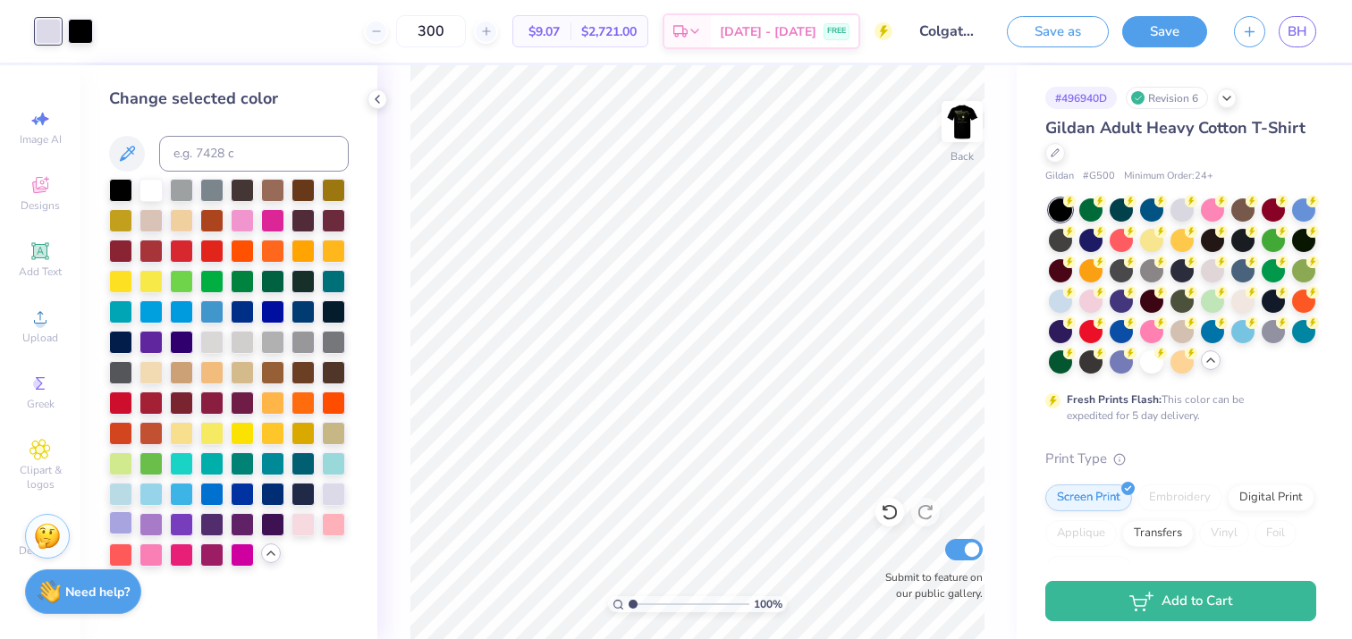
click at [118, 525] on div at bounding box center [120, 522] width 23 height 23
click at [333, 486] on div at bounding box center [333, 492] width 23 height 23
click at [119, 523] on div at bounding box center [120, 522] width 23 height 23
click at [187, 523] on div at bounding box center [181, 522] width 23 height 23
click at [119, 518] on div at bounding box center [120, 522] width 23 height 23
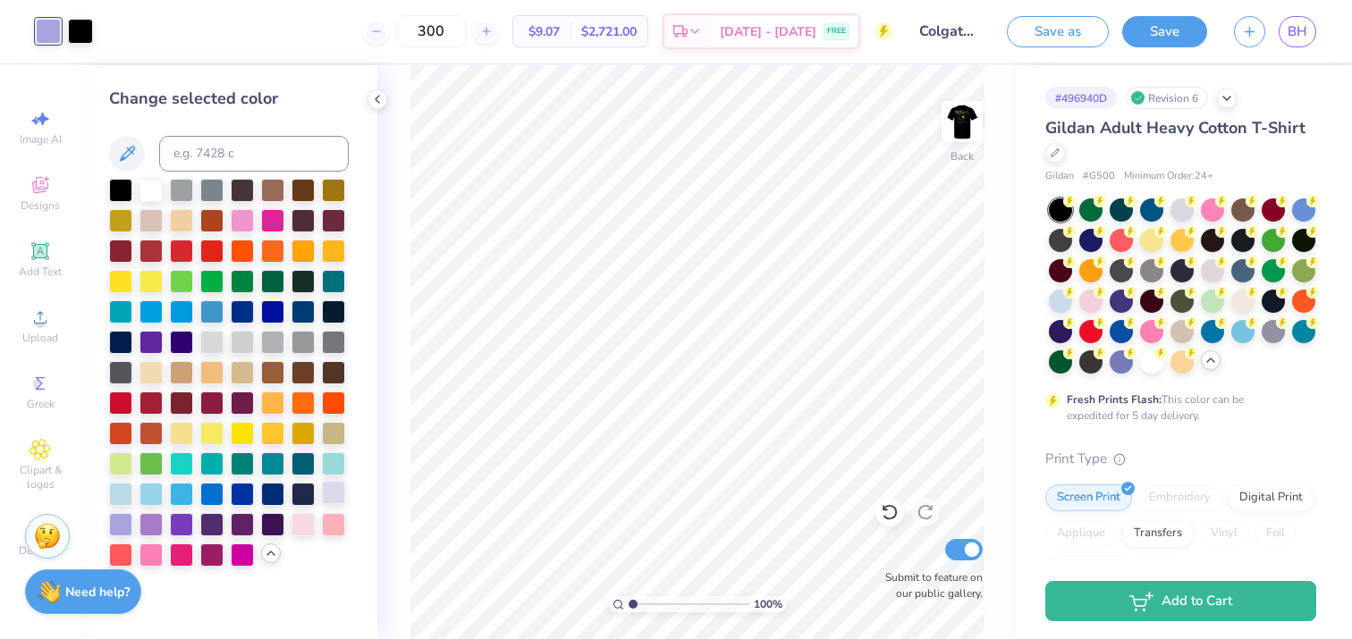
click at [333, 488] on div at bounding box center [333, 492] width 23 height 23
click at [969, 111] on img at bounding box center [962, 122] width 72 height 72
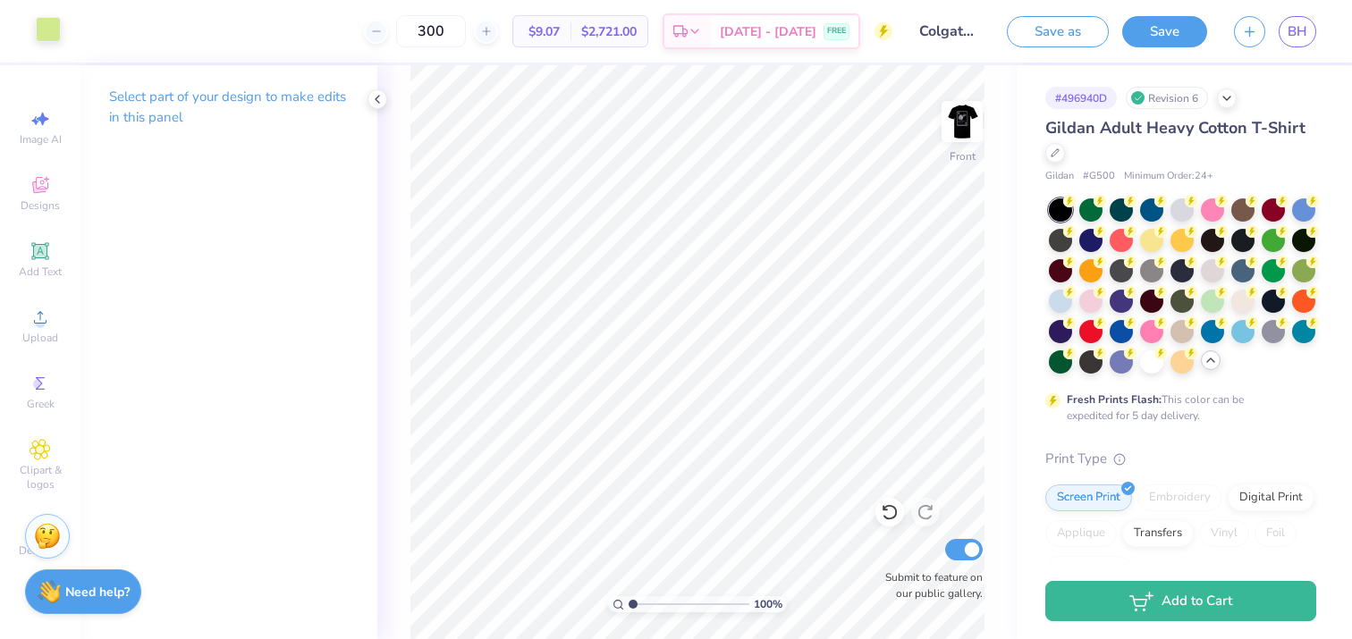
click at [42, 22] on div at bounding box center [48, 29] width 25 height 25
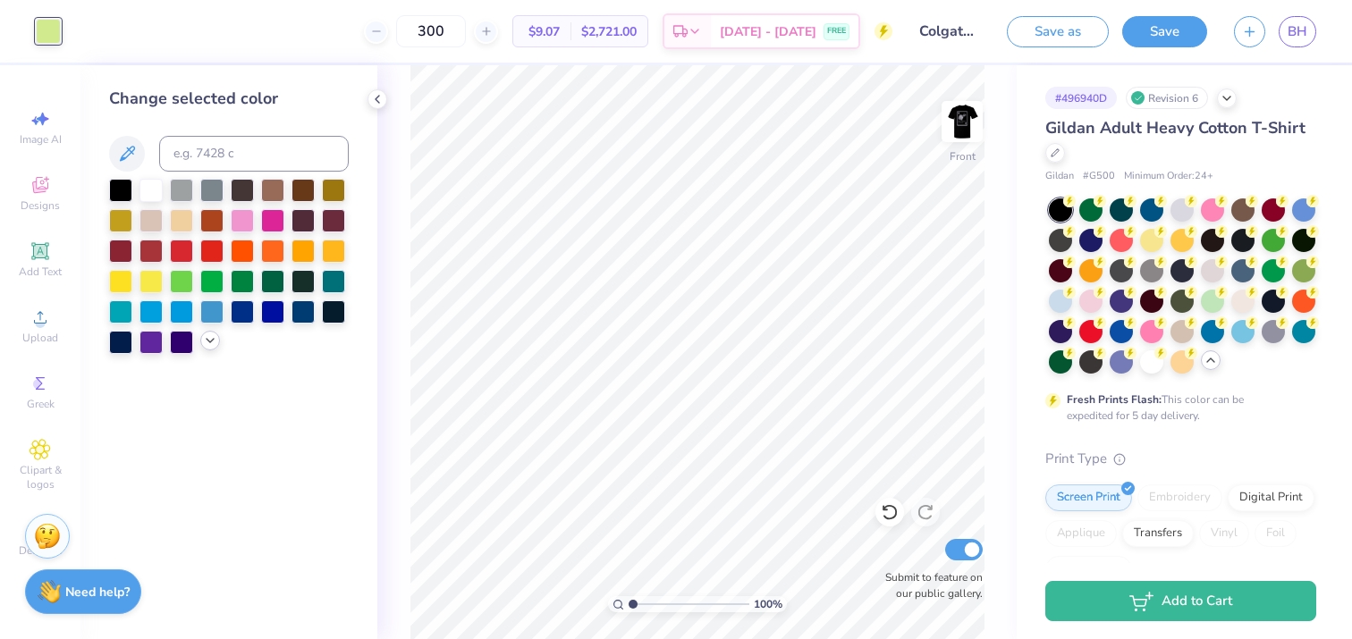
click at [211, 342] on icon at bounding box center [210, 340] width 14 height 14
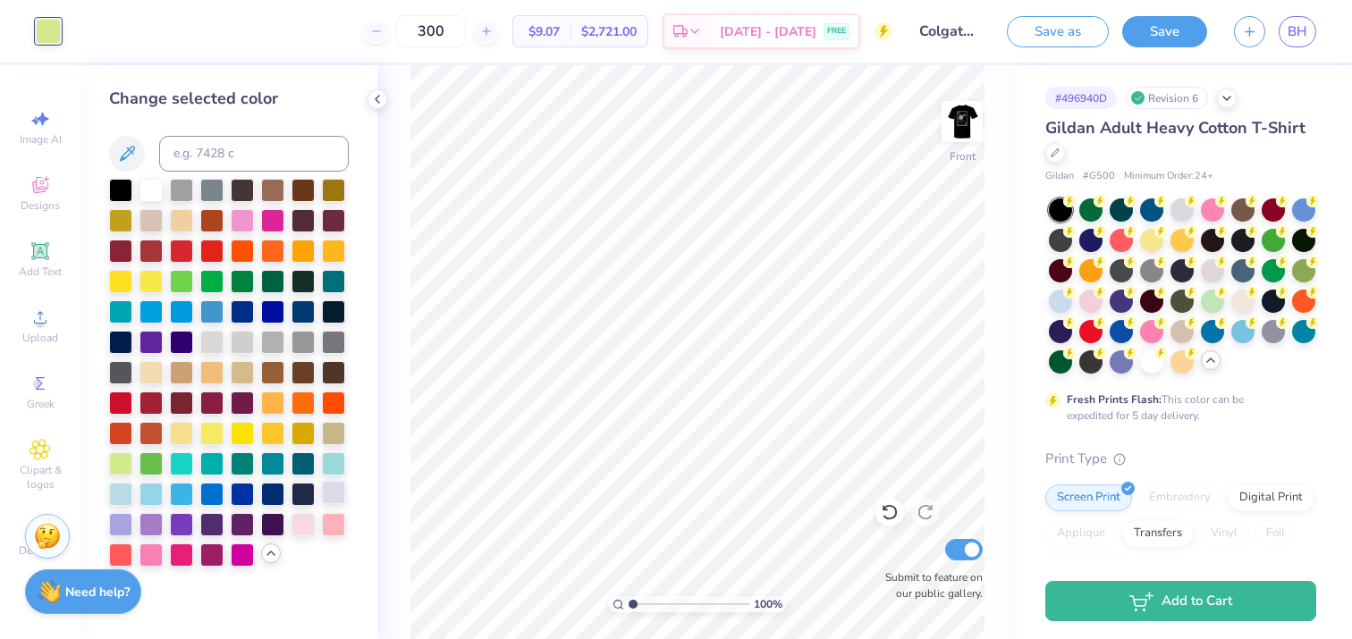
click at [334, 492] on div at bounding box center [333, 492] width 23 height 23
click at [111, 520] on div at bounding box center [120, 522] width 23 height 23
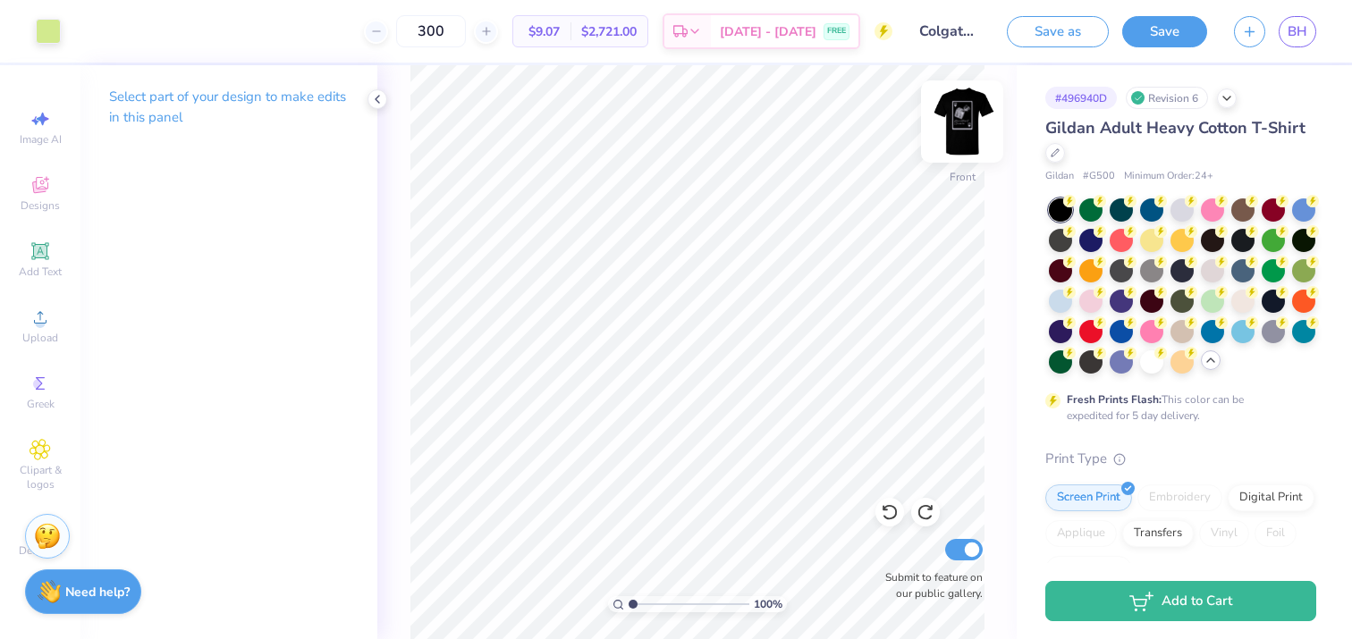
click at [965, 127] on img at bounding box center [962, 122] width 72 height 72
click at [44, 13] on div "Art colors" at bounding box center [46, 31] width 93 height 63
click at [44, 28] on div at bounding box center [48, 29] width 25 height 25
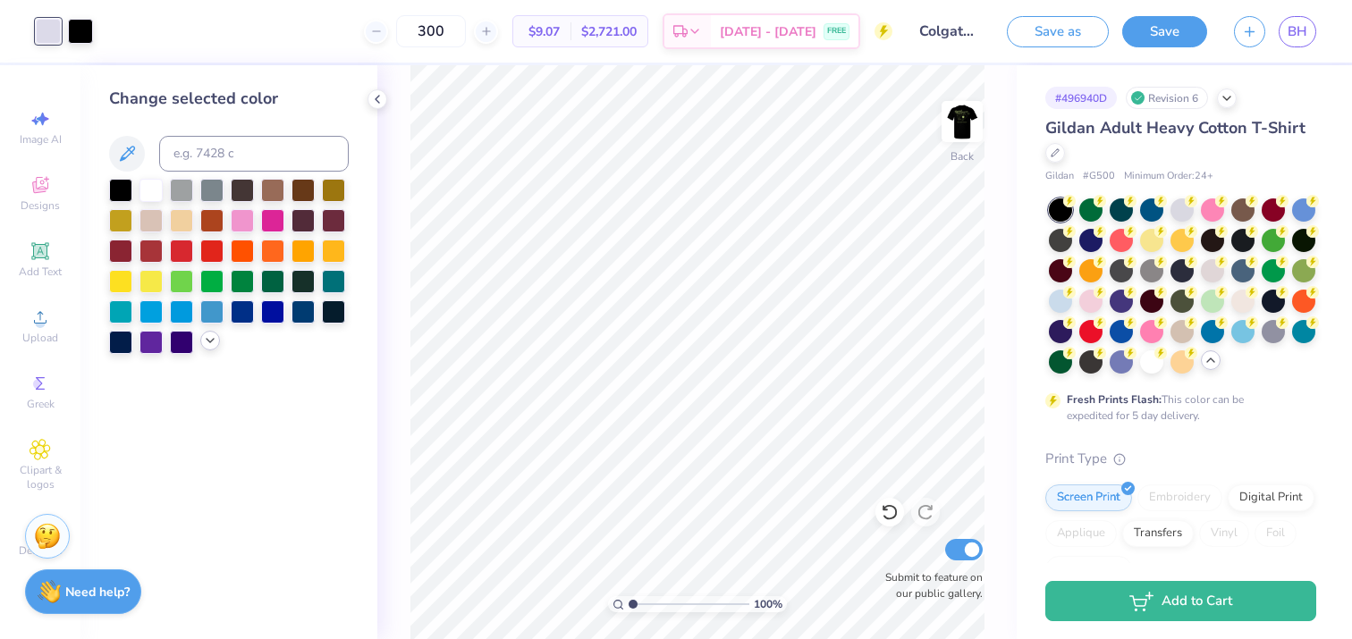
click at [208, 340] on icon at bounding box center [210, 340] width 14 height 14
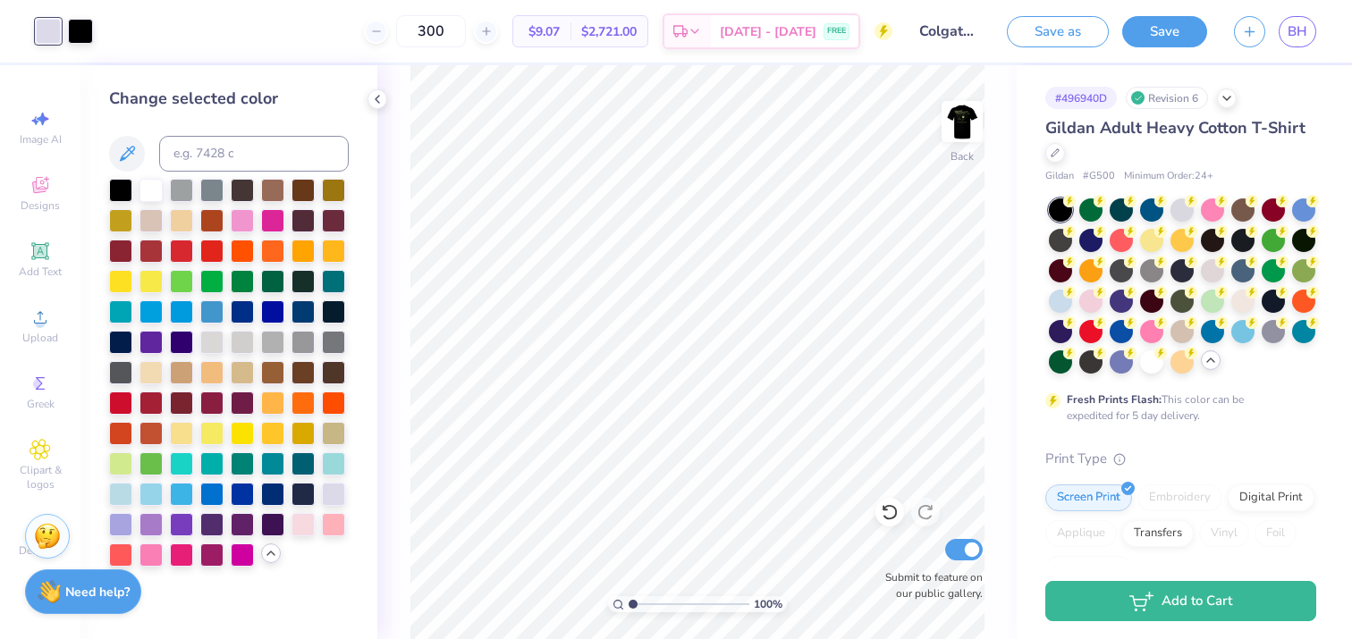
click at [122, 521] on div at bounding box center [120, 524] width 23 height 23
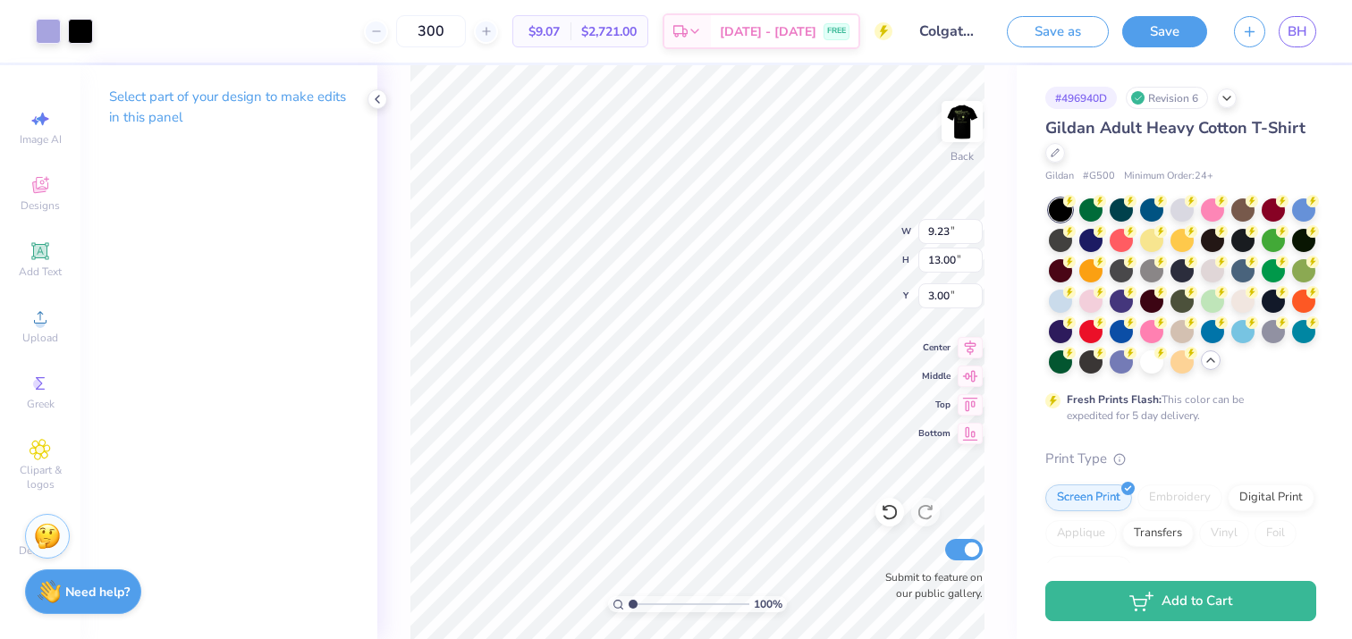
type input "4.31"
type input "6.07"
click at [397, 303] on div "100 % Back W 4.31 4.31 " H 6.07 6.07 " Y 3.00 3.00 " Center Middle Top Bottom S…" at bounding box center [696, 352] width 639 height 574
click at [968, 123] on img at bounding box center [962, 122] width 36 height 36
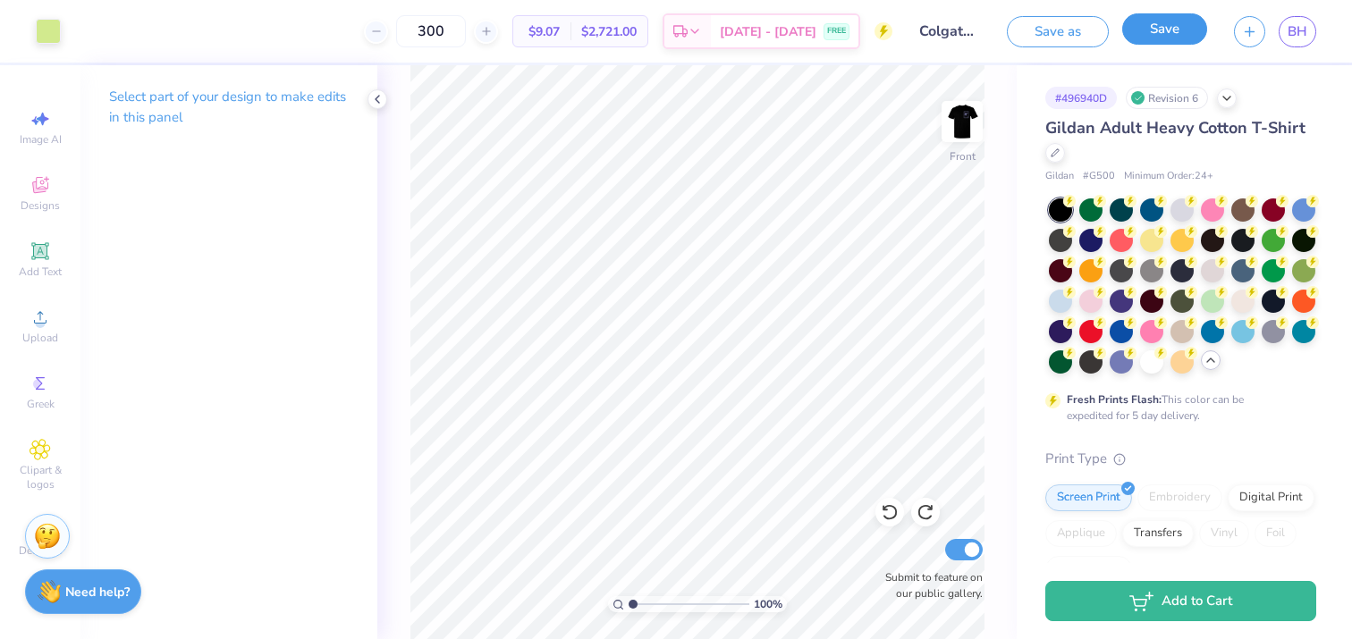
click at [1159, 25] on button "Save" at bounding box center [1164, 28] width 85 height 31
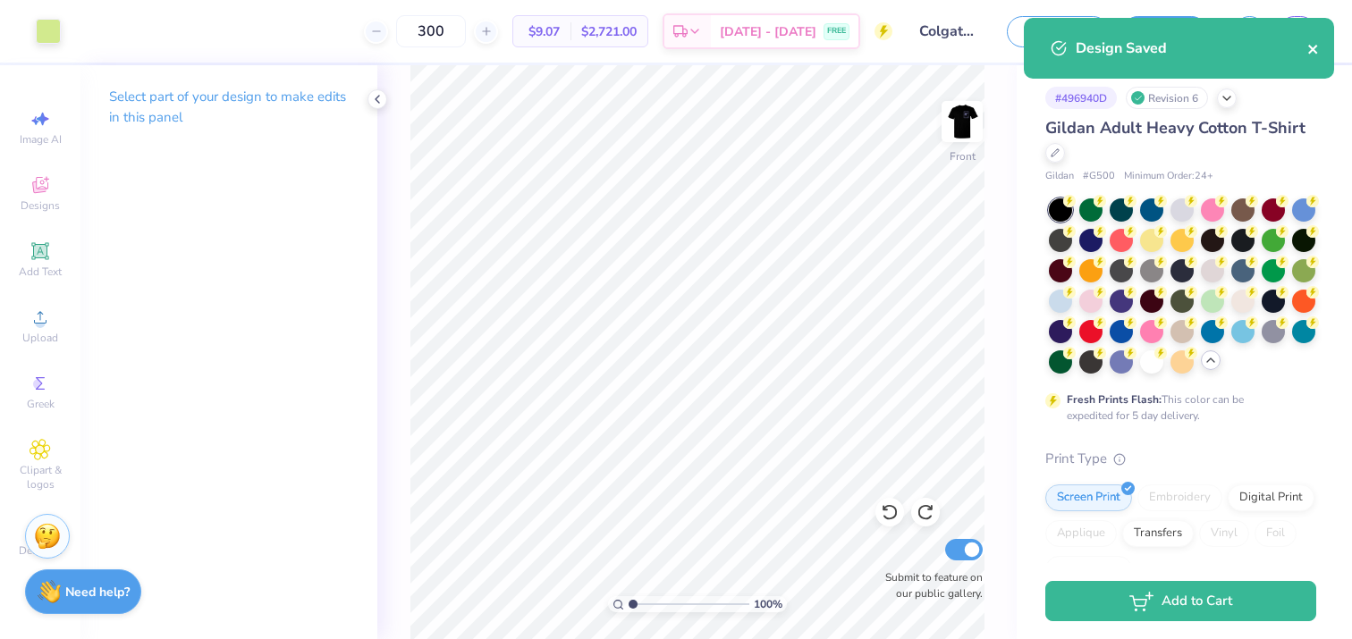
click at [1318, 49] on icon "close" at bounding box center [1313, 49] width 13 height 14
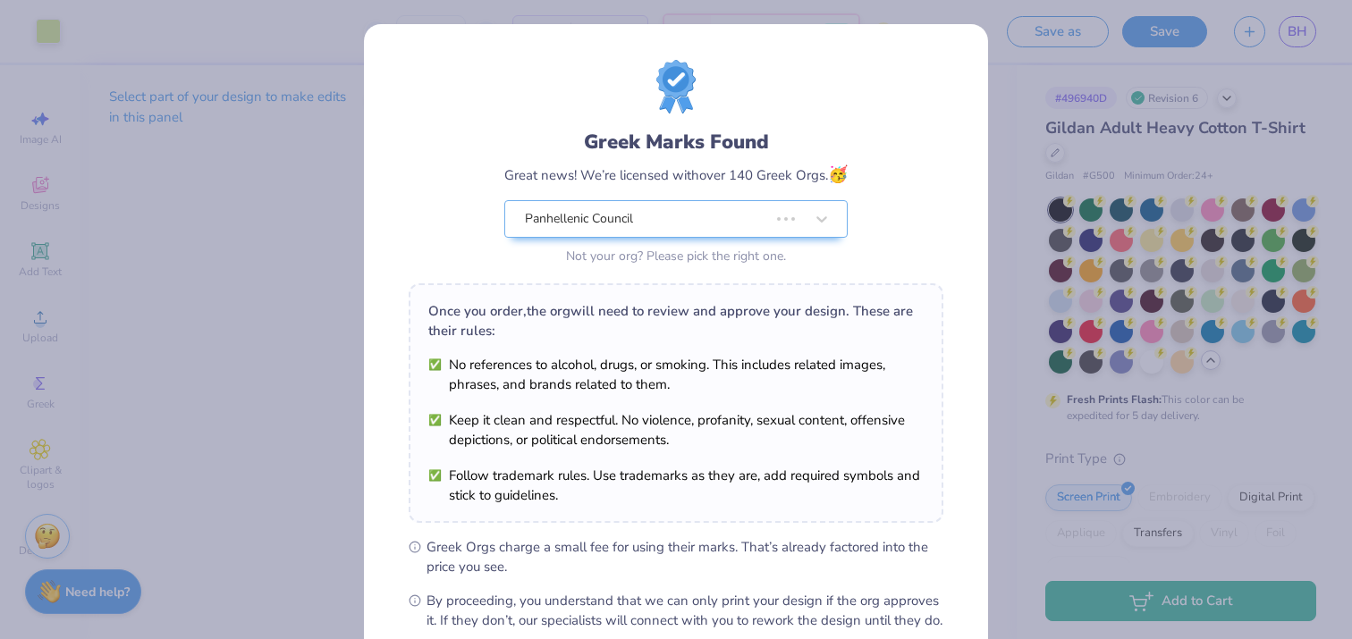
click at [1297, 33] on div "Design Saved" at bounding box center [1178, 54] width 317 height 81
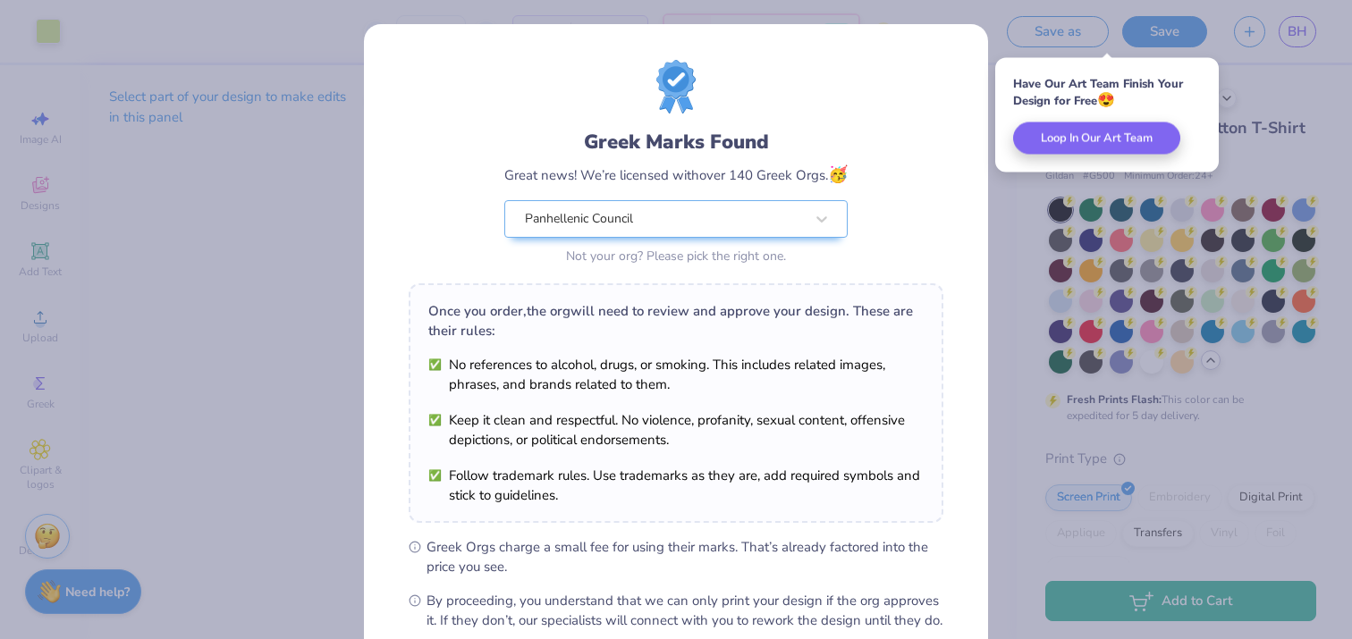
click at [1260, 61] on div "Greek Marks Found Great news! We’re licensed with over 140 Greek Orgs. 🥳 Panhel…" at bounding box center [676, 319] width 1352 height 639
click at [1009, 232] on div "Greek Marks Found Great news! We’re licensed with over 140 Greek Orgs. 🥳 Panhel…" at bounding box center [676, 319] width 1352 height 639
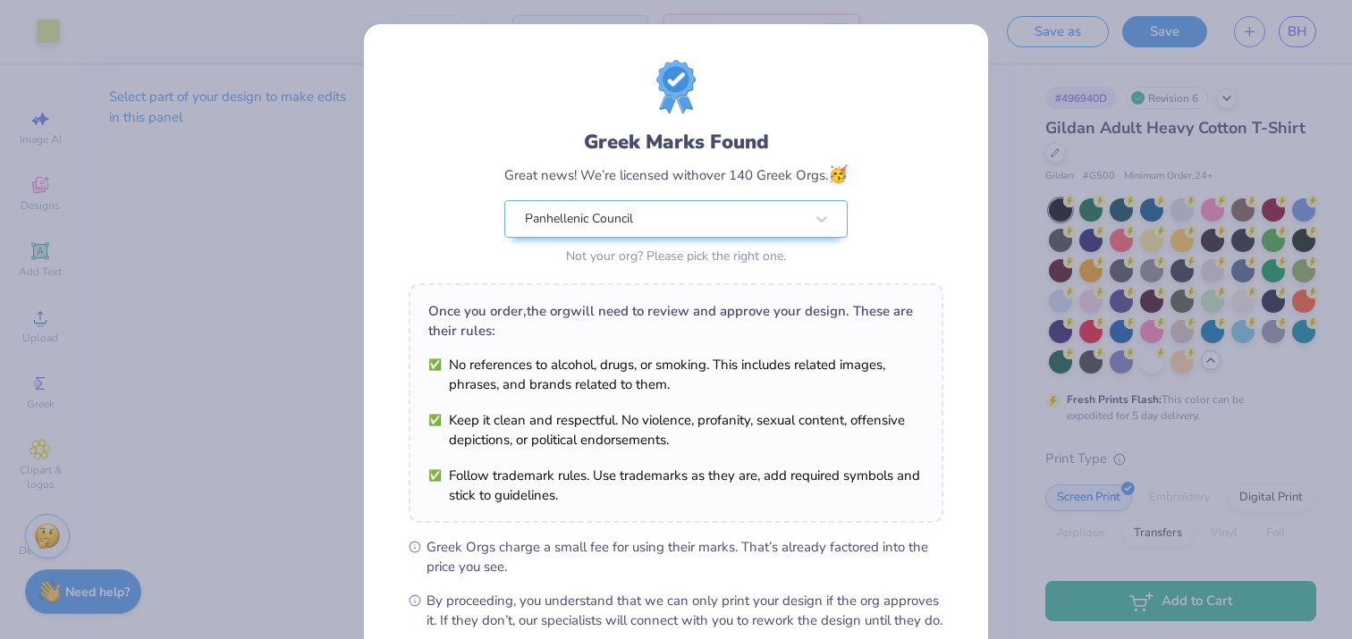
scroll to position [198, 0]
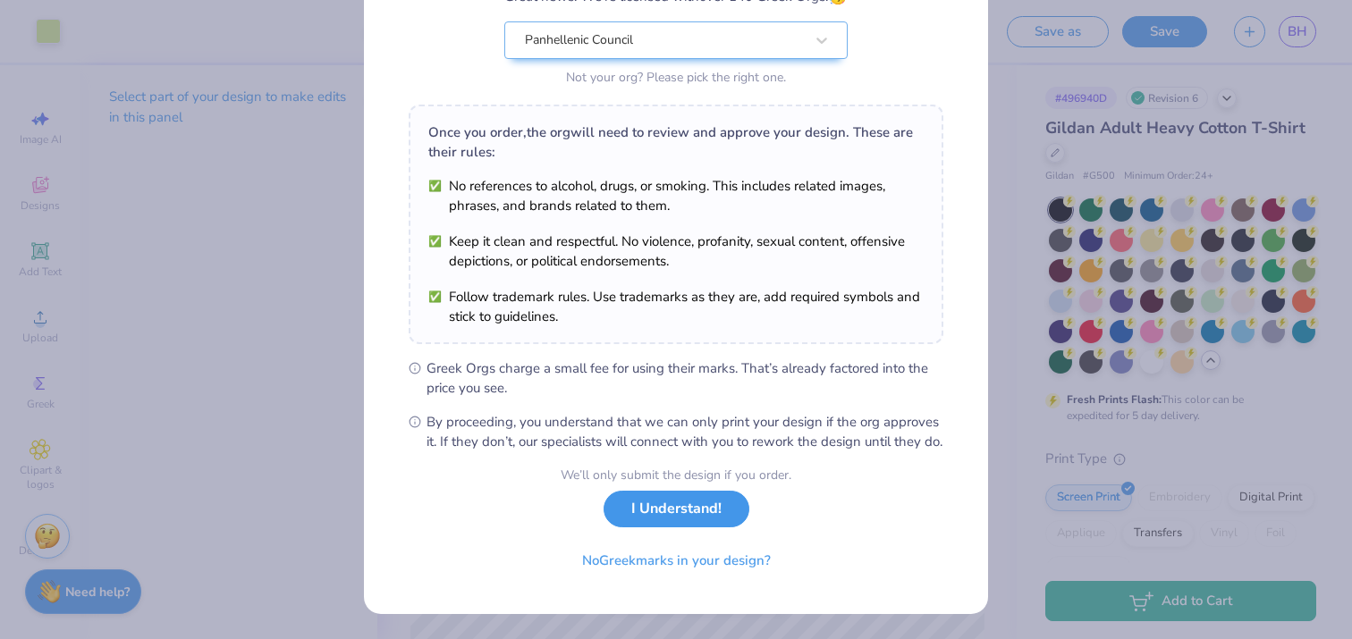
click at [644, 524] on button "I Understand!" at bounding box center [676, 509] width 146 height 37
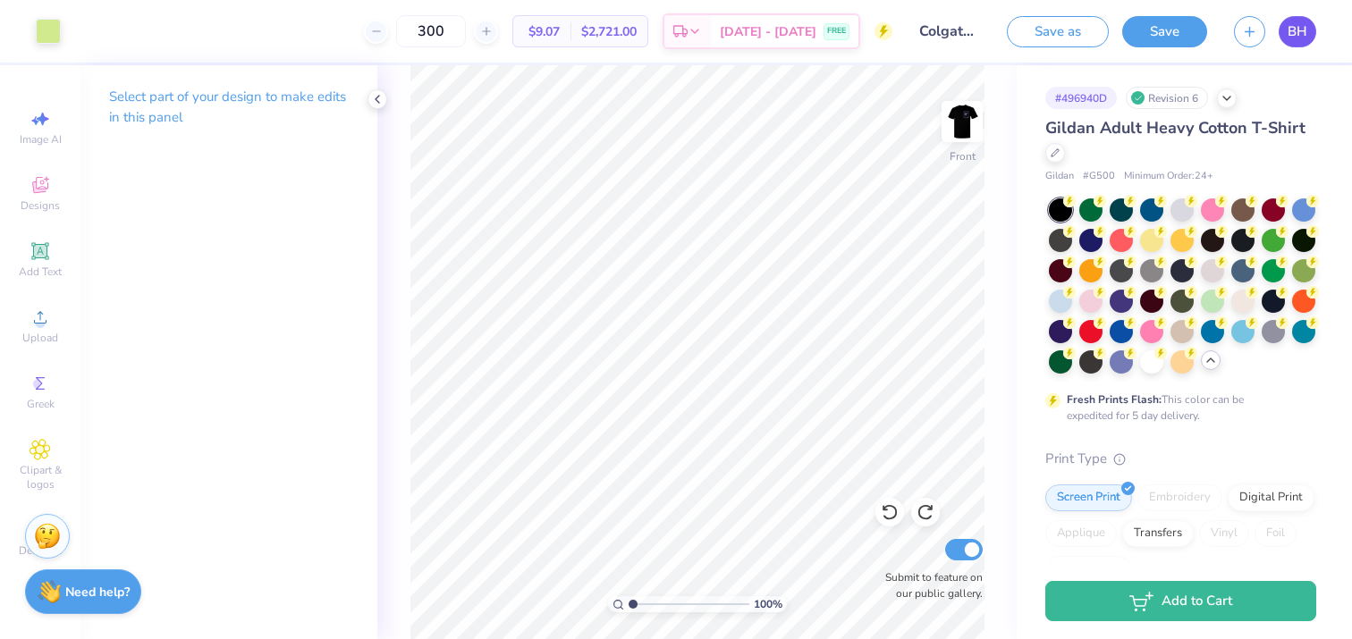
click at [1292, 19] on link "BH" at bounding box center [1297, 31] width 38 height 31
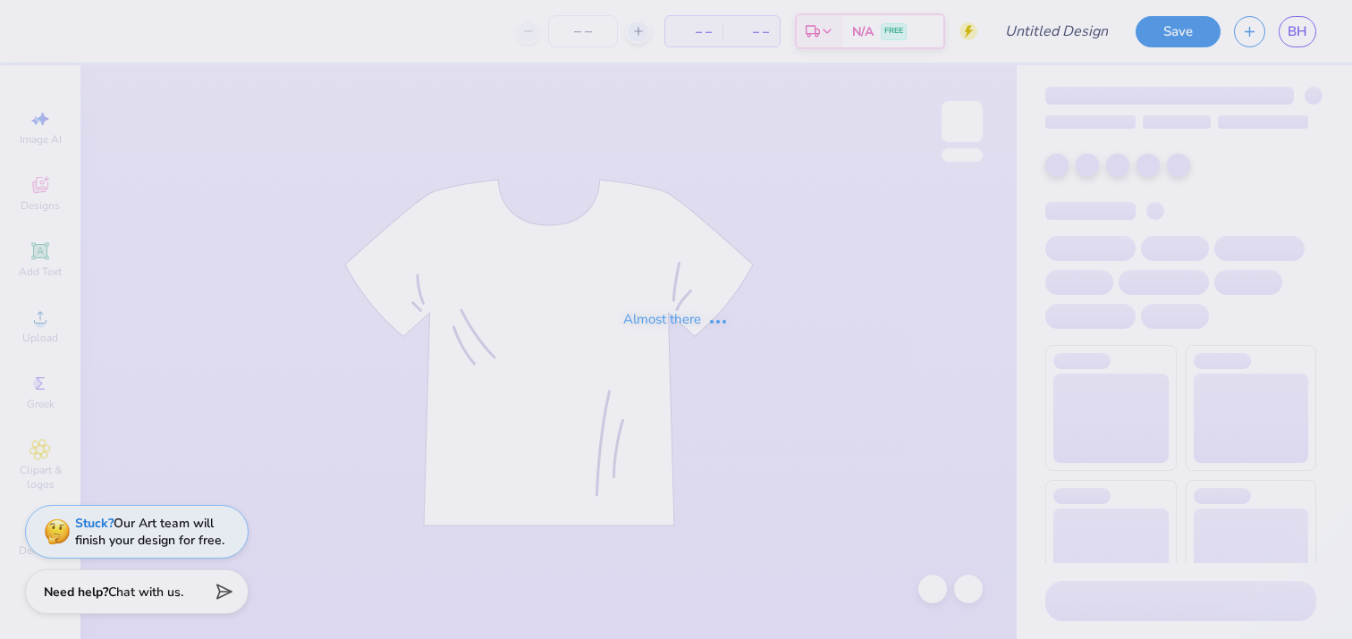
type input "PNM 1"
type input "300"
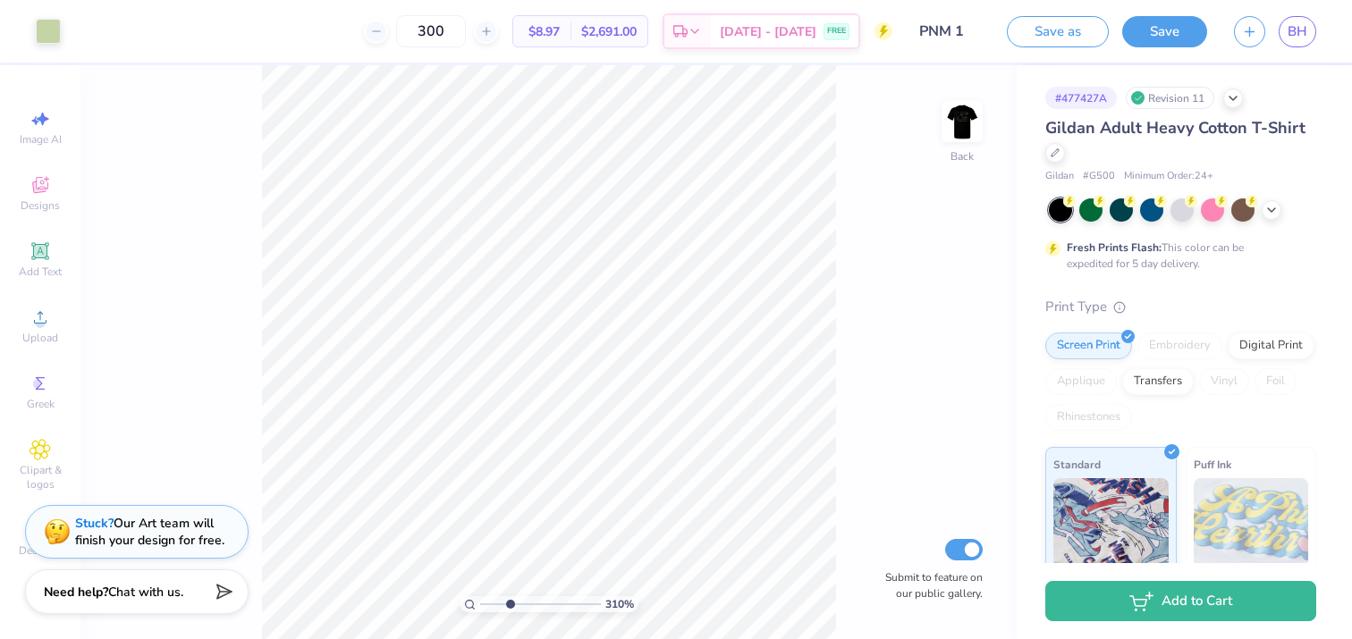
drag, startPoint x: 495, startPoint y: 600, endPoint x: 509, endPoint y: 600, distance: 13.4
type input "3.1"
click at [509, 600] on input "range" at bounding box center [540, 604] width 121 height 16
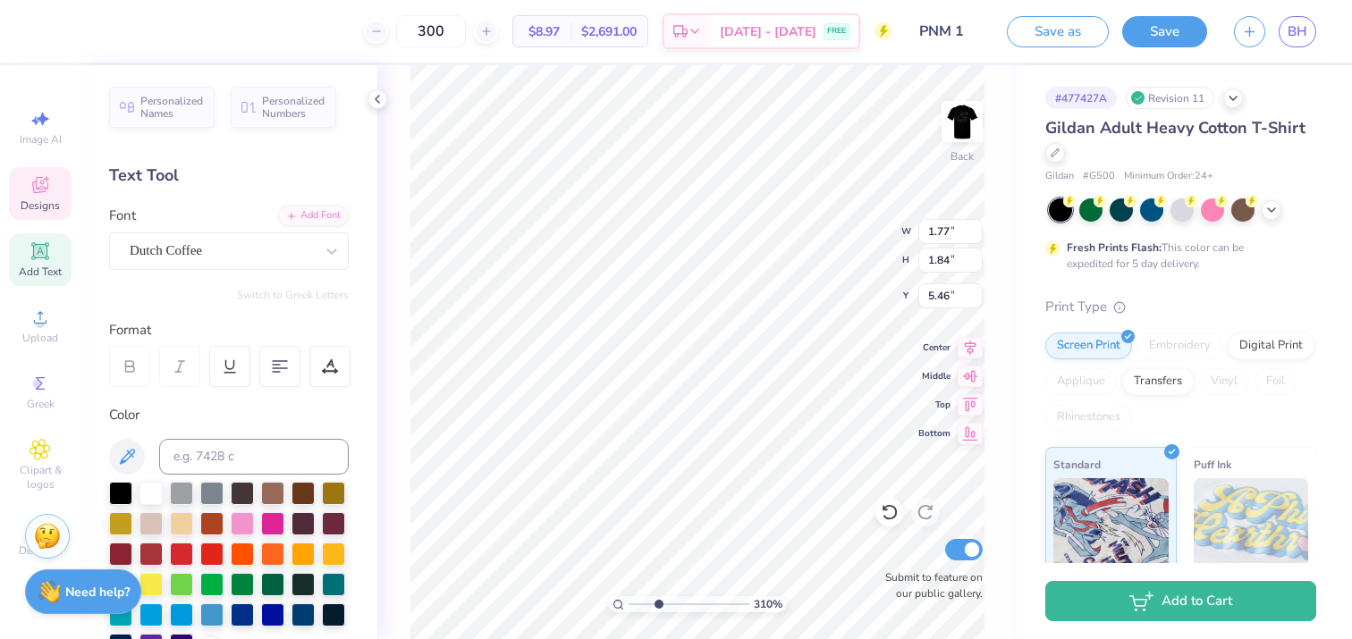
scroll to position [2, 0]
type textarea "KKG"
type textarea "Recruitment counselor"
drag, startPoint x: 661, startPoint y: 601, endPoint x: 612, endPoint y: 601, distance: 48.3
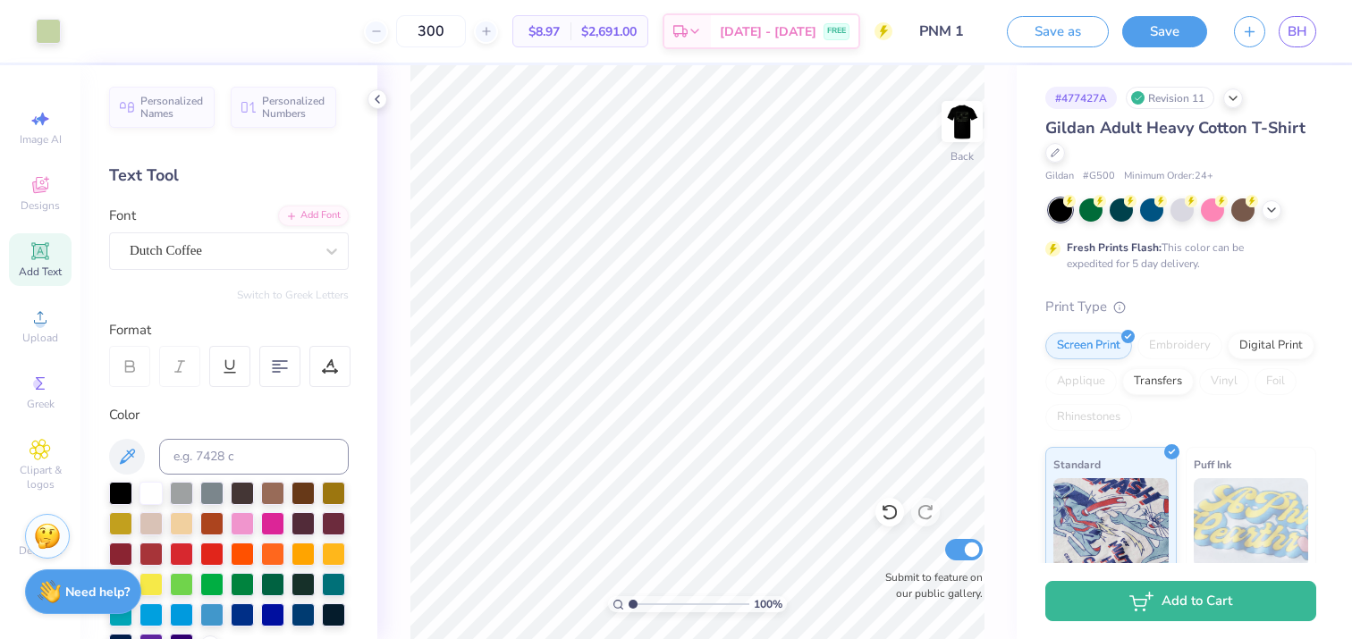
type input "1"
click at [628, 601] on input "range" at bounding box center [688, 604] width 121 height 16
type input "4.98"
type input "6.32"
type input "7.61"
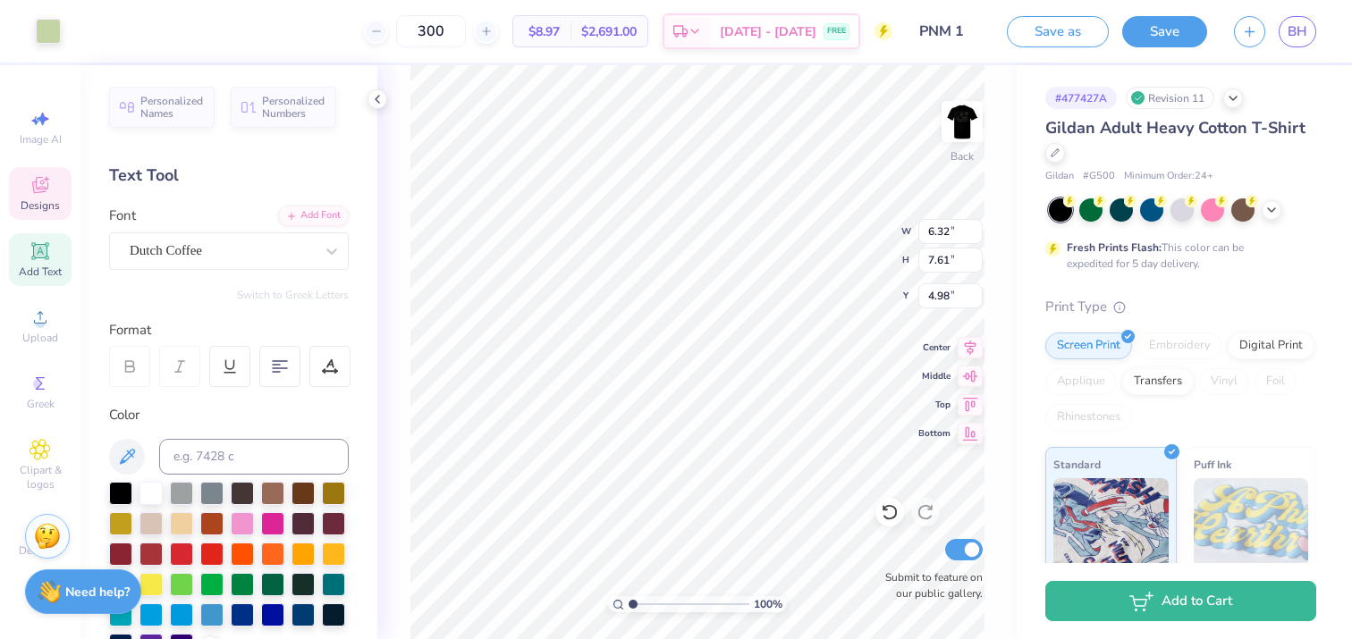
type input "5.60"
type input "6.75"
click at [50, 186] on icon at bounding box center [40, 184] width 21 height 21
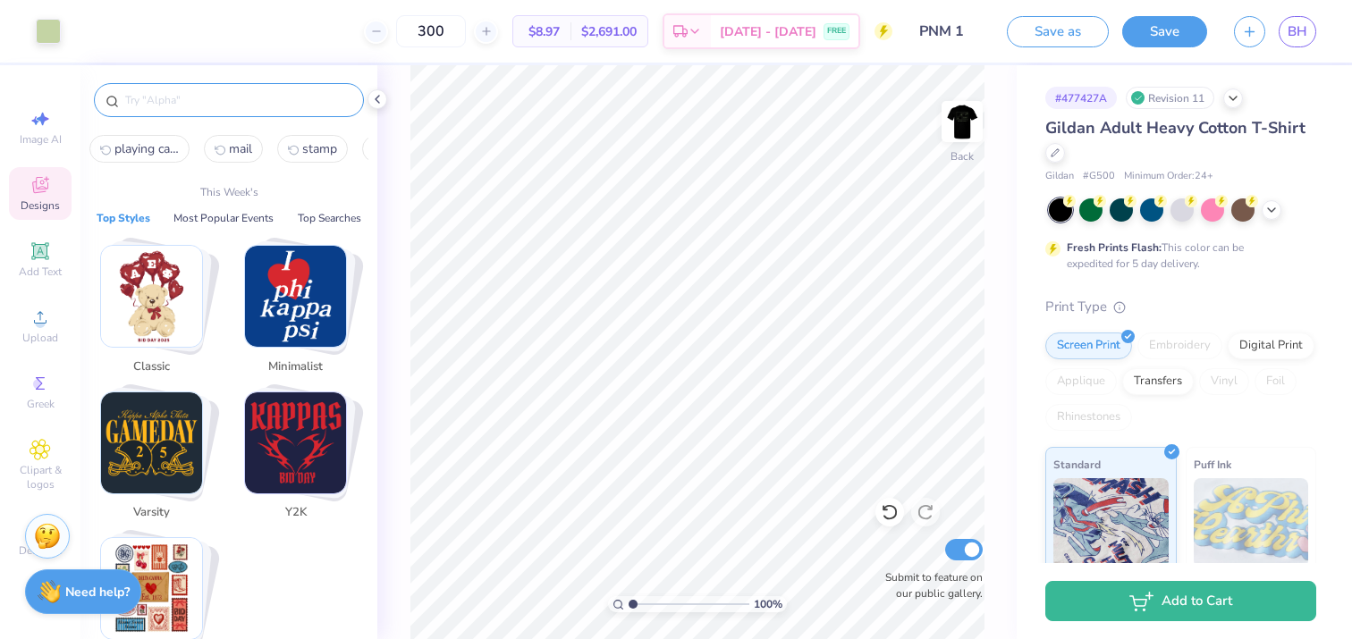
click at [193, 104] on input "text" at bounding box center [237, 100] width 229 height 18
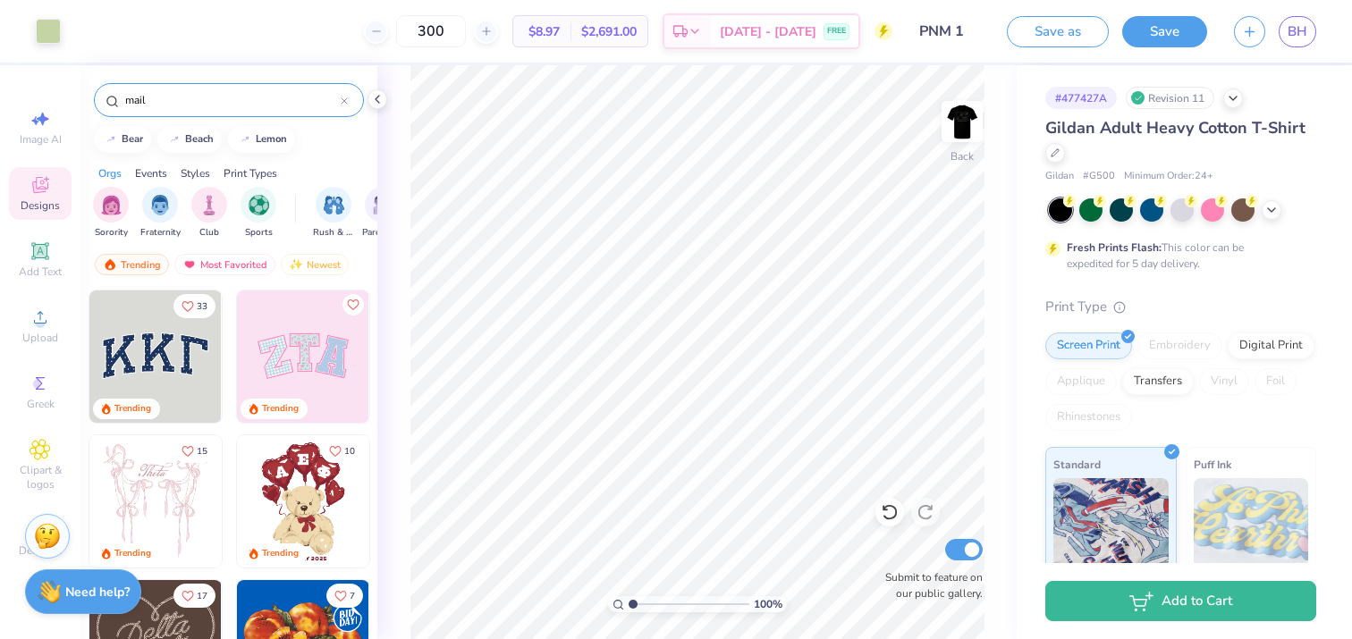
type input "mail"
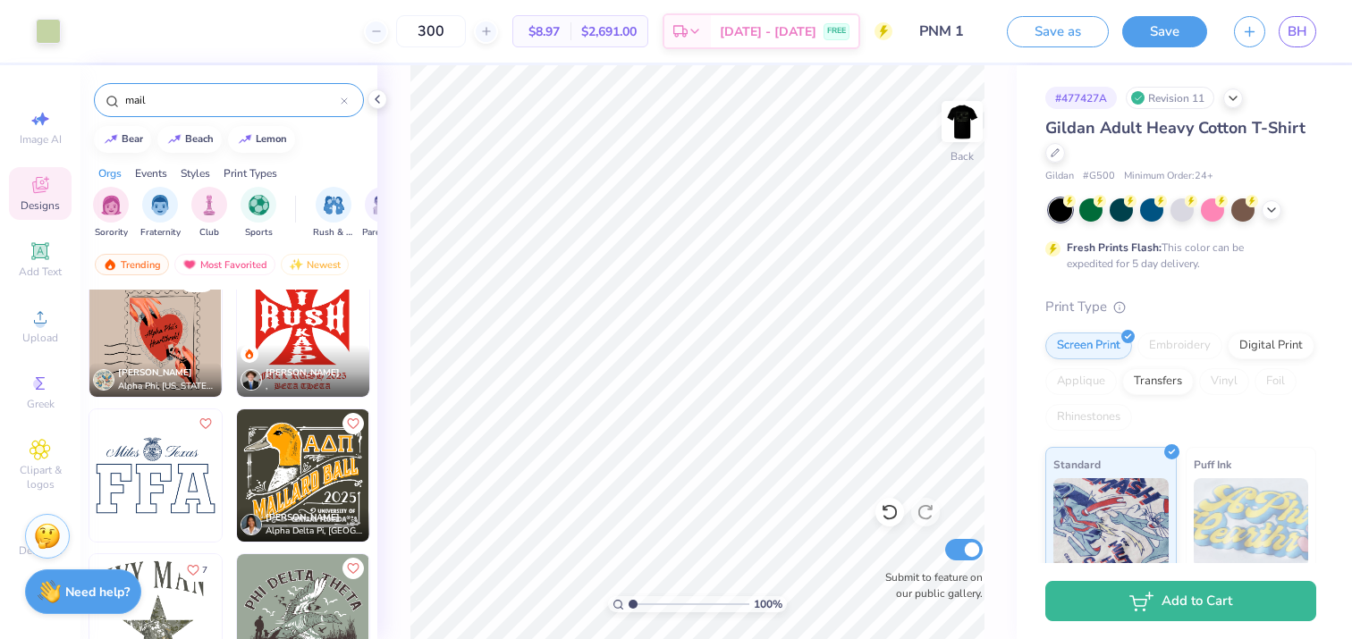
scroll to position [774, 0]
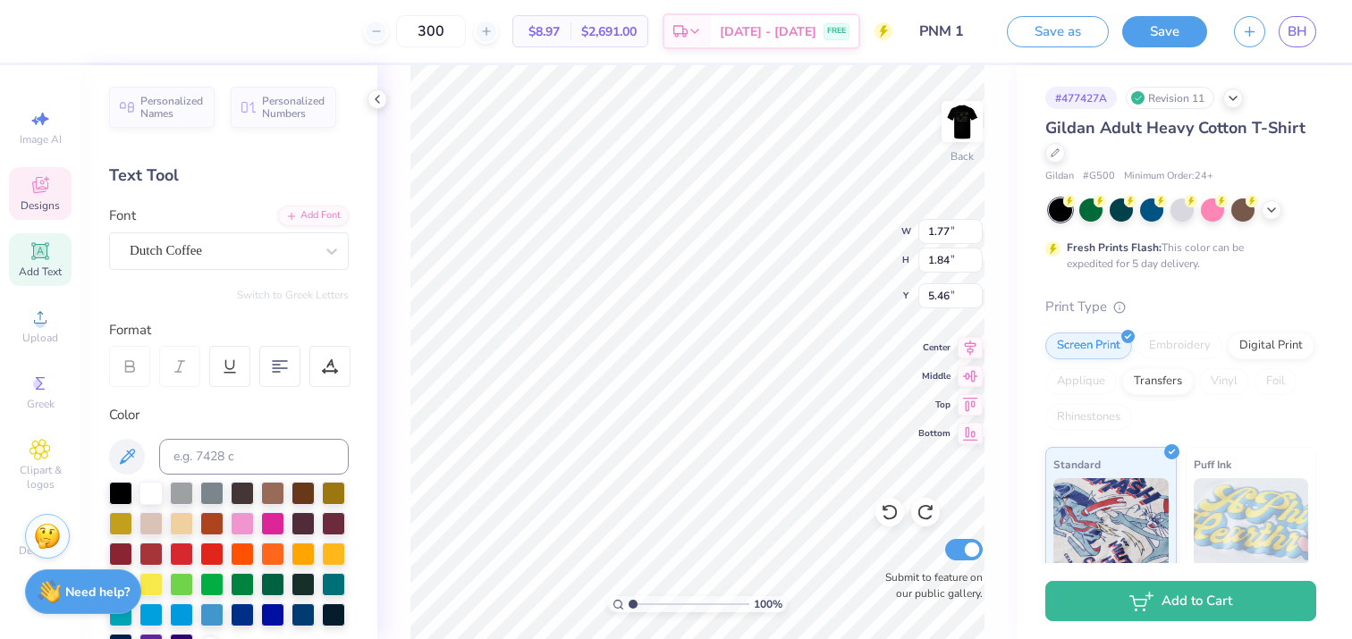
type input "10.29"
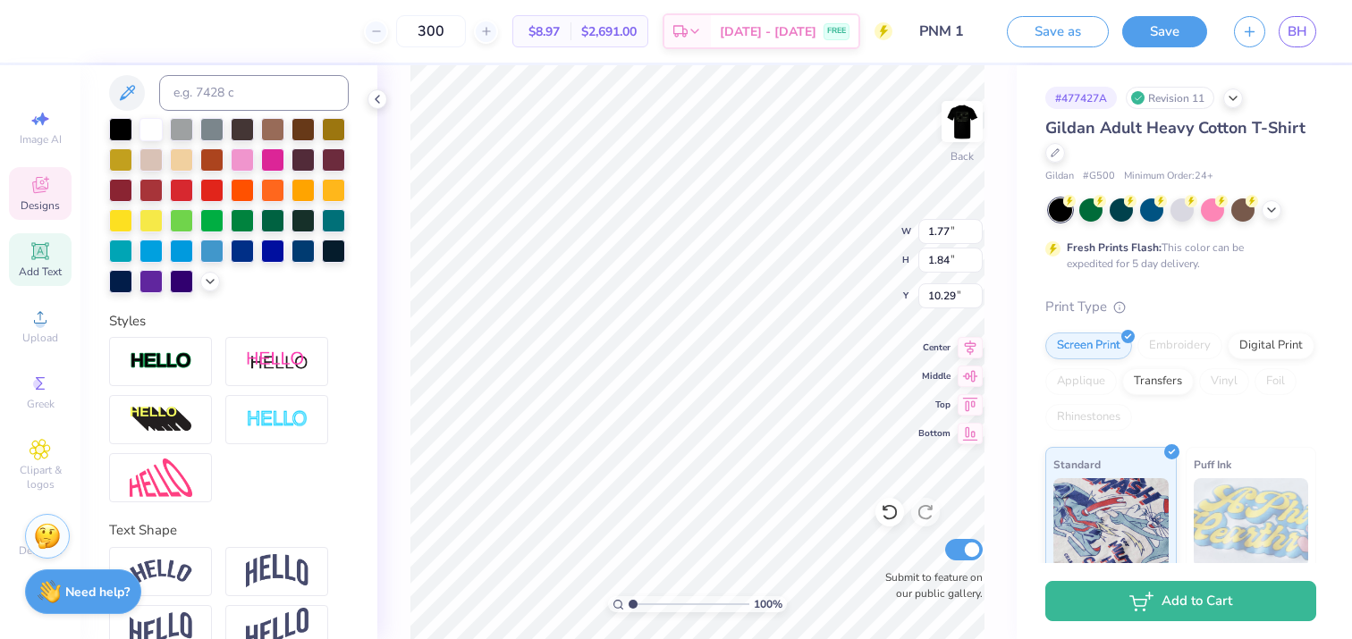
scroll to position [400, 0]
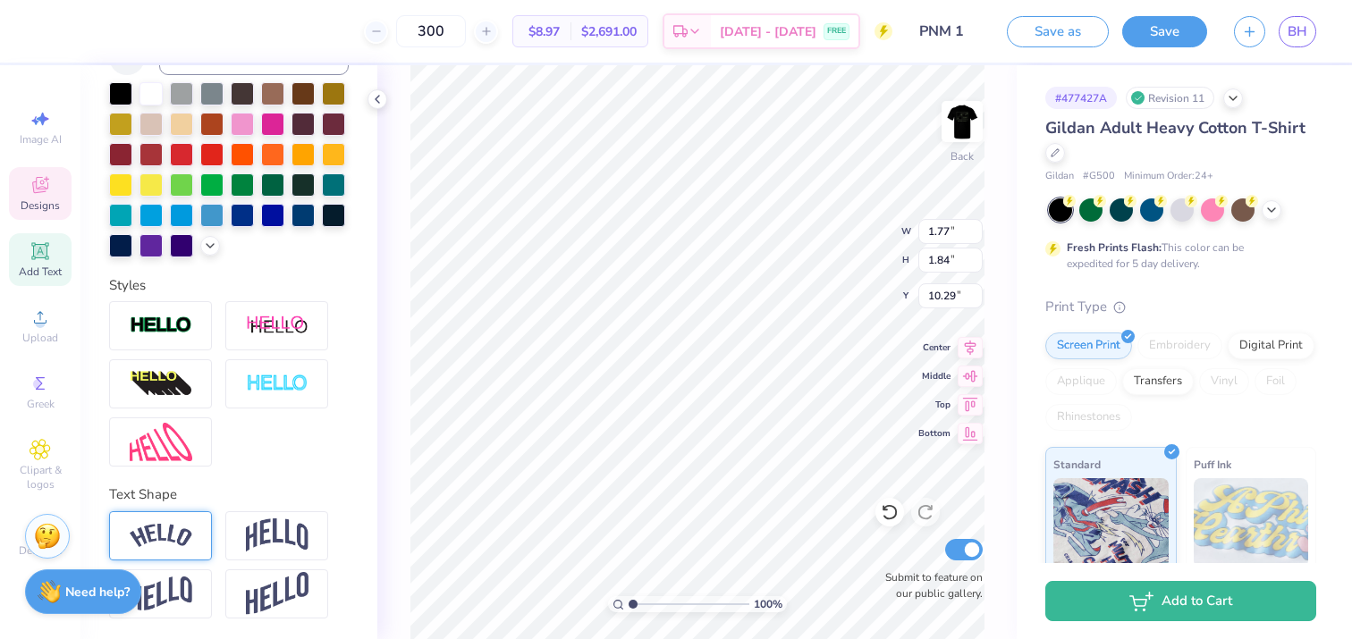
type textarea "Recruitment"
click at [187, 532] on img at bounding box center [161, 536] width 63 height 24
type input "4.08"
type input "0.91"
type input "3.76"
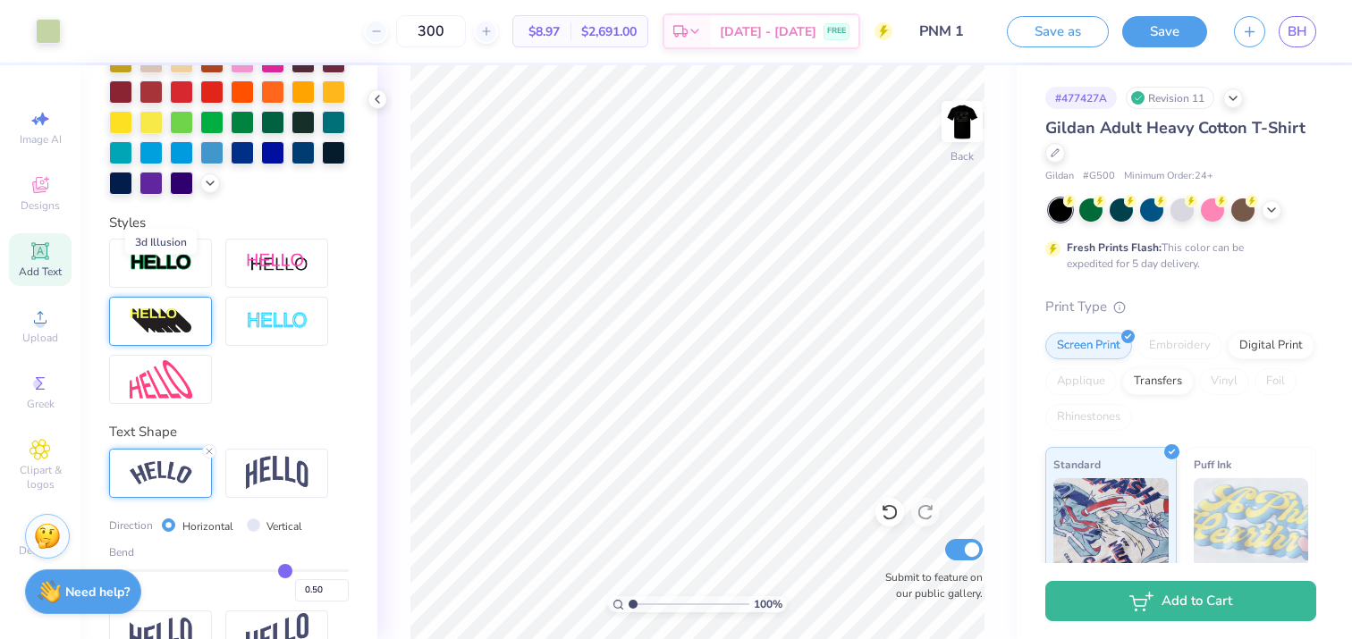
scroll to position [504, 0]
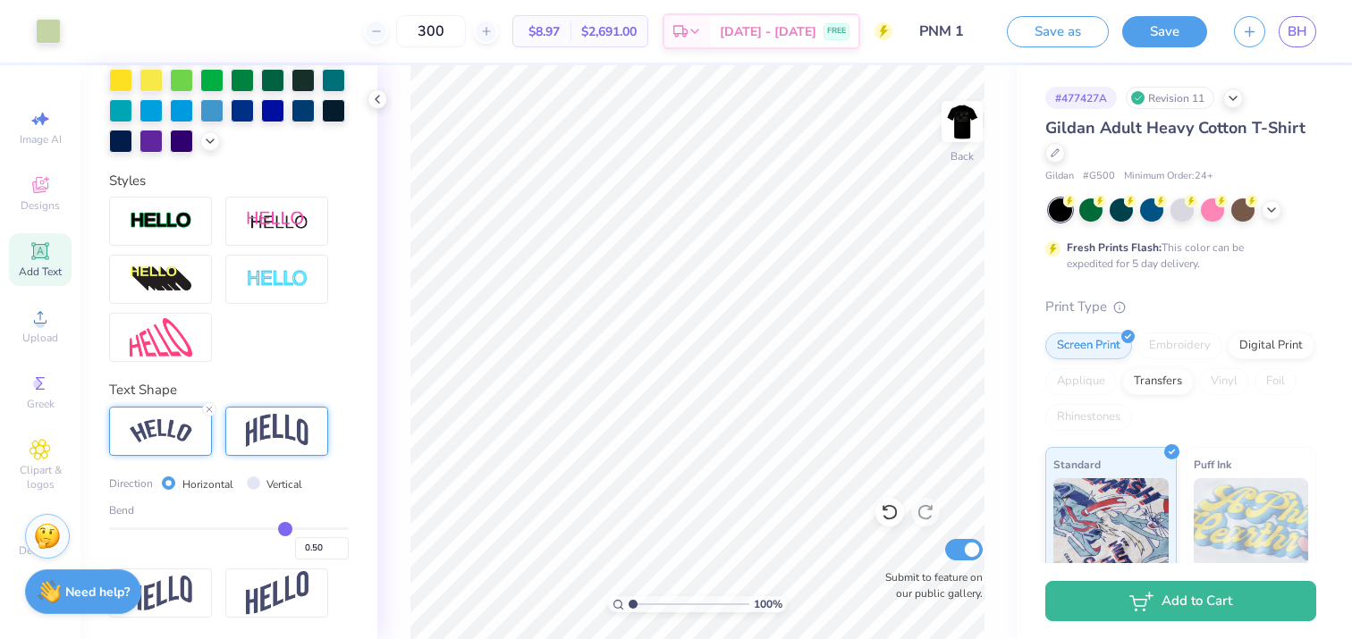
click at [266, 443] on img at bounding box center [277, 431] width 63 height 34
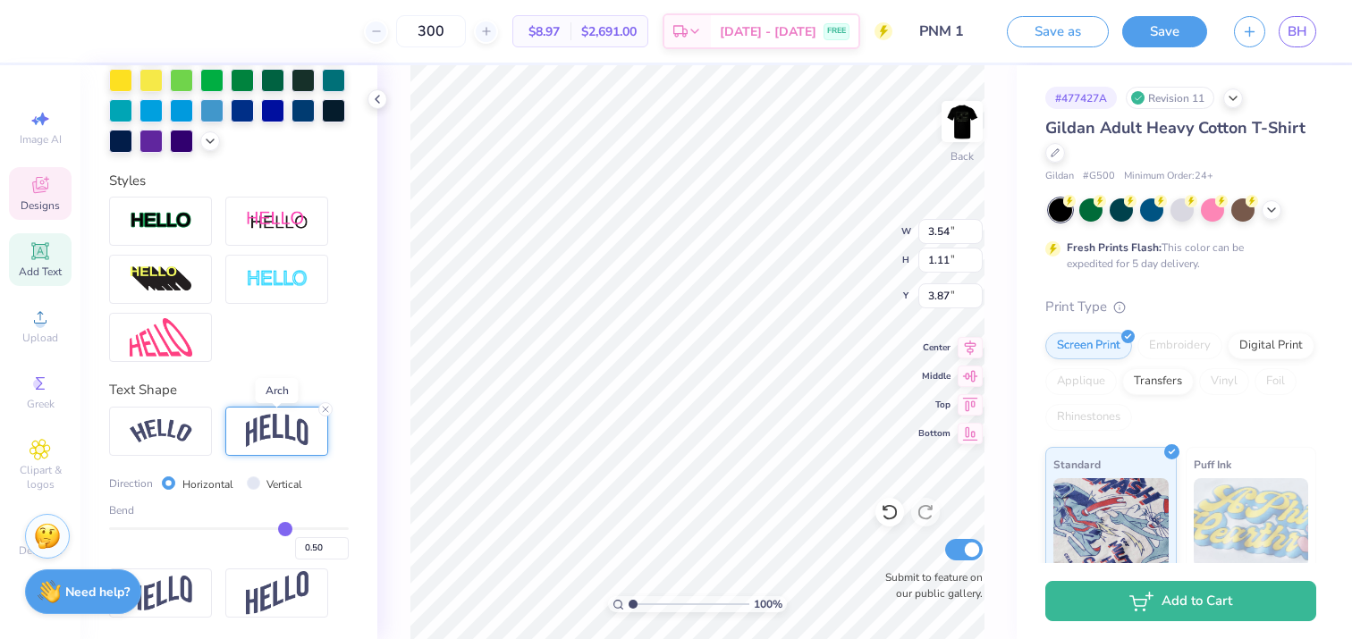
click at [262, 440] on img at bounding box center [277, 431] width 63 height 34
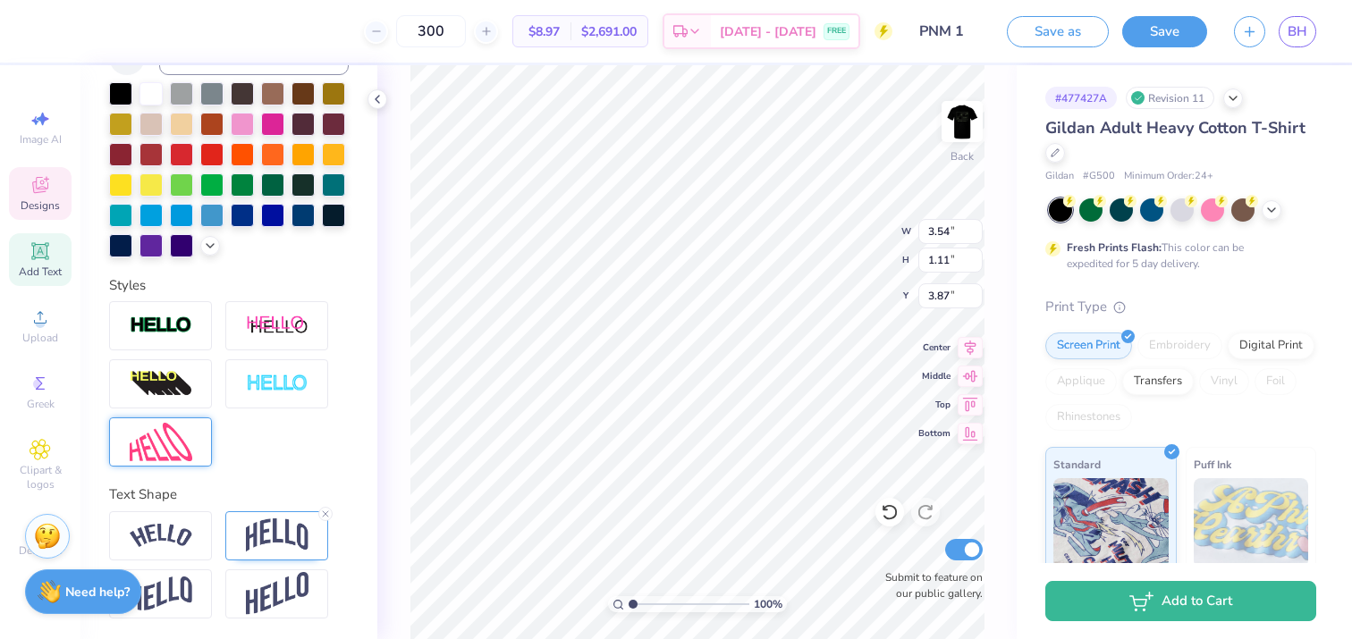
click at [188, 446] on img at bounding box center [161, 442] width 63 height 38
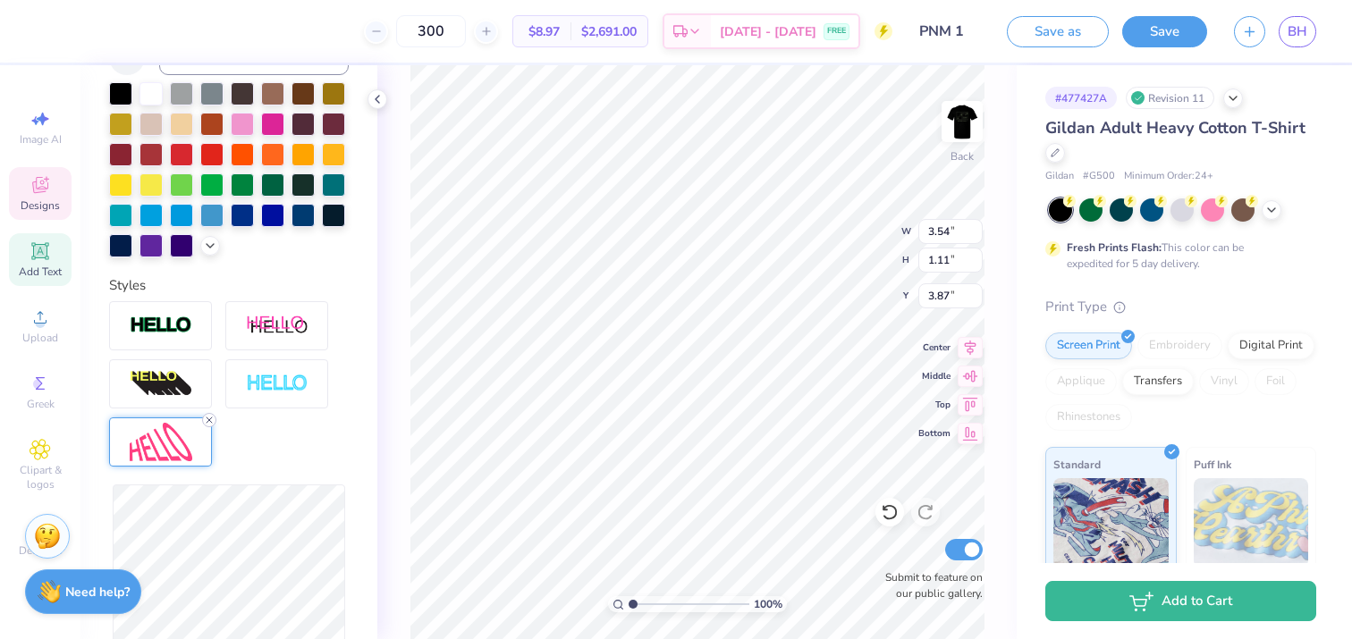
click at [209, 419] on icon at bounding box center [209, 420] width 11 height 11
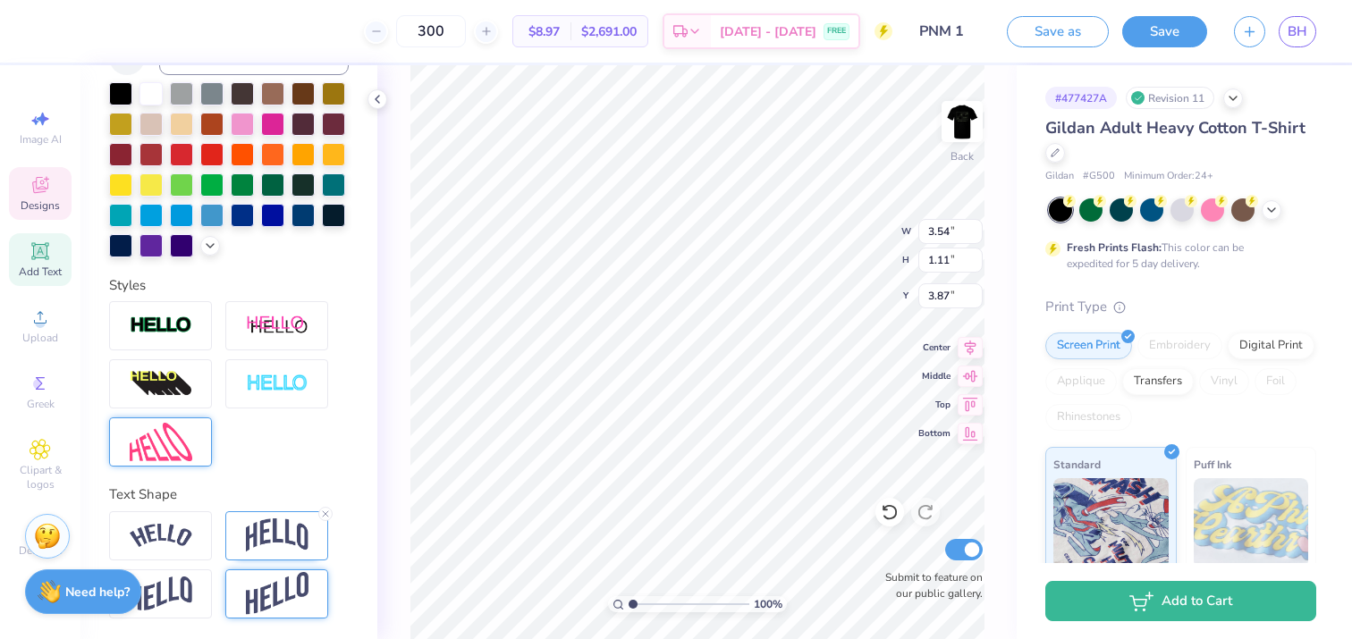
click at [271, 588] on img at bounding box center [277, 594] width 63 height 44
type input "0.83"
type input "4.01"
click at [261, 532] on img at bounding box center [277, 535] width 63 height 34
type input "1.11"
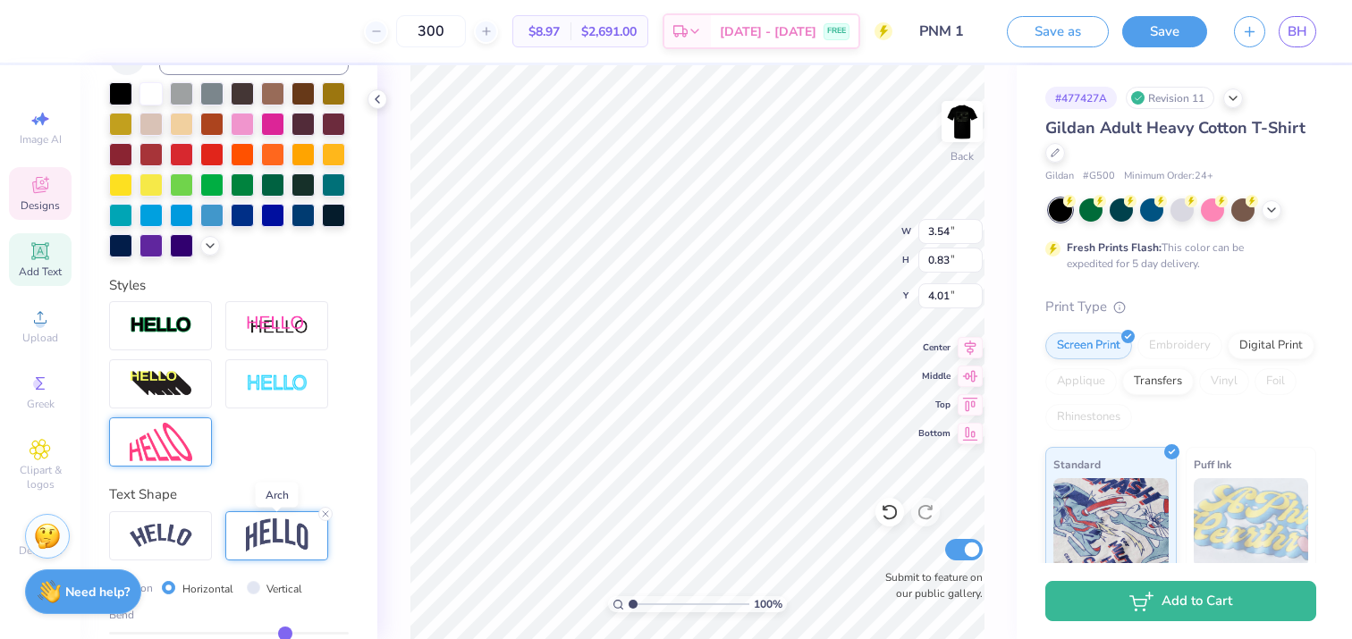
type input "3.87"
click at [194, 534] on div at bounding box center [160, 535] width 103 height 49
type input "4.08"
type input "0.91"
type input "3.97"
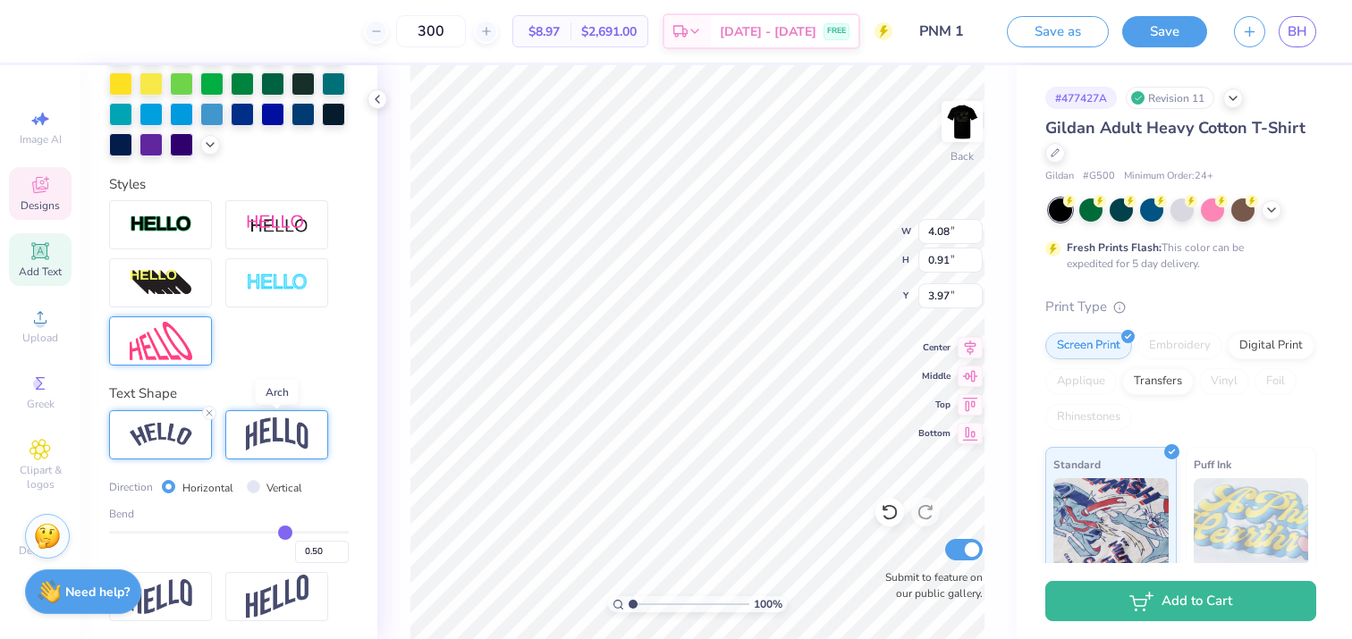
scroll to position [502, 0]
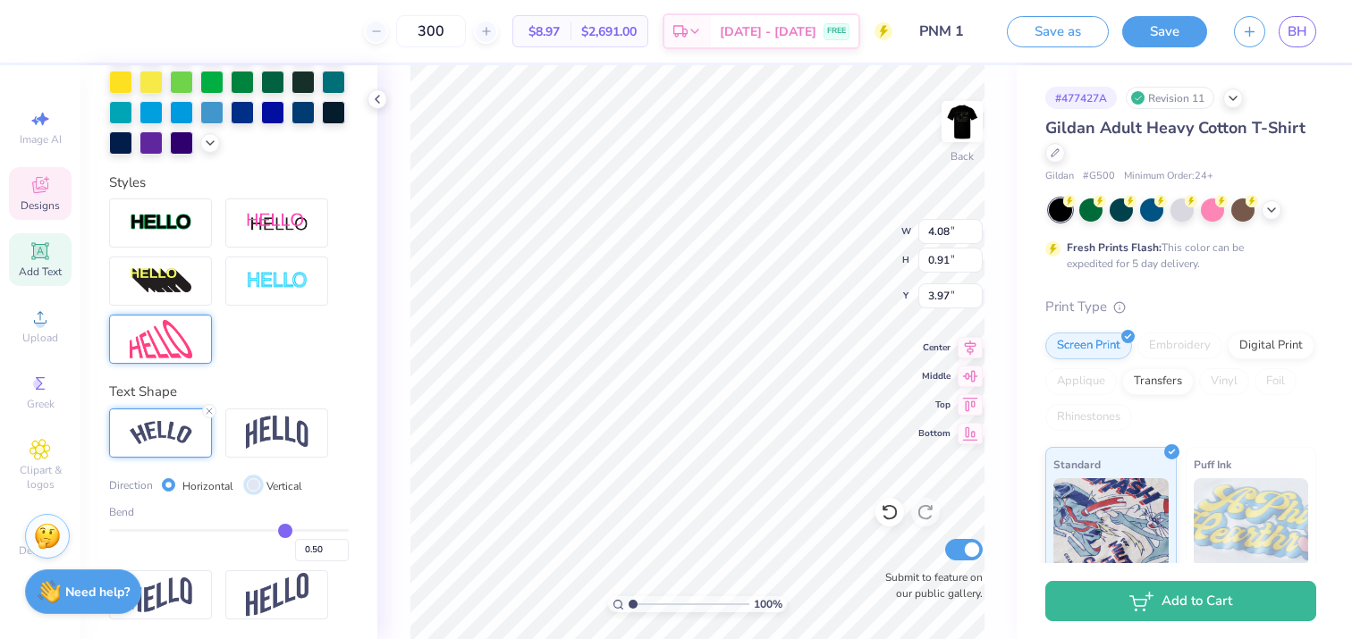
click at [251, 485] on input "Vertical" at bounding box center [253, 484] width 13 height 13
radio input "true"
type input "3.54"
type input "5.20"
type input "1.82"
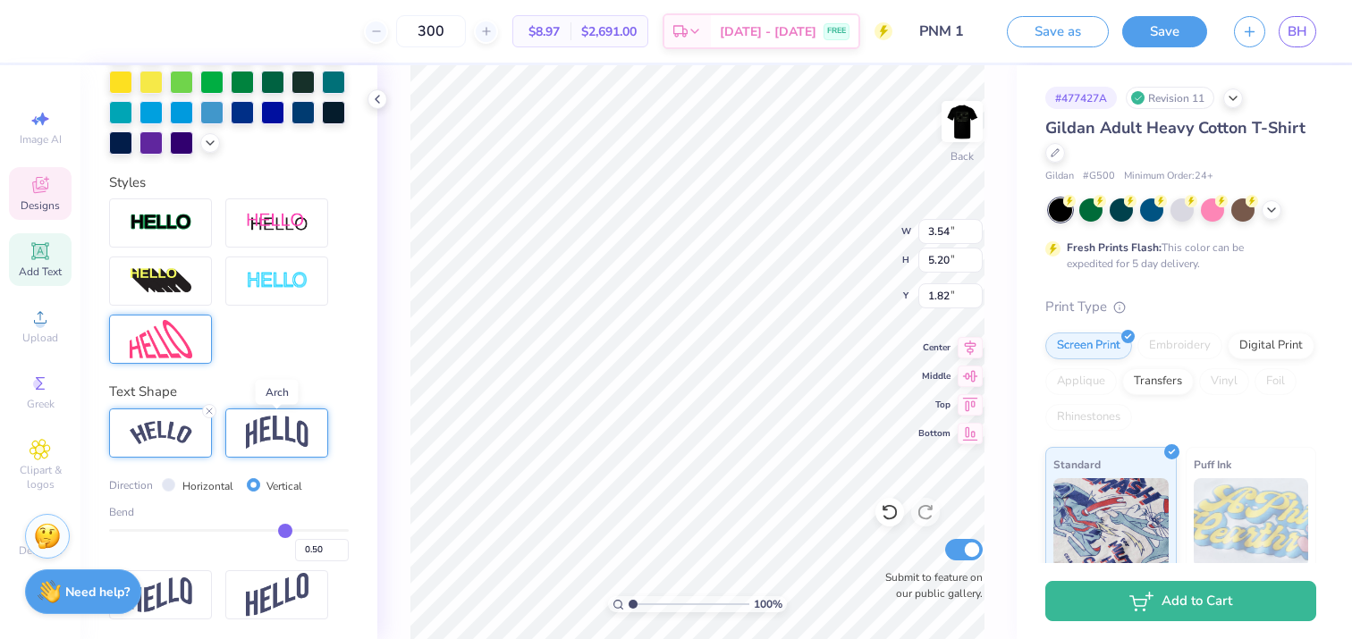
click at [273, 430] on img at bounding box center [277, 433] width 63 height 34
type input "3.55"
type input "0.42"
type input "4.21"
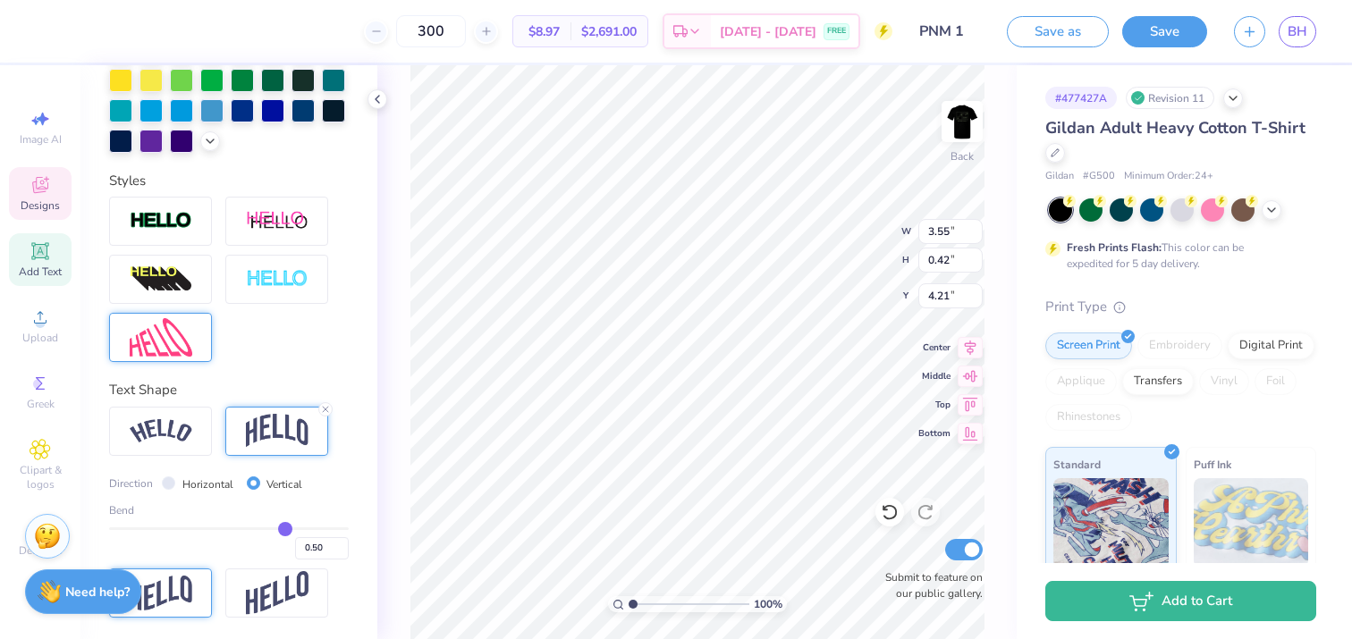
click at [180, 608] on img at bounding box center [161, 593] width 63 height 35
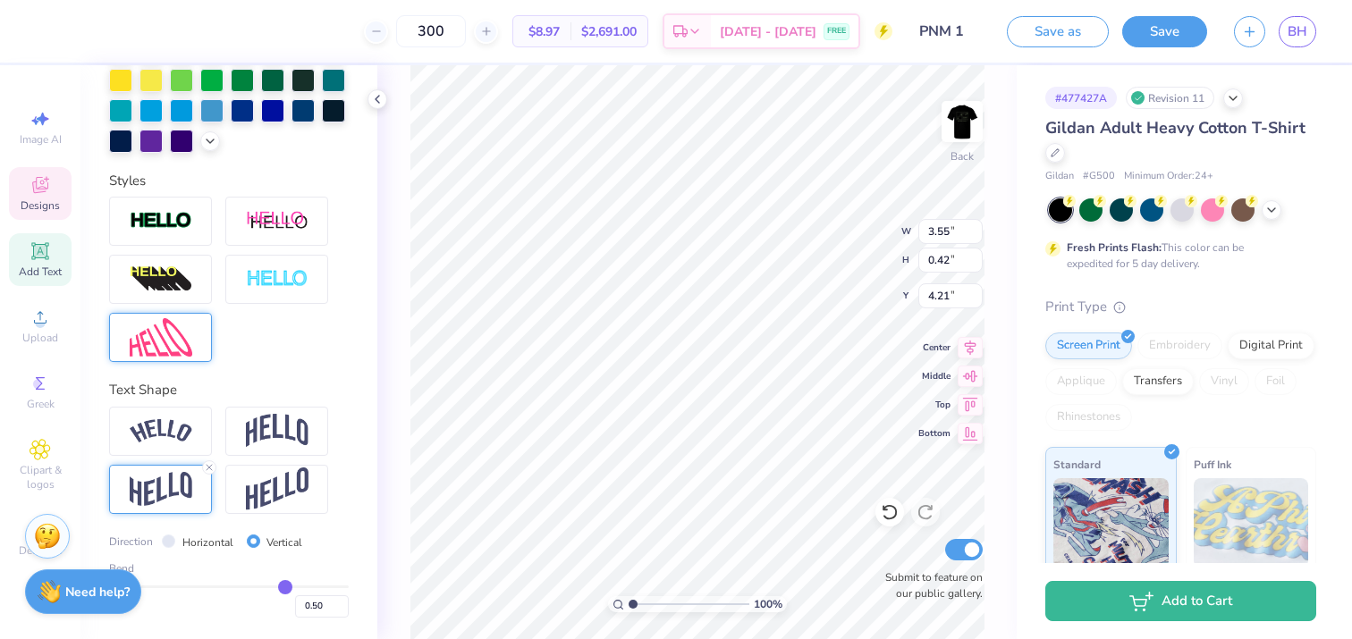
type input "5.28"
click at [165, 542] on input "Horizontal" at bounding box center [168, 541] width 13 height 13
radio input "true"
type input "3.54"
type input "0.62"
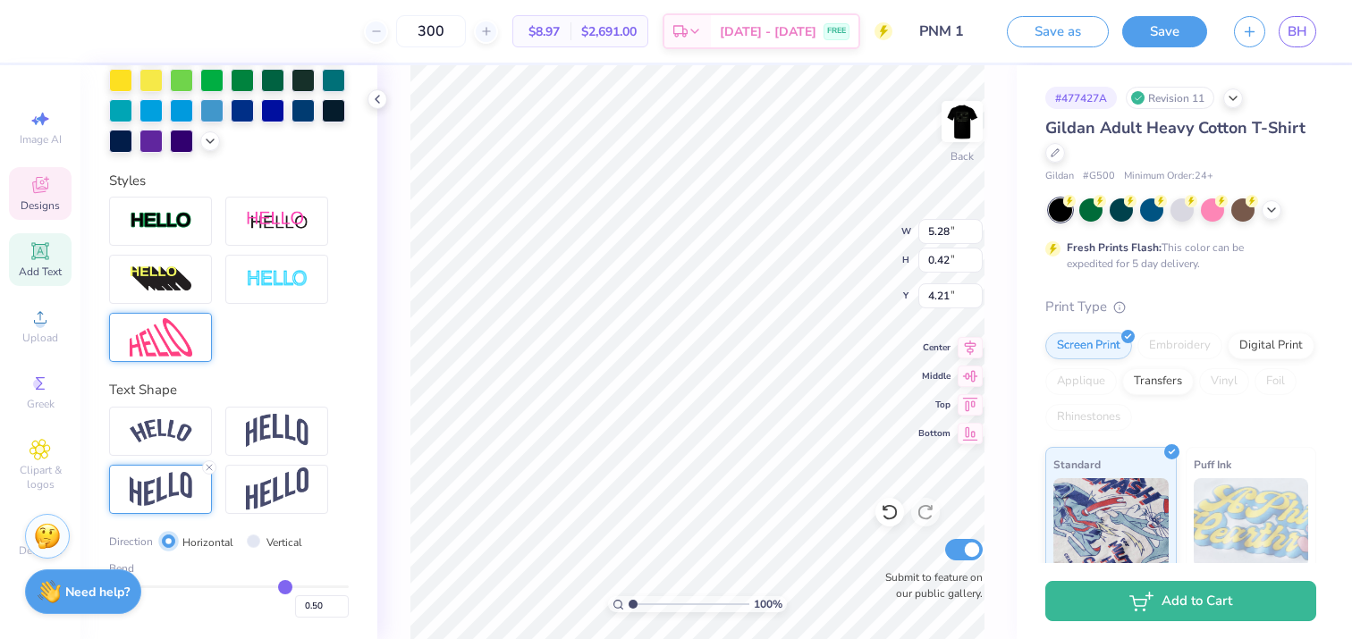
type input "4.12"
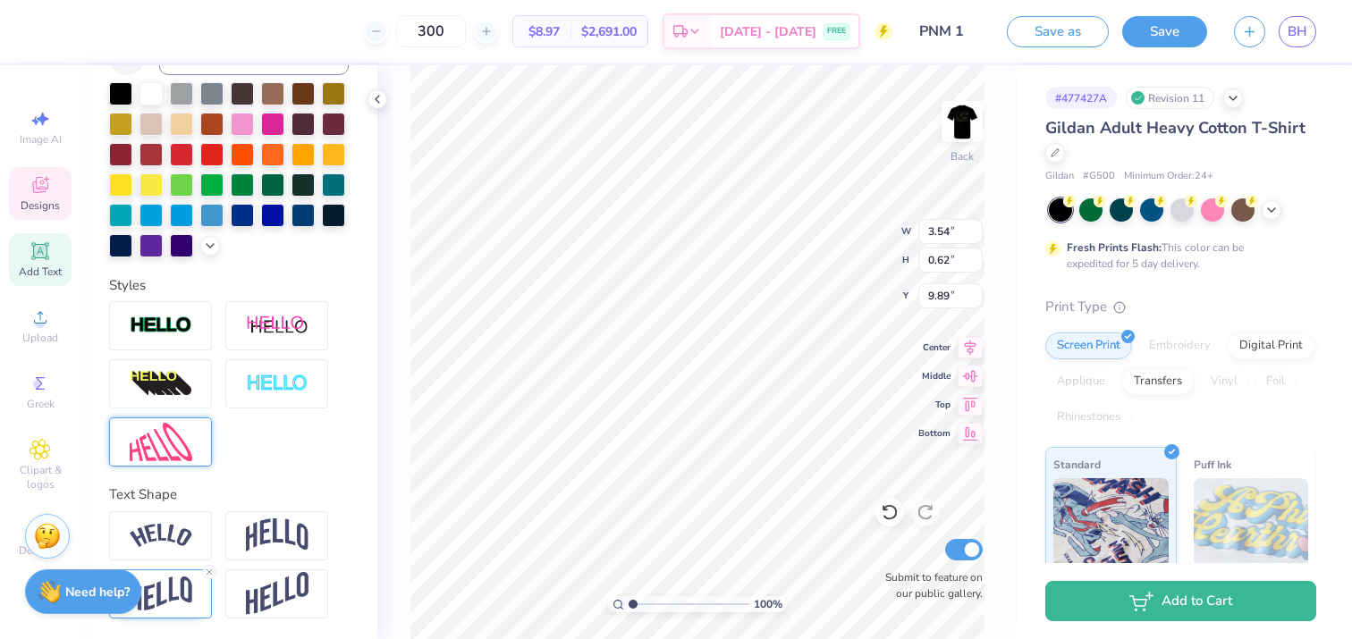
type input "9.89"
type textarea "COUNSELOR"
type input "9.32"
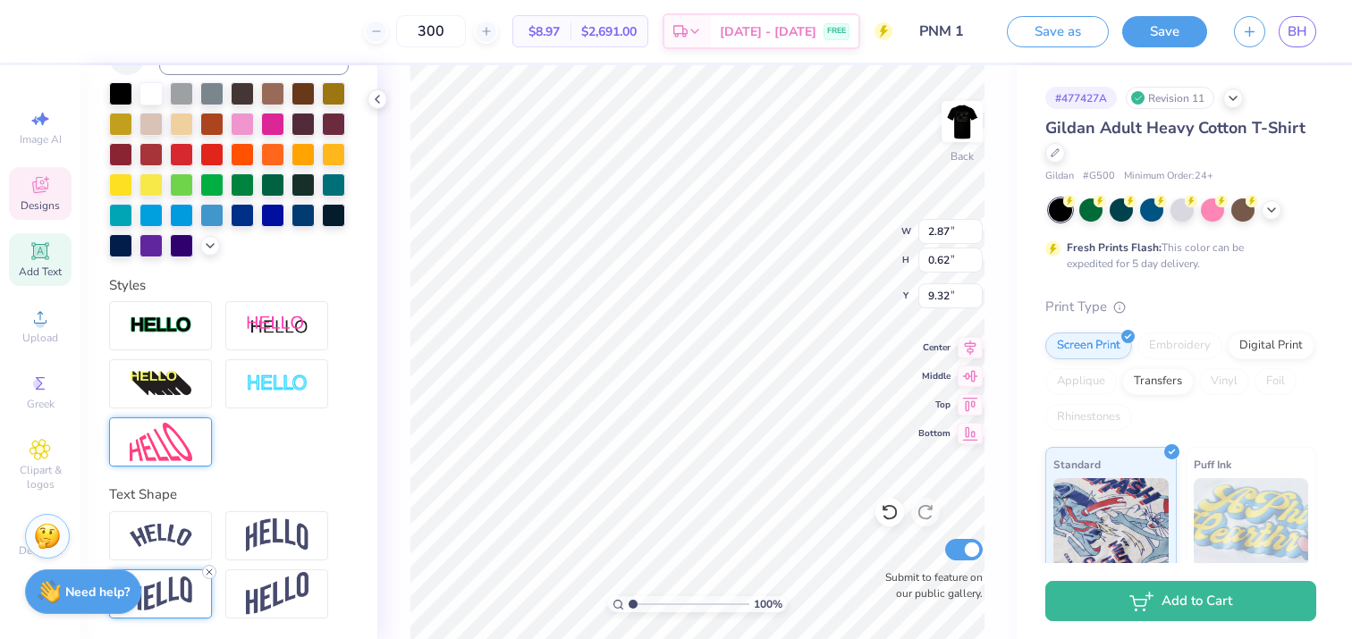
click at [205, 572] on icon at bounding box center [209, 572] width 11 height 11
type input "0.42"
type input "9.42"
type input "9.23"
click at [44, 197] on div "Designs" at bounding box center [40, 193] width 63 height 53
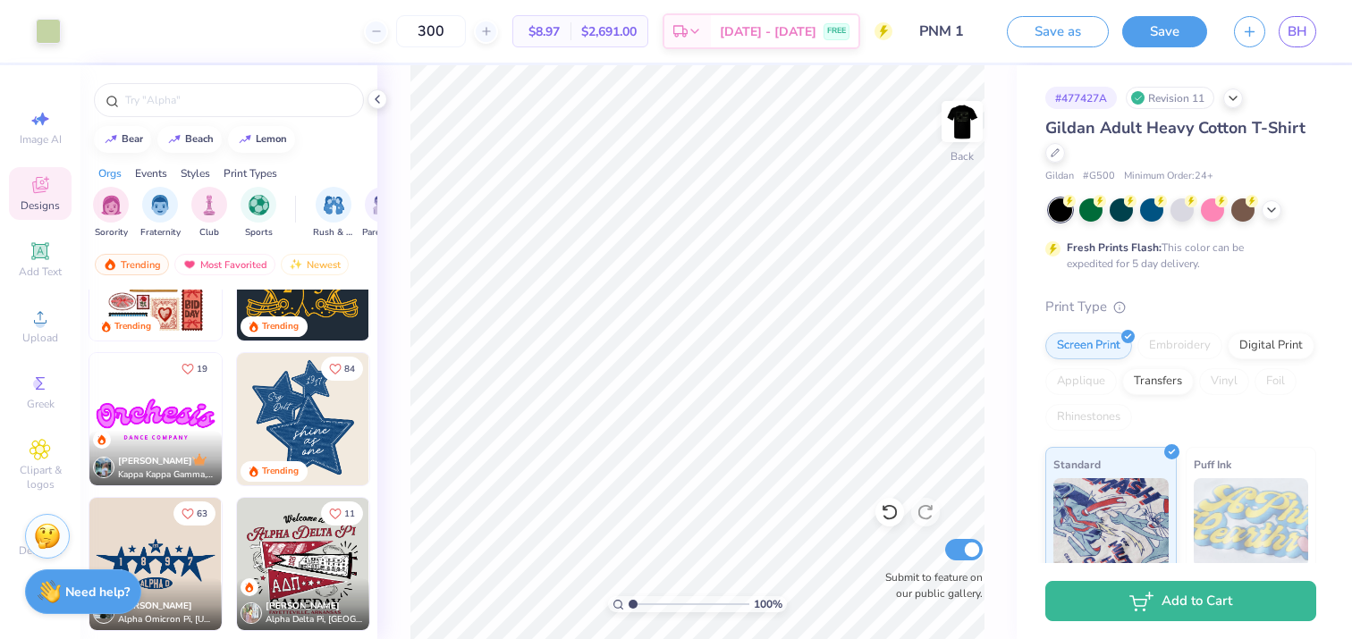
scroll to position [810, 0]
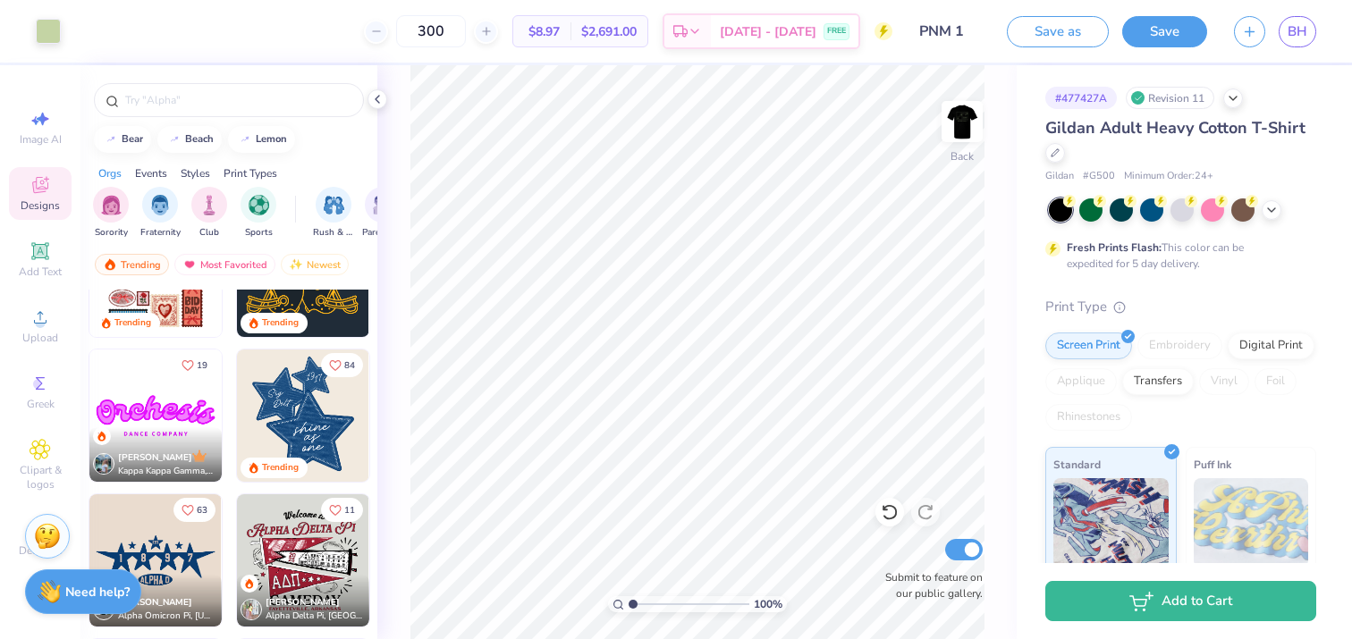
click at [344, 438] on img at bounding box center [303, 416] width 132 height 132
type input "8.30"
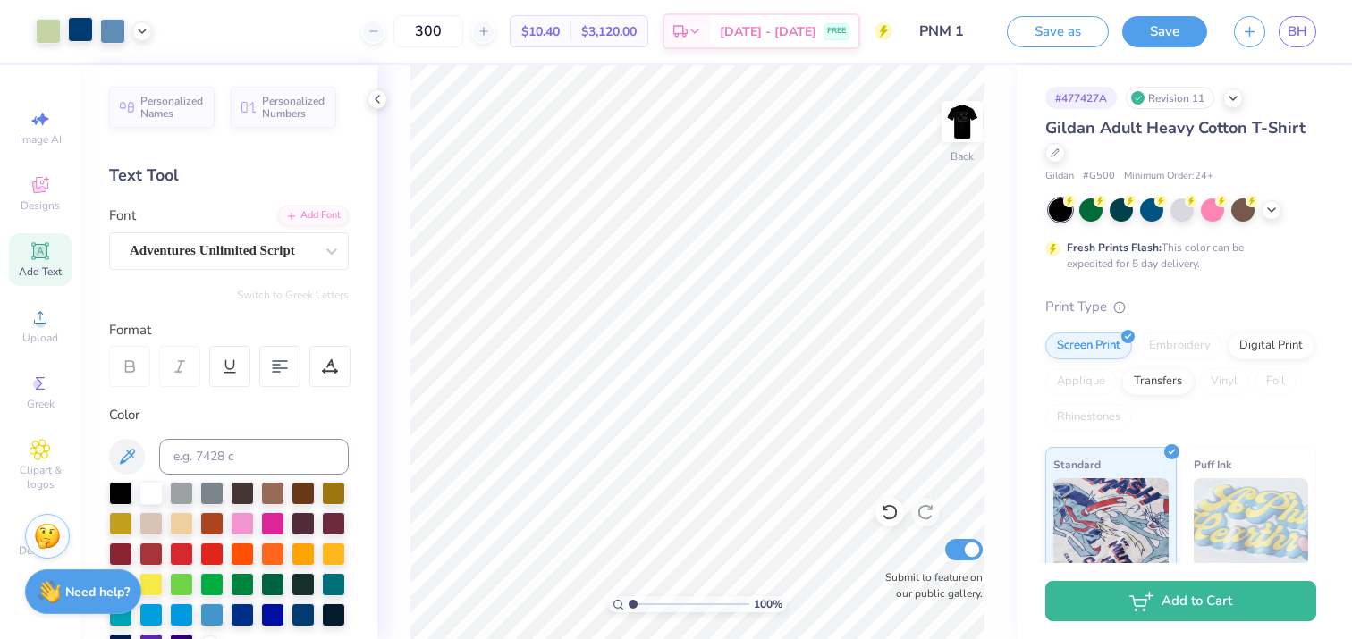
click at [80, 31] on div at bounding box center [80, 29] width 25 height 25
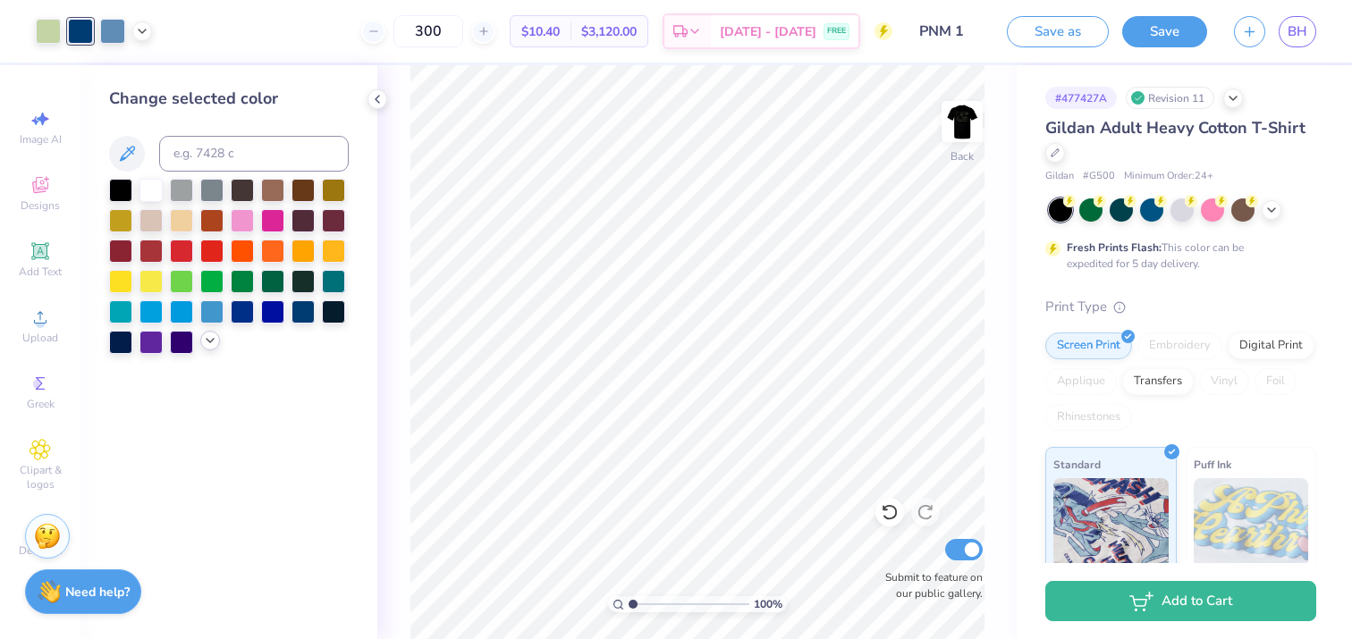
click at [209, 342] on icon at bounding box center [210, 340] width 14 height 14
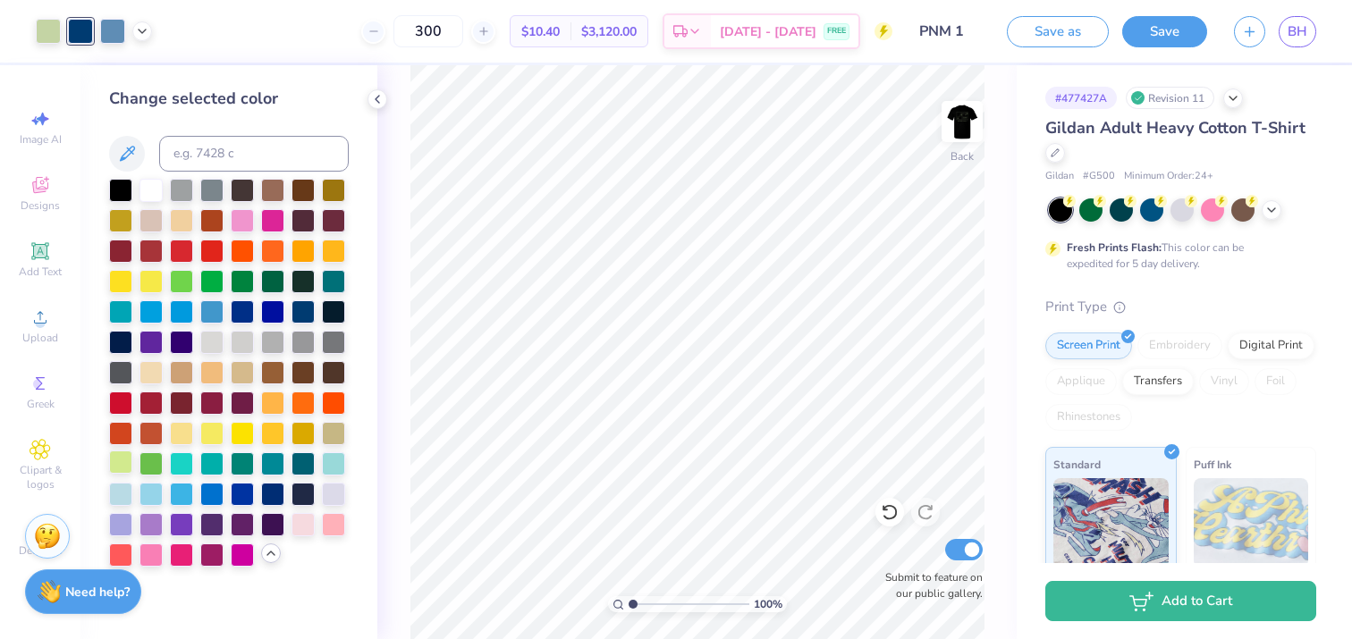
click at [123, 464] on div at bounding box center [120, 462] width 23 height 23
click at [113, 38] on div at bounding box center [112, 29] width 25 height 25
click at [118, 194] on div at bounding box center [120, 188] width 23 height 23
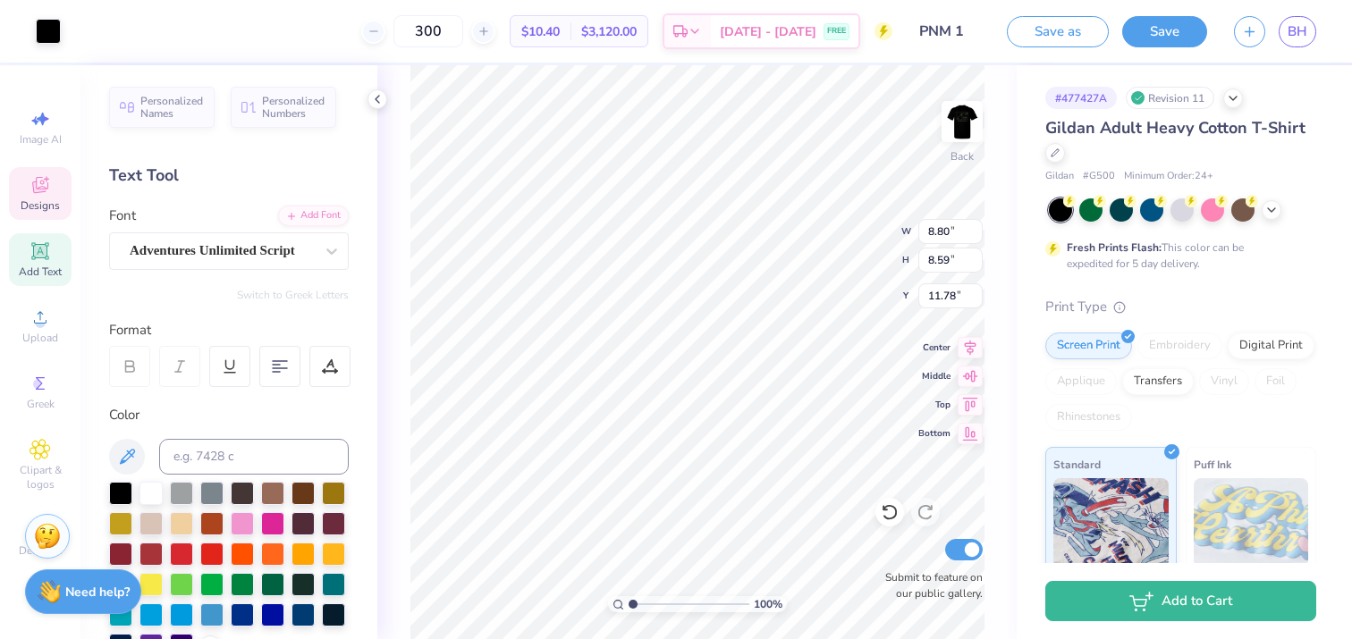
type input "1.97"
type input "0.86"
type input "12.68"
type input "2.06"
type input "2.41"
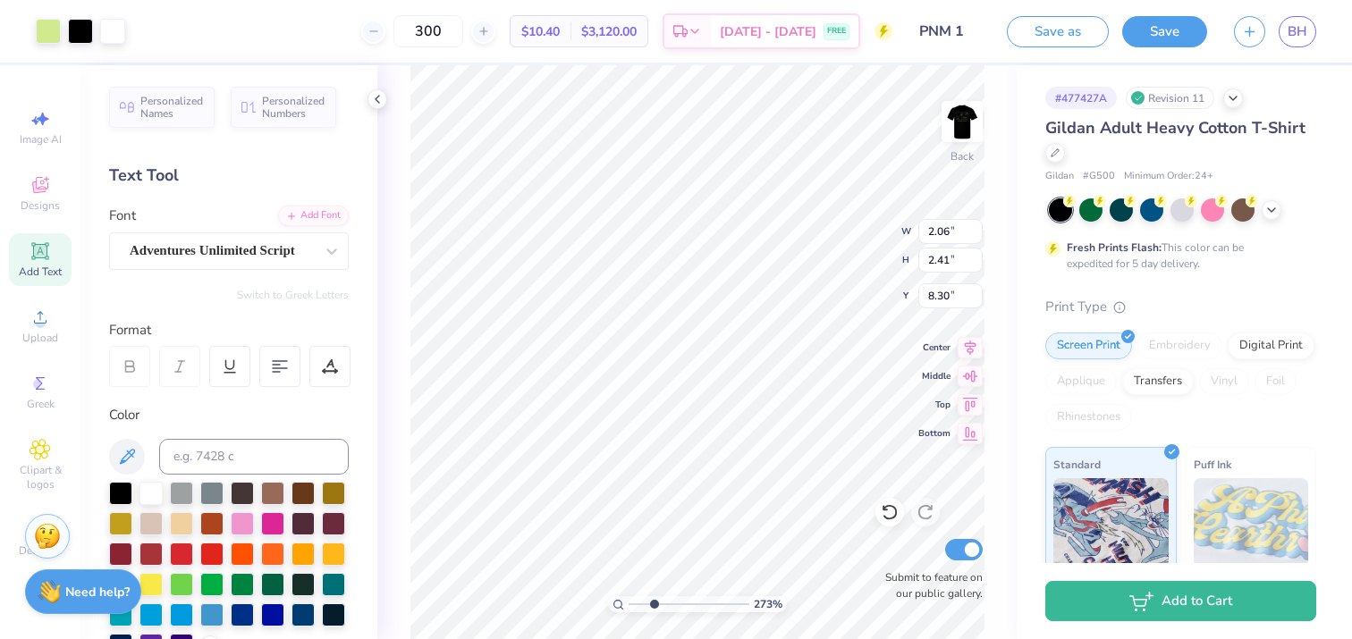
drag, startPoint x: 634, startPoint y: 609, endPoint x: 653, endPoint y: 610, distance: 18.8
type input "2.73"
click at [653, 610] on input "range" at bounding box center [688, 604] width 121 height 16
type input "5.36"
type input "2.50"
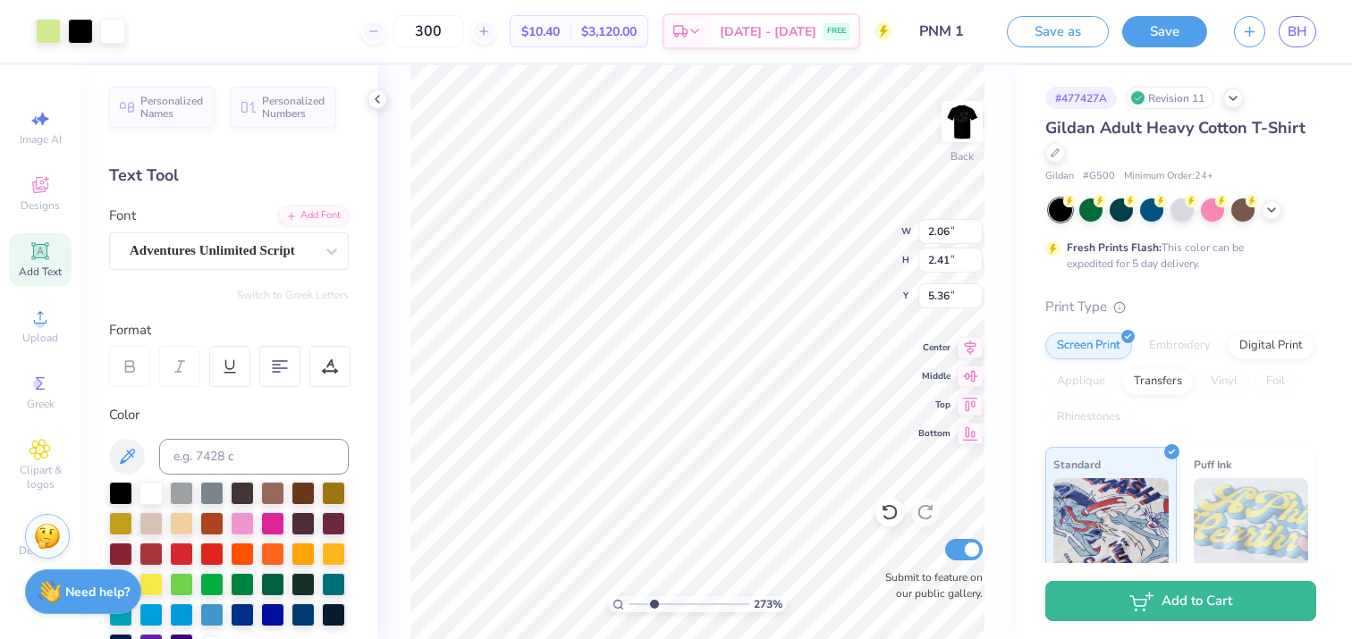
type input "2.92"
type input "5.47"
click at [79, 35] on div at bounding box center [80, 29] width 25 height 25
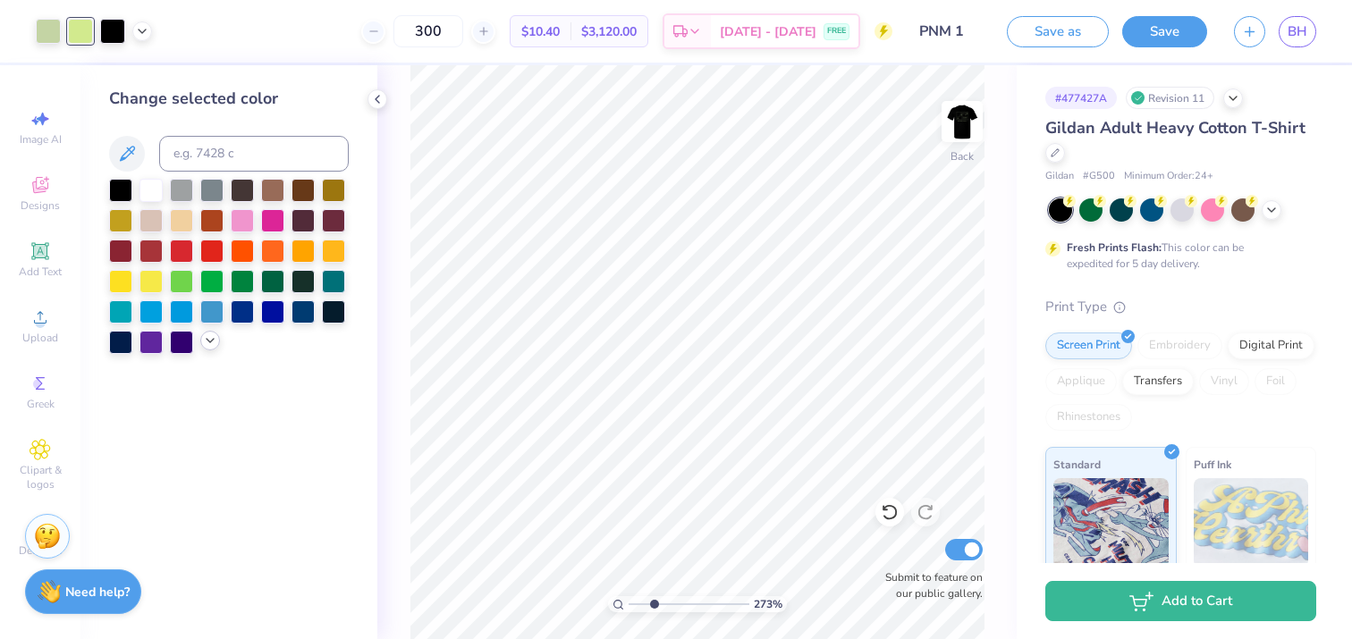
click at [215, 346] on icon at bounding box center [210, 340] width 14 height 14
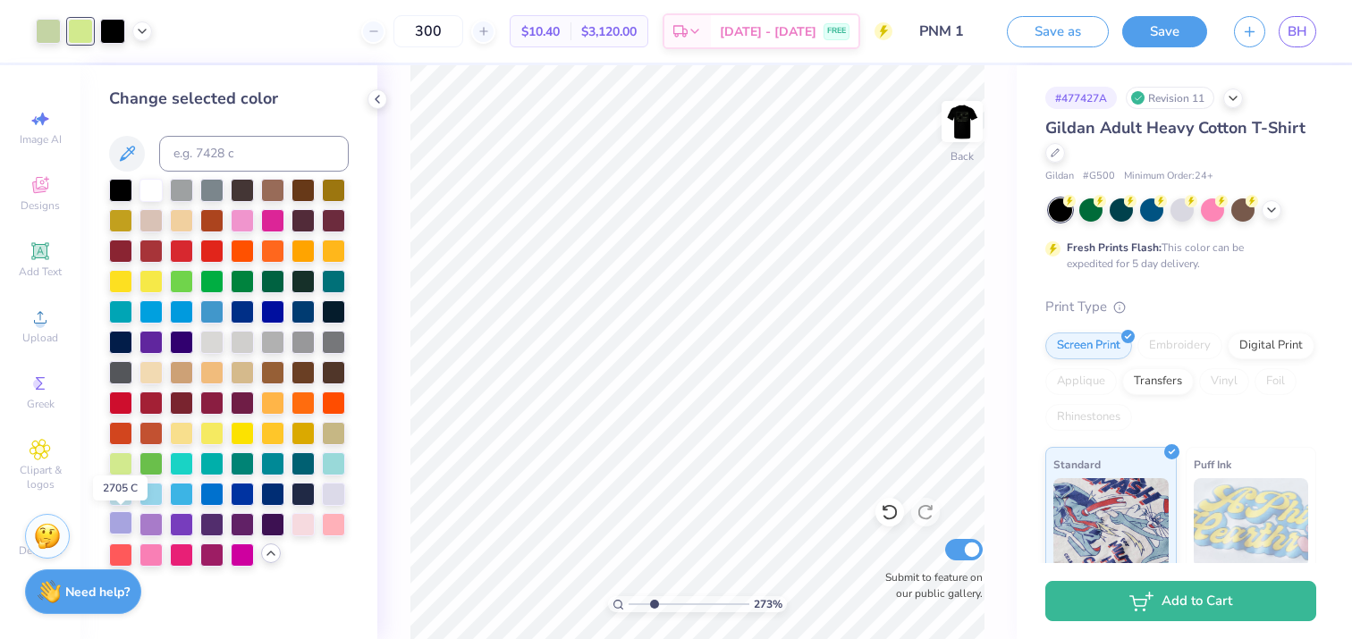
click at [119, 522] on div at bounding box center [120, 522] width 23 height 23
click at [48, 30] on div at bounding box center [48, 29] width 25 height 25
click at [332, 494] on div at bounding box center [333, 492] width 23 height 23
click at [41, 23] on div at bounding box center [48, 31] width 25 height 25
click at [122, 520] on div at bounding box center [120, 522] width 23 height 23
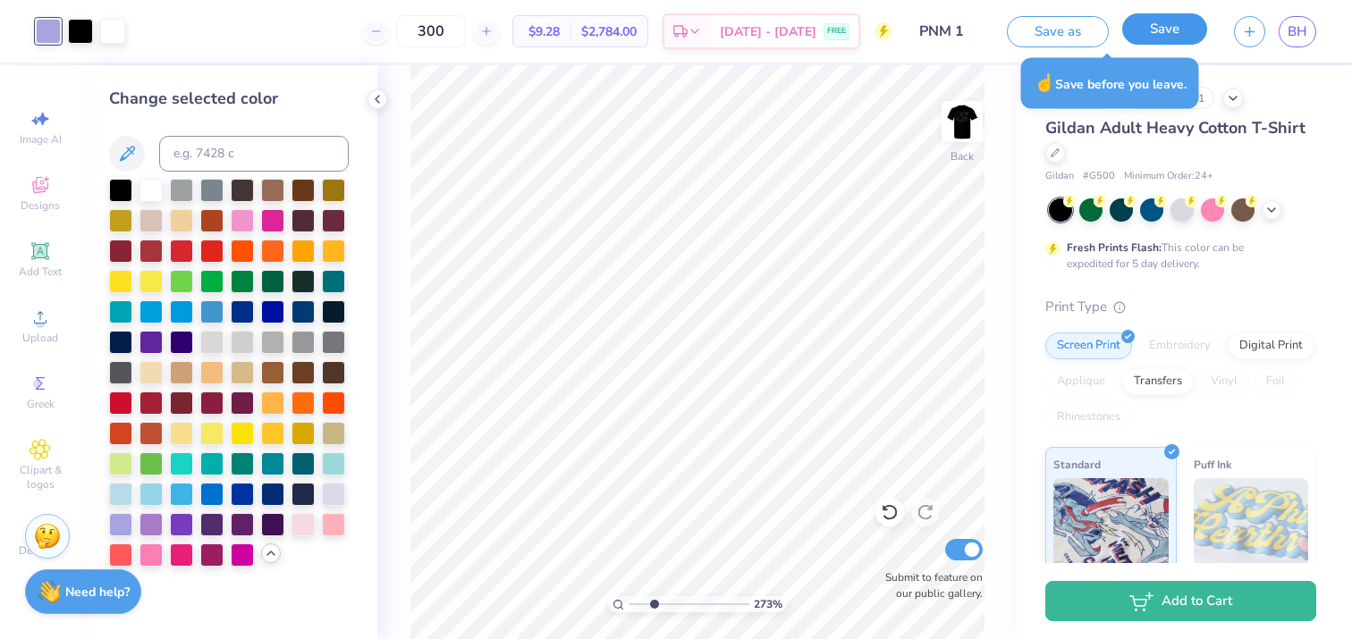
click at [1185, 38] on button "Save" at bounding box center [1164, 28] width 85 height 31
